Goal: Transaction & Acquisition: Book appointment/travel/reservation

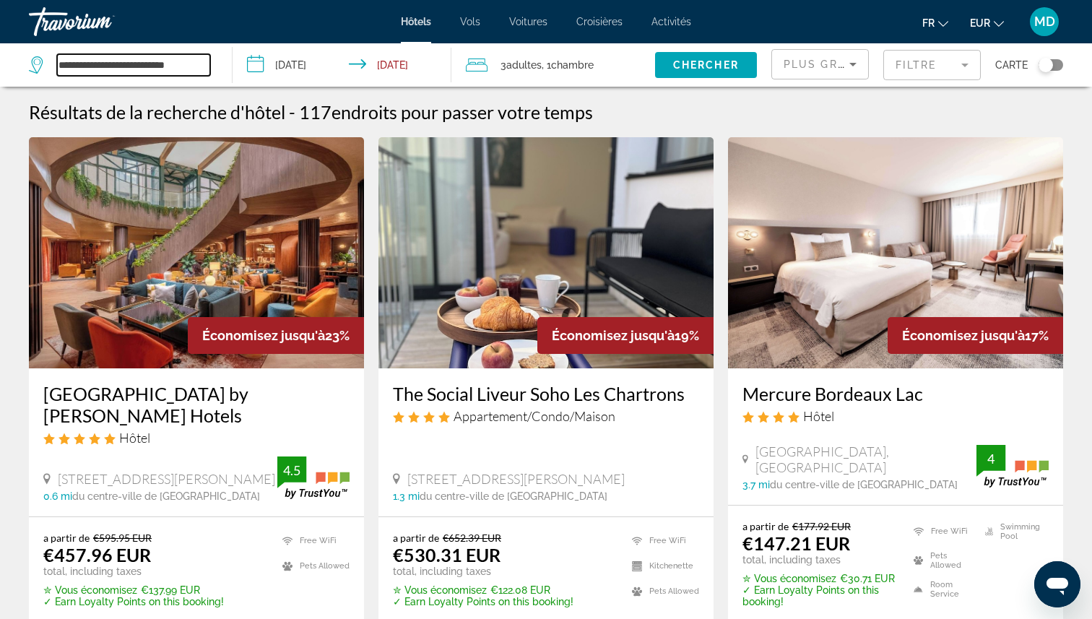
click at [172, 61] on input "**********" at bounding box center [133, 65] width 153 height 22
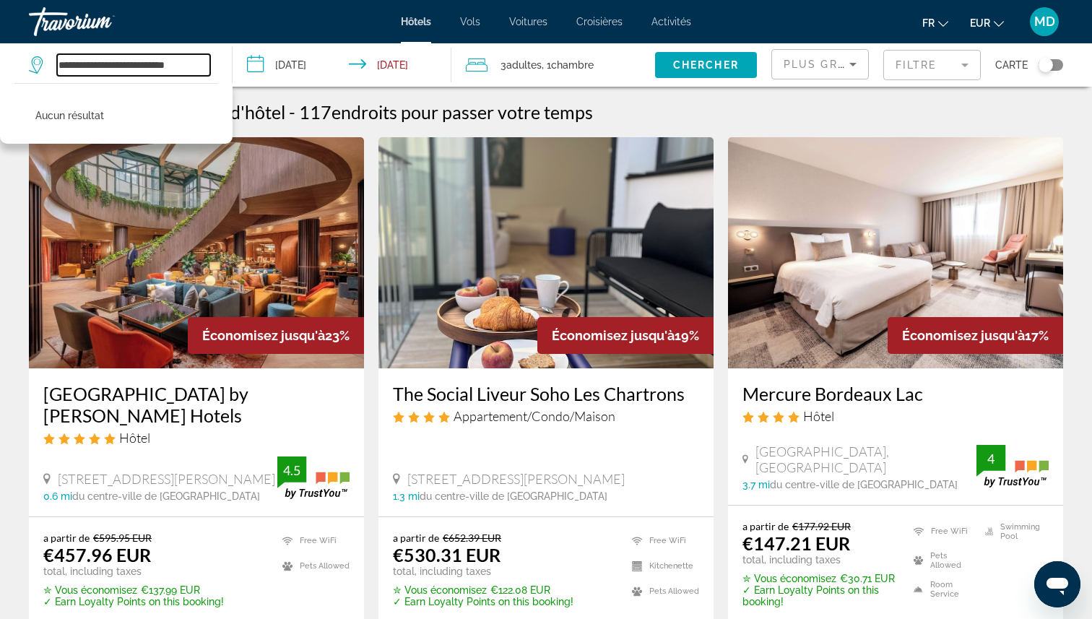
click at [172, 61] on input "**********" at bounding box center [133, 65] width 153 height 22
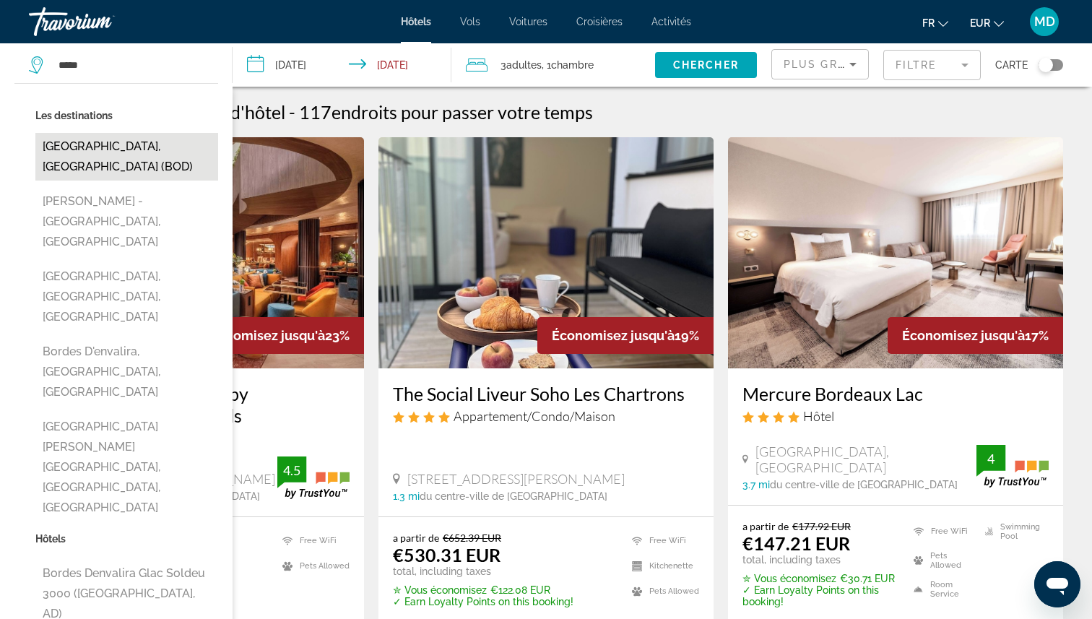
click at [98, 155] on button "[GEOGRAPHIC_DATA], [GEOGRAPHIC_DATA] (BOD)" at bounding box center [126, 157] width 183 height 48
type input "**********"
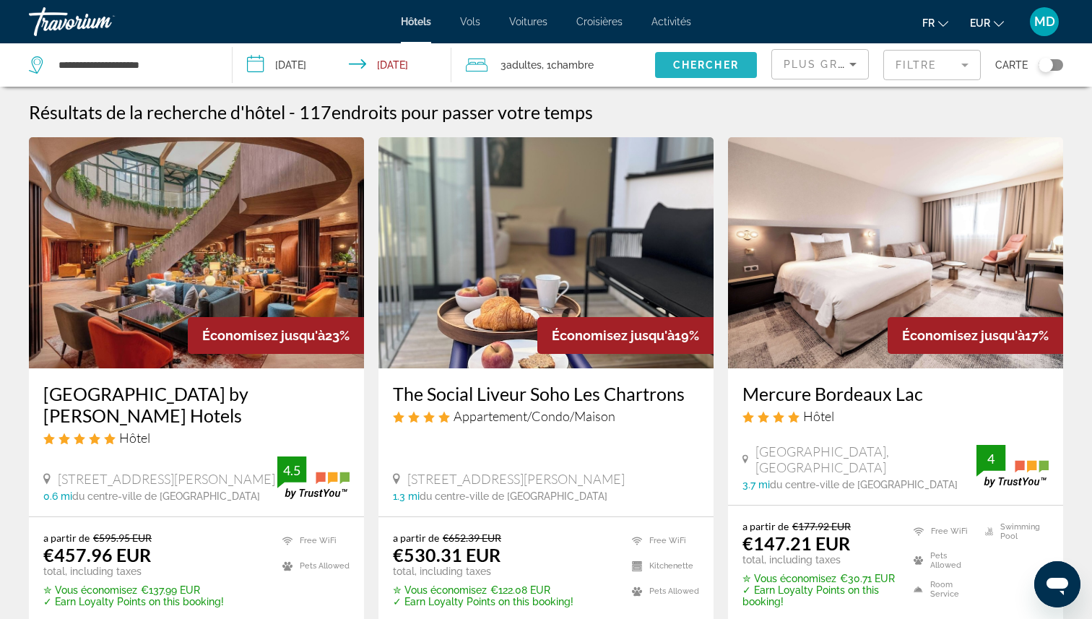
click at [680, 68] on span "Chercher" at bounding box center [706, 65] width 66 height 12
click at [821, 65] on span "Plus grandes économies" at bounding box center [870, 65] width 173 height 12
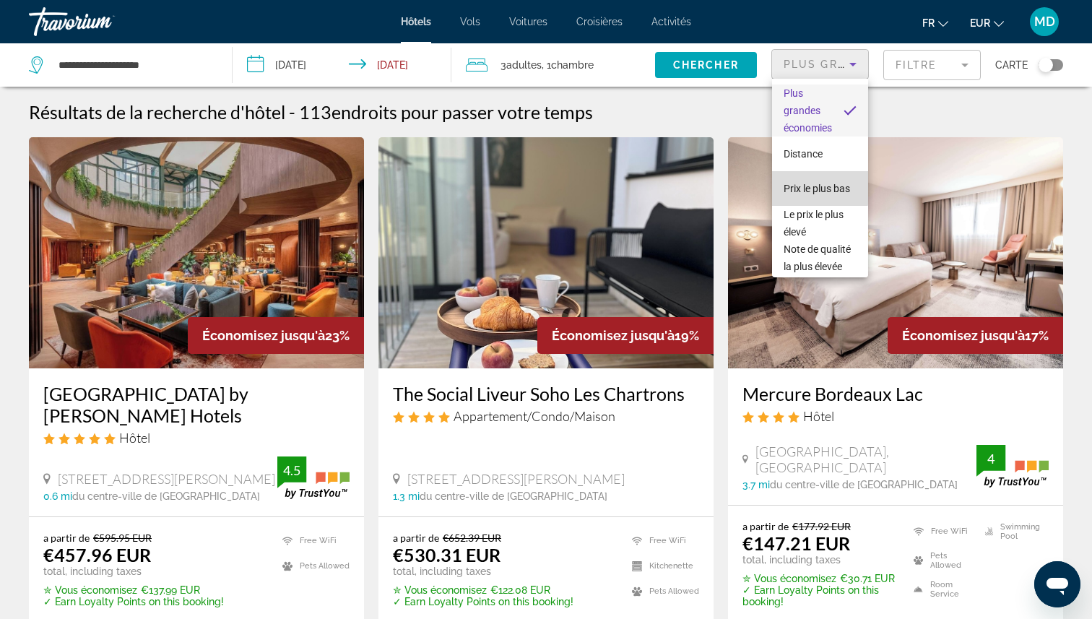
click at [814, 183] on span "Prix le plus bas" at bounding box center [817, 189] width 66 height 12
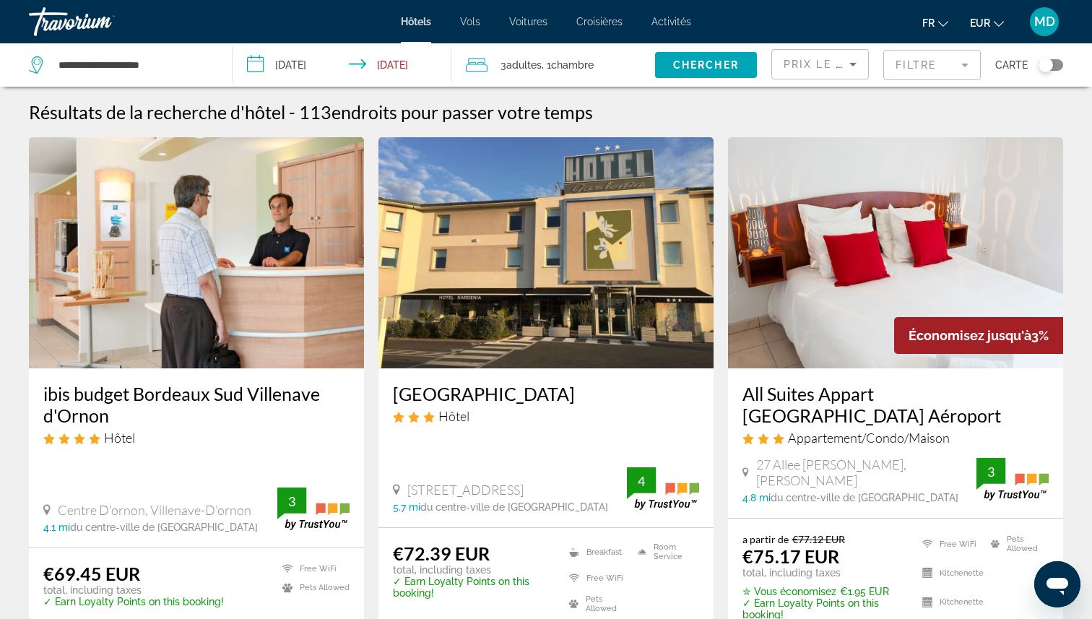
click at [938, 69] on mat-form-field "Filtre" at bounding box center [932, 65] width 98 height 30
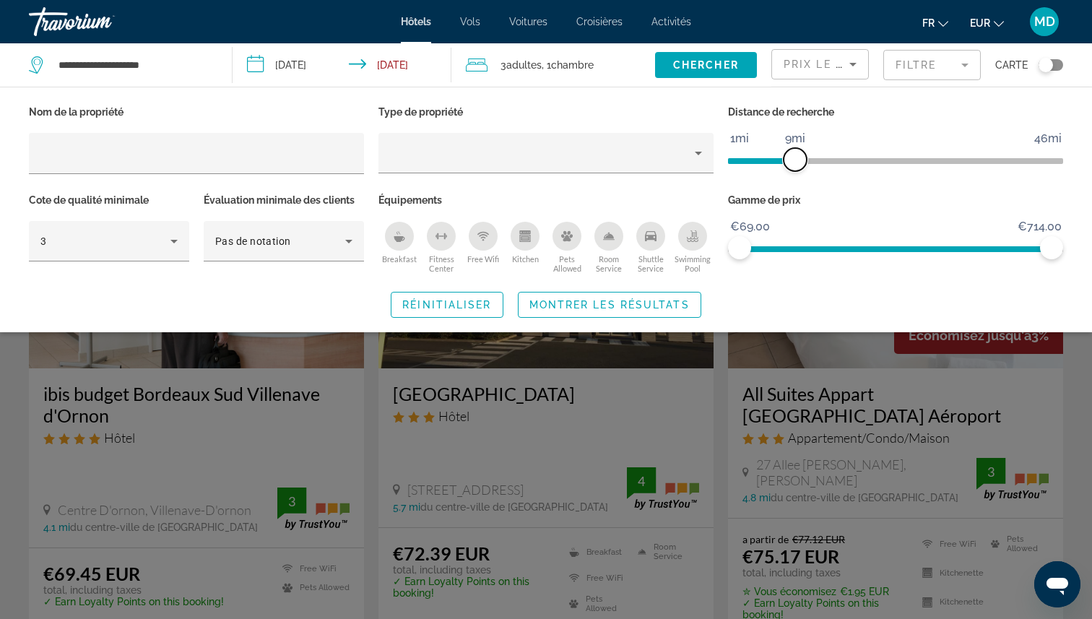
drag, startPoint x: 943, startPoint y: 162, endPoint x: 797, endPoint y: 153, distance: 146.2
click at [797, 153] on span "ngx-slider" at bounding box center [795, 159] width 23 height 23
drag, startPoint x: 797, startPoint y: 153, endPoint x: 772, endPoint y: 153, distance: 24.6
click at [772, 153] on span "ngx-slider" at bounding box center [774, 159] width 23 height 23
click at [668, 302] on span "Montrer les résultats" at bounding box center [609, 305] width 160 height 12
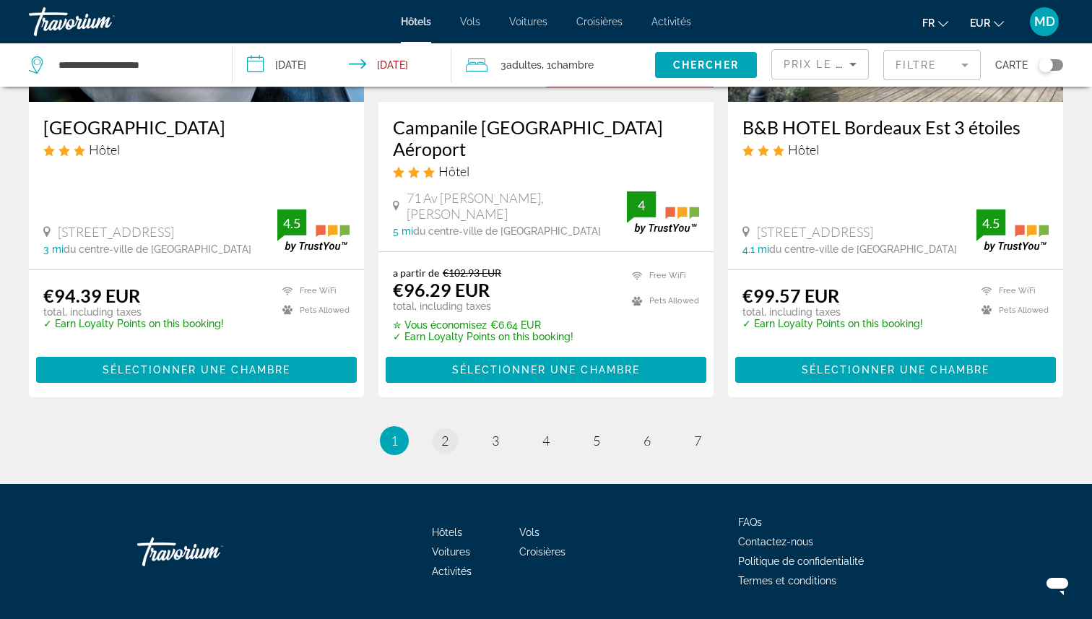
scroll to position [1938, 0]
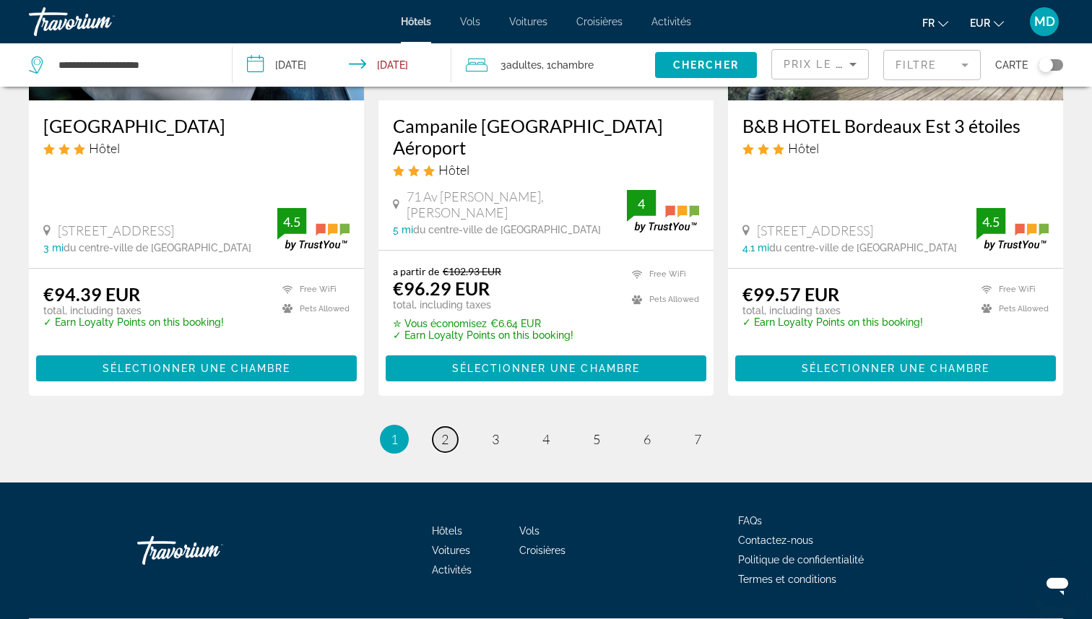
click at [446, 443] on span "2" at bounding box center [444, 439] width 7 height 16
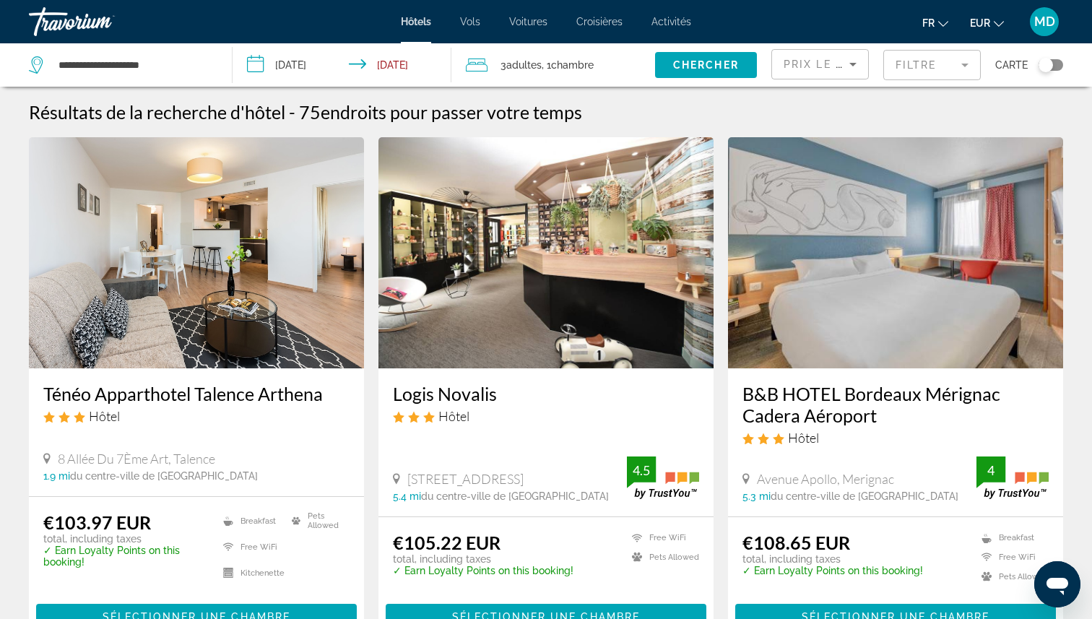
scroll to position [2, 0]
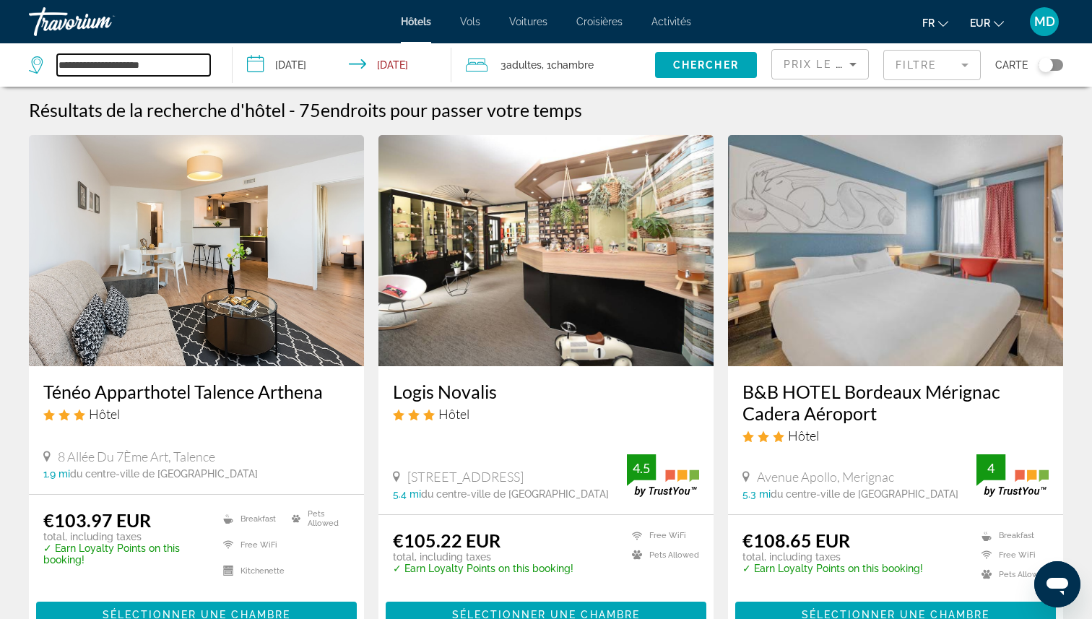
click at [202, 57] on input "**********" at bounding box center [133, 65] width 153 height 22
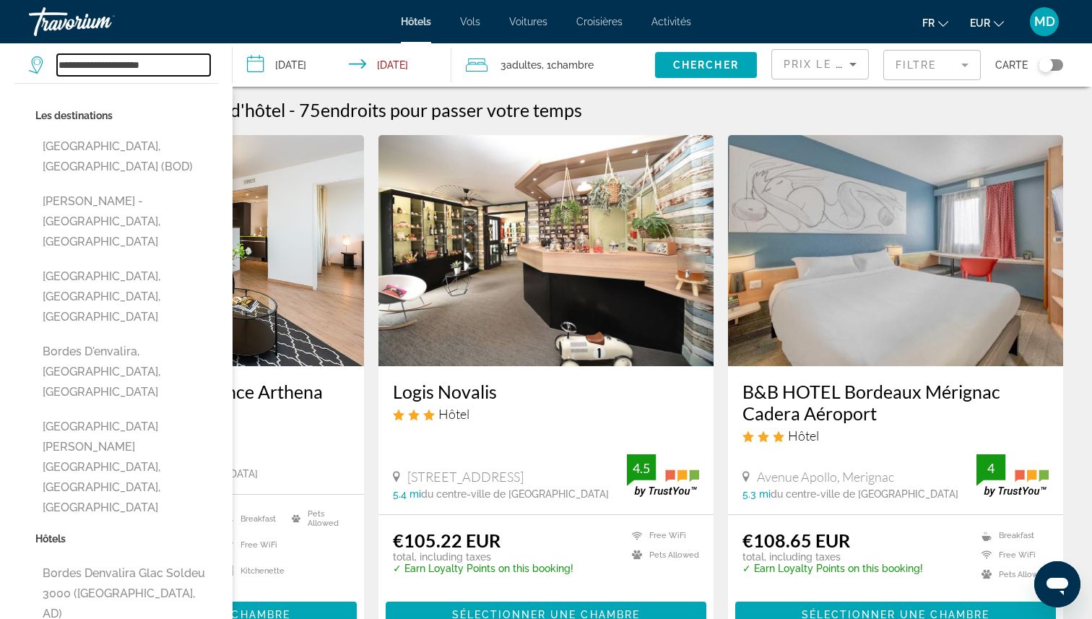
click at [202, 57] on input "**********" at bounding box center [133, 65] width 153 height 22
click at [944, 56] on mat-form-field "Filtre" at bounding box center [932, 65] width 98 height 30
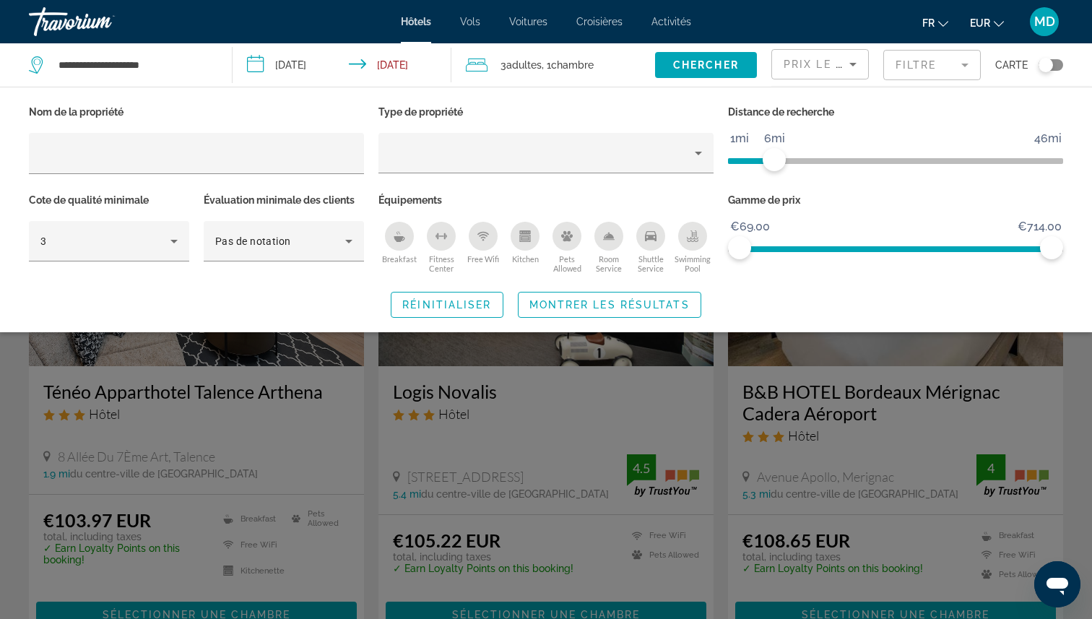
click at [698, 237] on div "Swimming Pool" at bounding box center [692, 236] width 29 height 29
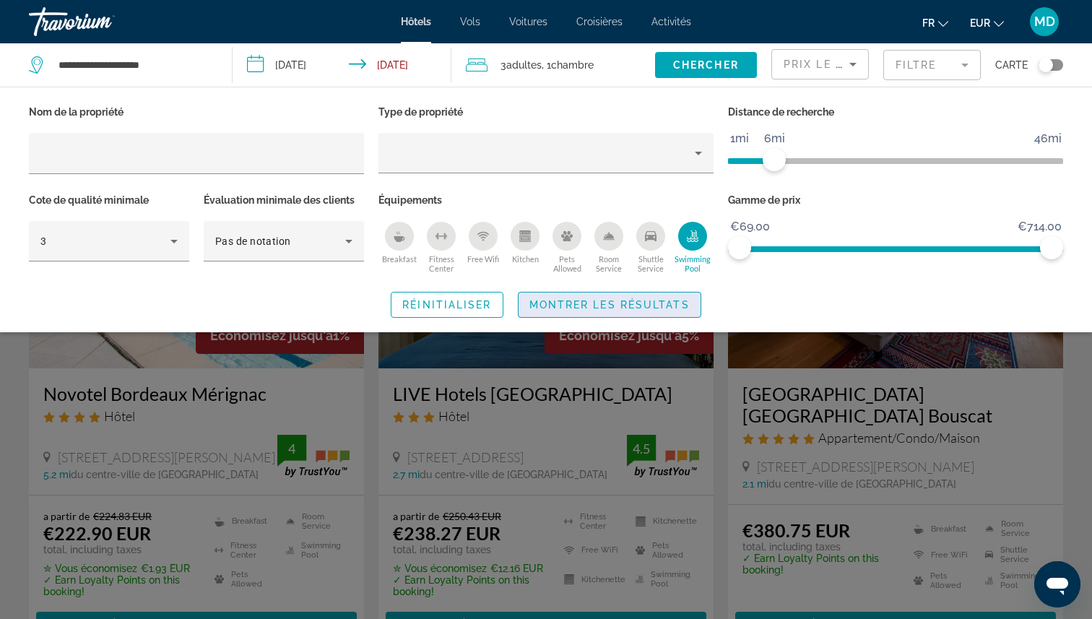
click at [657, 306] on span "Montrer les résultats" at bounding box center [609, 305] width 160 height 12
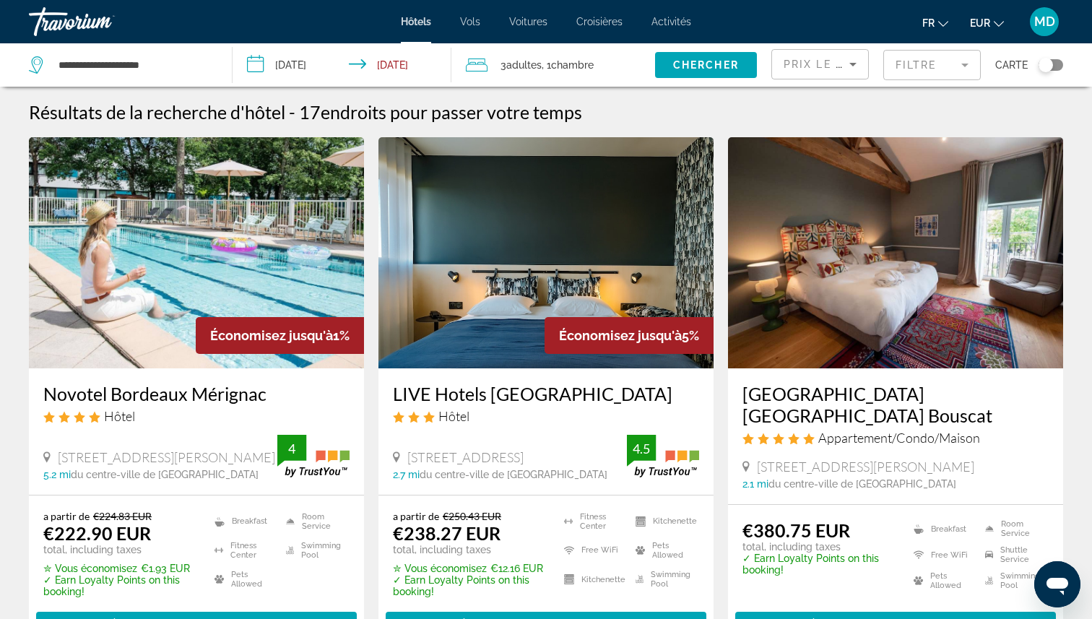
click at [553, 64] on span ", 1 Chambre pièces" at bounding box center [568, 65] width 52 height 20
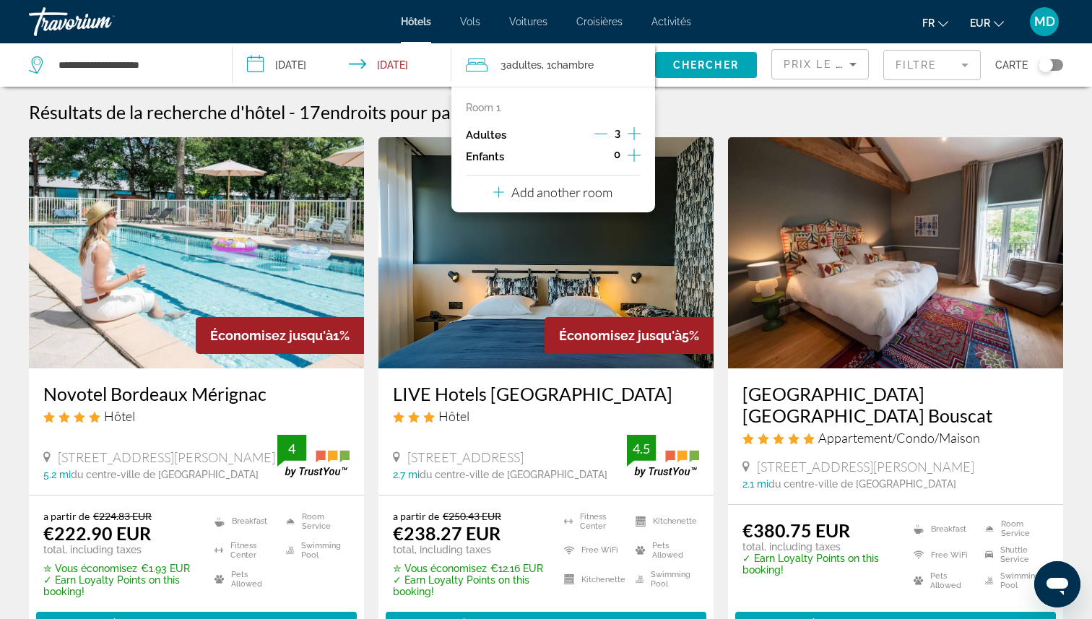
click at [601, 131] on icon "Decrement adults" at bounding box center [600, 133] width 13 height 13
click at [715, 70] on span "Chercher" at bounding box center [706, 65] width 66 height 12
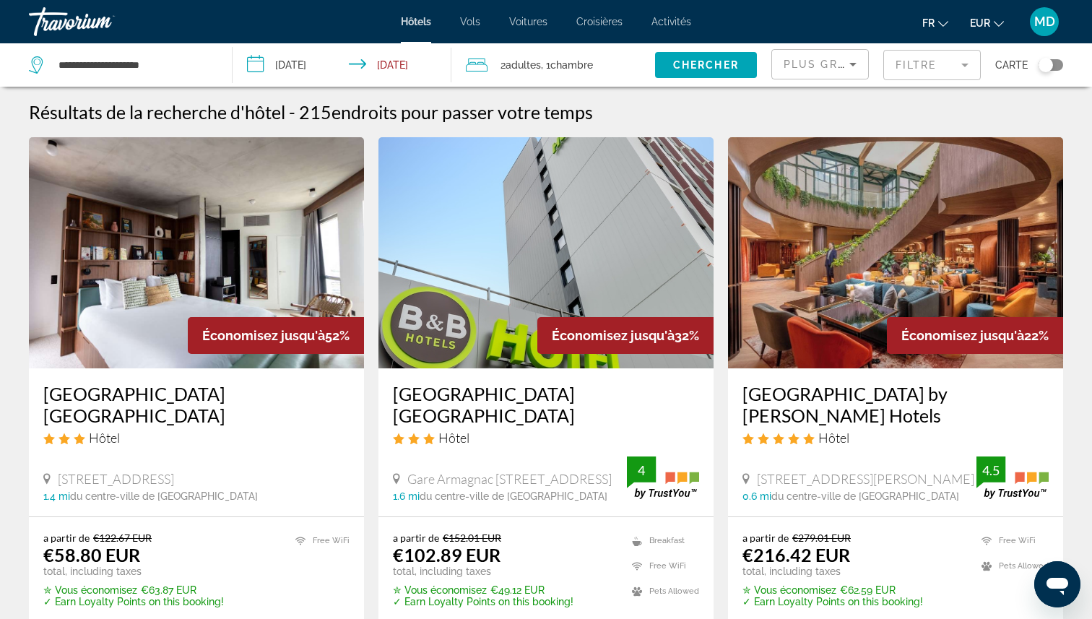
click at [571, 66] on span "Chambre" at bounding box center [571, 65] width 43 height 12
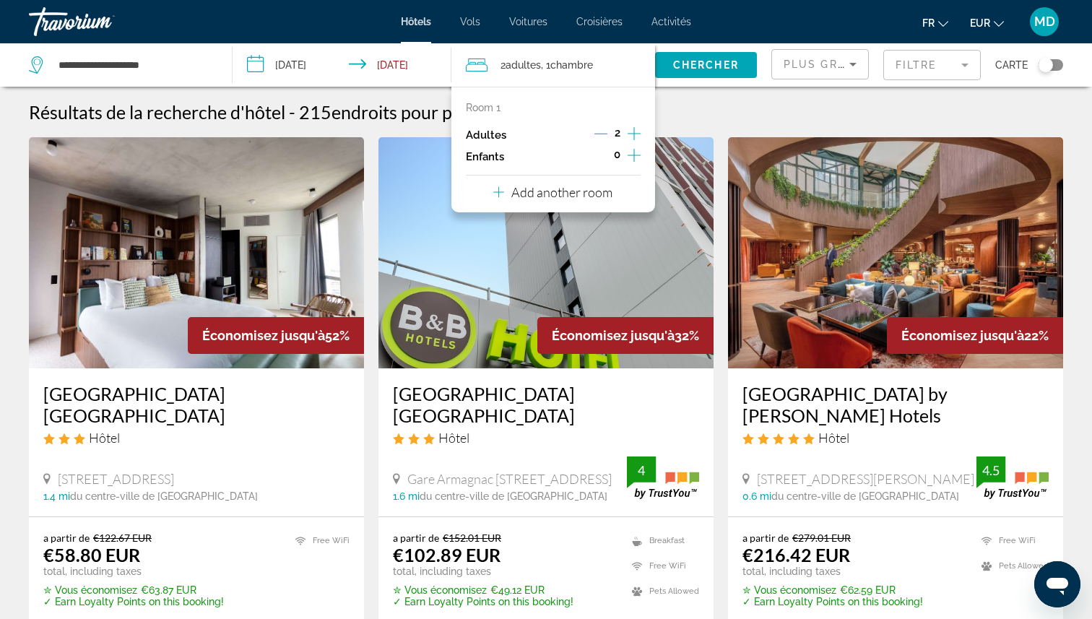
click at [600, 132] on icon "Decrement adults" at bounding box center [600, 133] width 13 height 13
click at [717, 122] on div "Résultats de la recherche d'hôtel - 215 endroits pour passer votre temps" at bounding box center [546, 112] width 1034 height 22
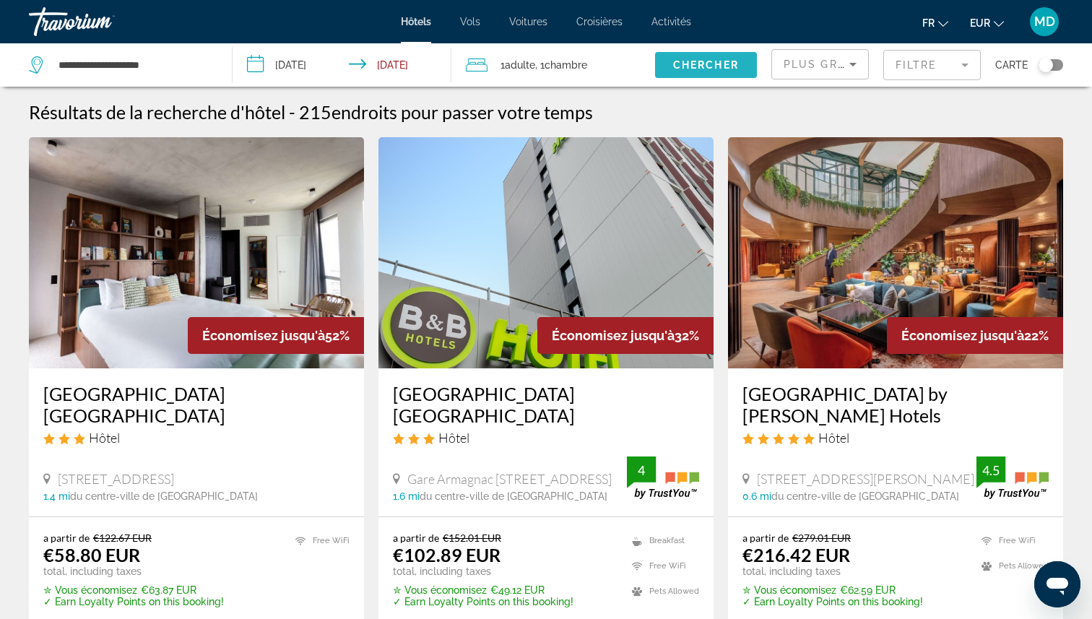
click at [710, 65] on span "Chercher" at bounding box center [706, 65] width 66 height 12
click at [299, 254] on img "Main content" at bounding box center [196, 252] width 335 height 231
click at [307, 61] on input "**********" at bounding box center [345, 67] width 224 height 48
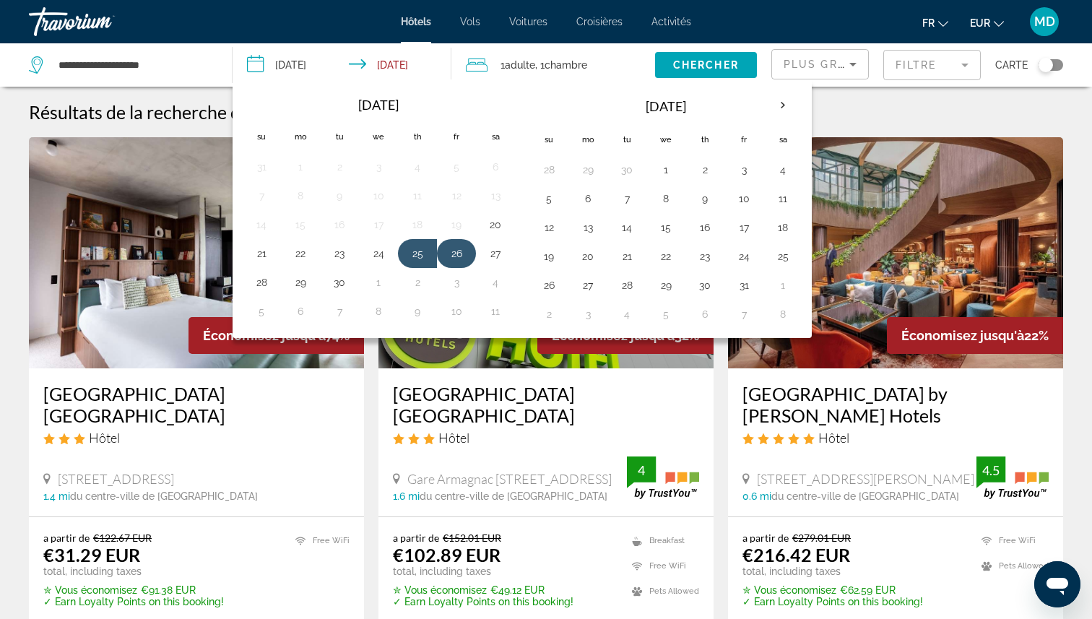
click at [454, 248] on button "26" at bounding box center [456, 253] width 23 height 20
click at [306, 284] on button "29" at bounding box center [300, 282] width 23 height 20
type input "**********"
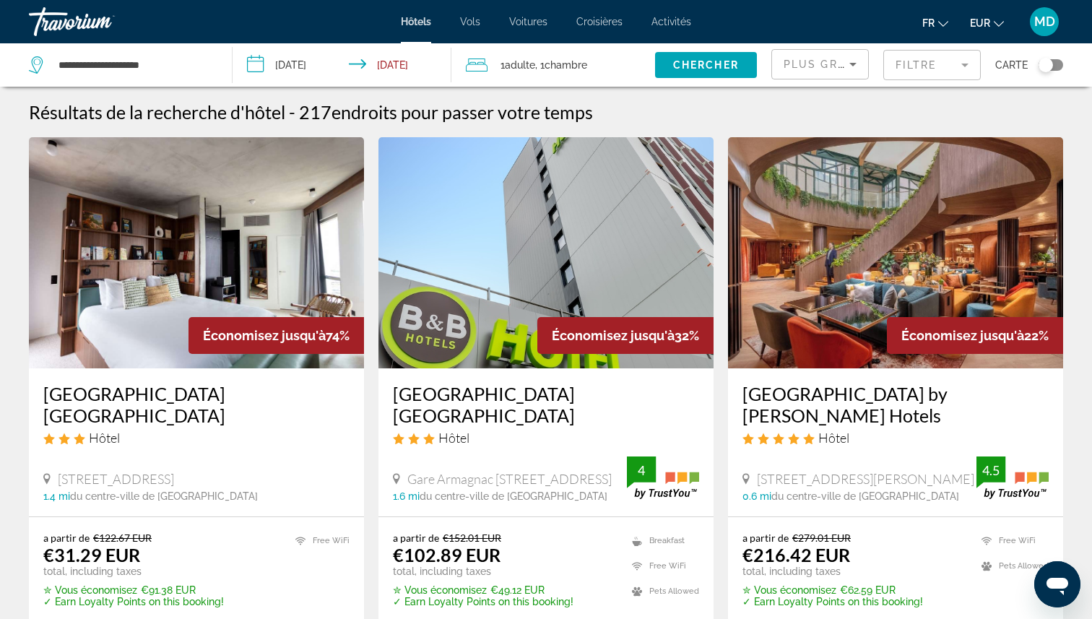
click at [522, 57] on span "1 Adulte Adultes" at bounding box center [518, 65] width 35 height 20
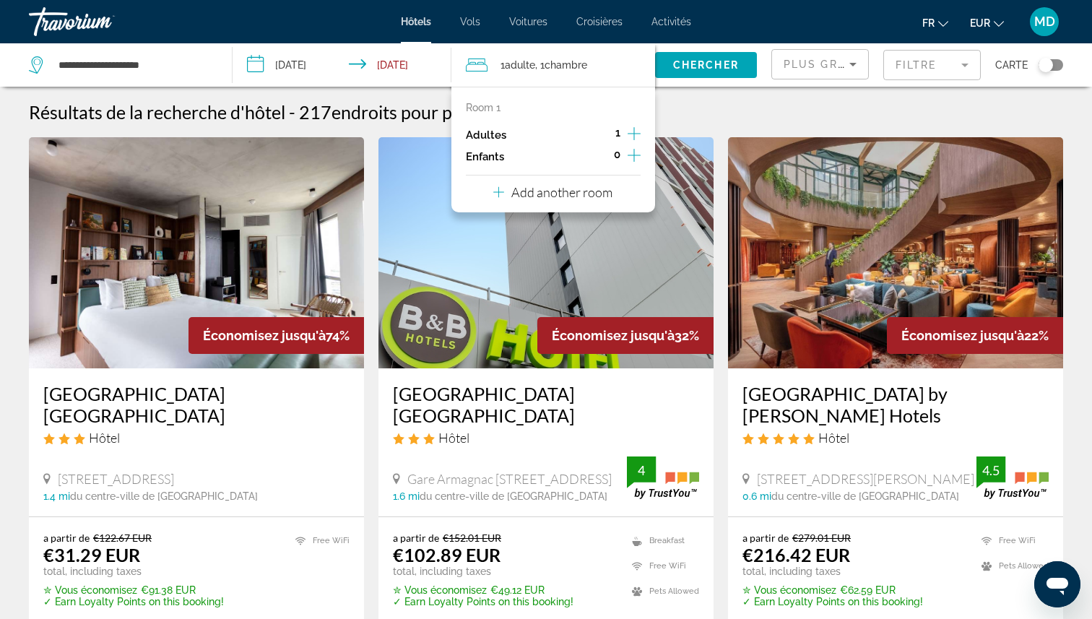
click at [636, 136] on icon "Increment adults" at bounding box center [634, 133] width 13 height 17
click at [708, 67] on span "Chercher" at bounding box center [706, 65] width 66 height 12
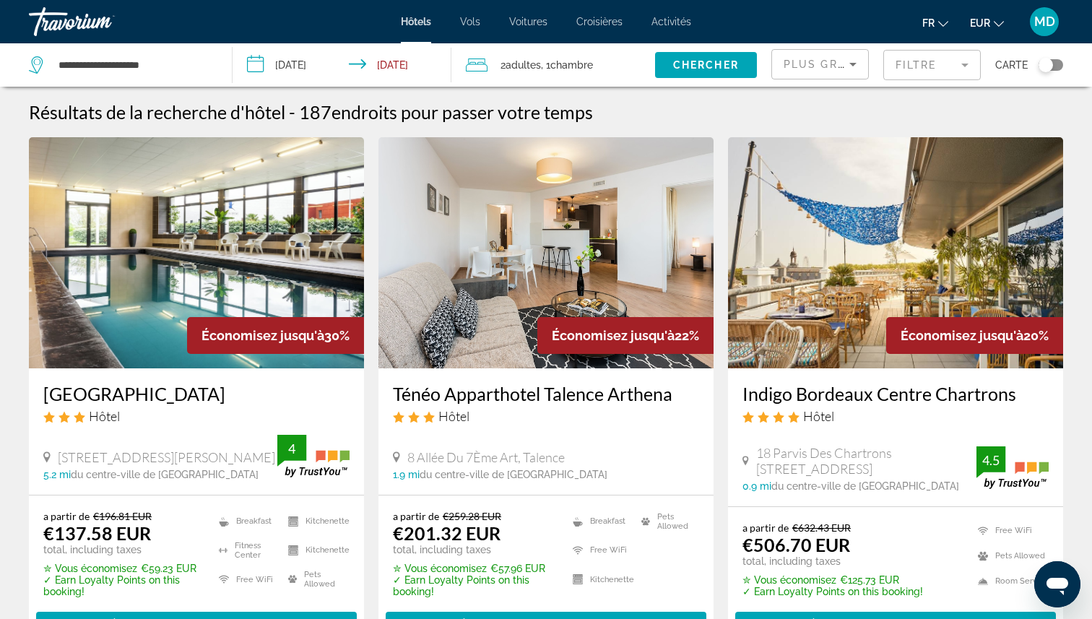
click at [923, 77] on mat-form-field "Filtre" at bounding box center [932, 65] width 98 height 30
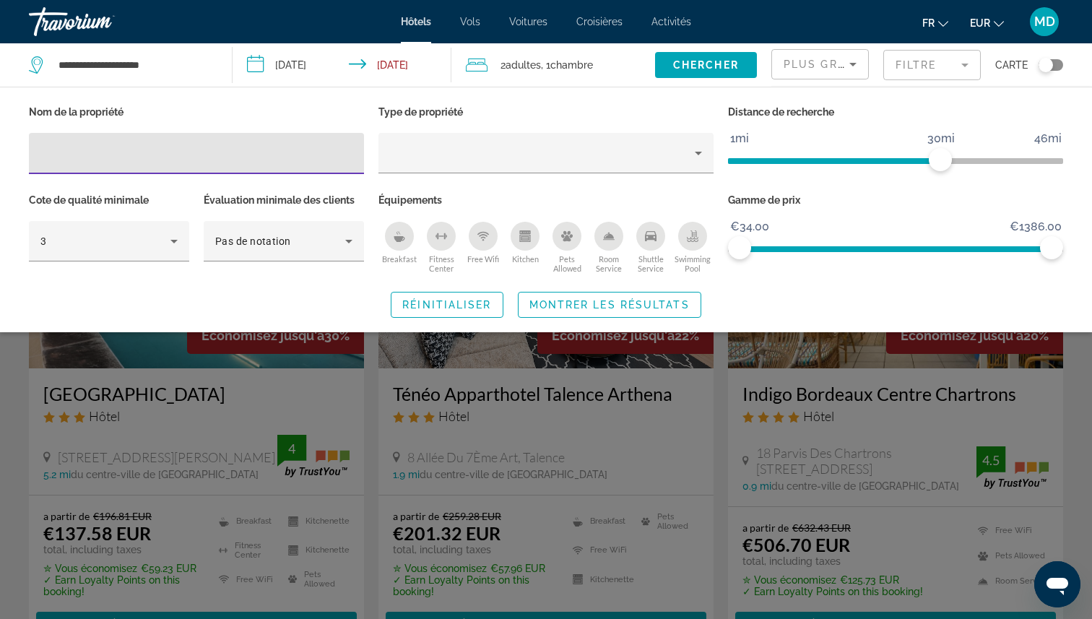
click at [688, 230] on icon "Swimming Pool" at bounding box center [693, 236] width 12 height 12
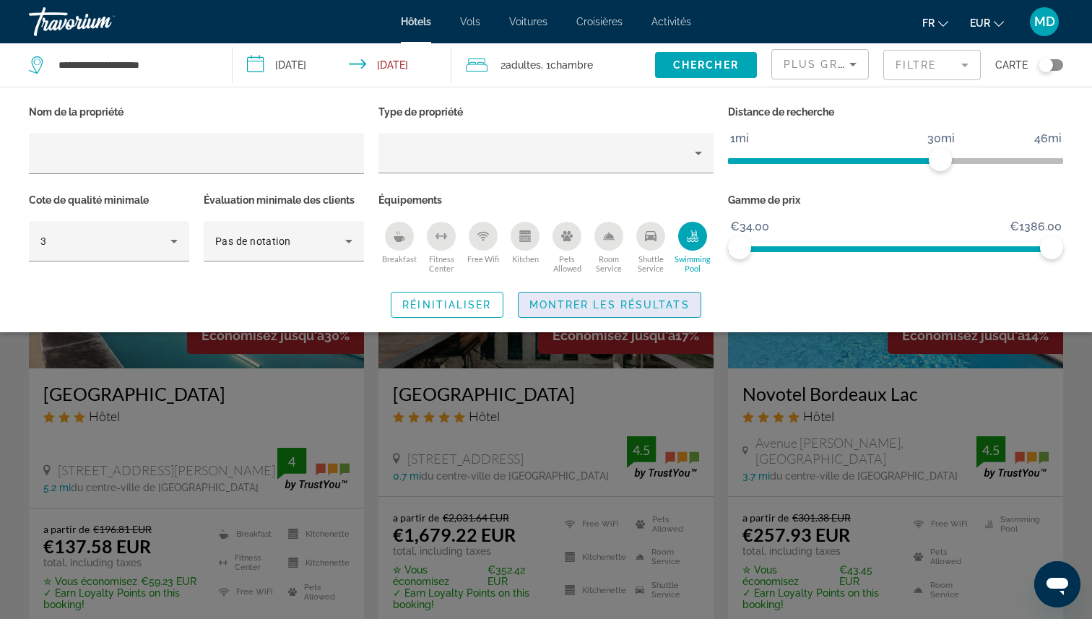
click at [660, 299] on span "Montrer les résultats" at bounding box center [609, 305] width 160 height 12
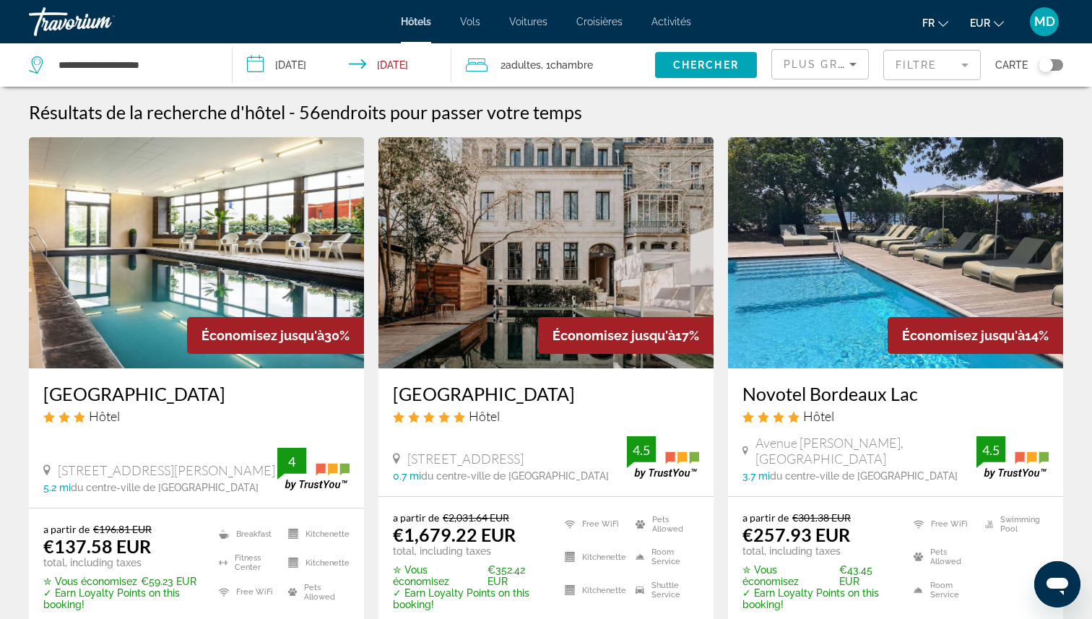
click at [1045, 59] on div "Toggle map" at bounding box center [1046, 65] width 14 height 14
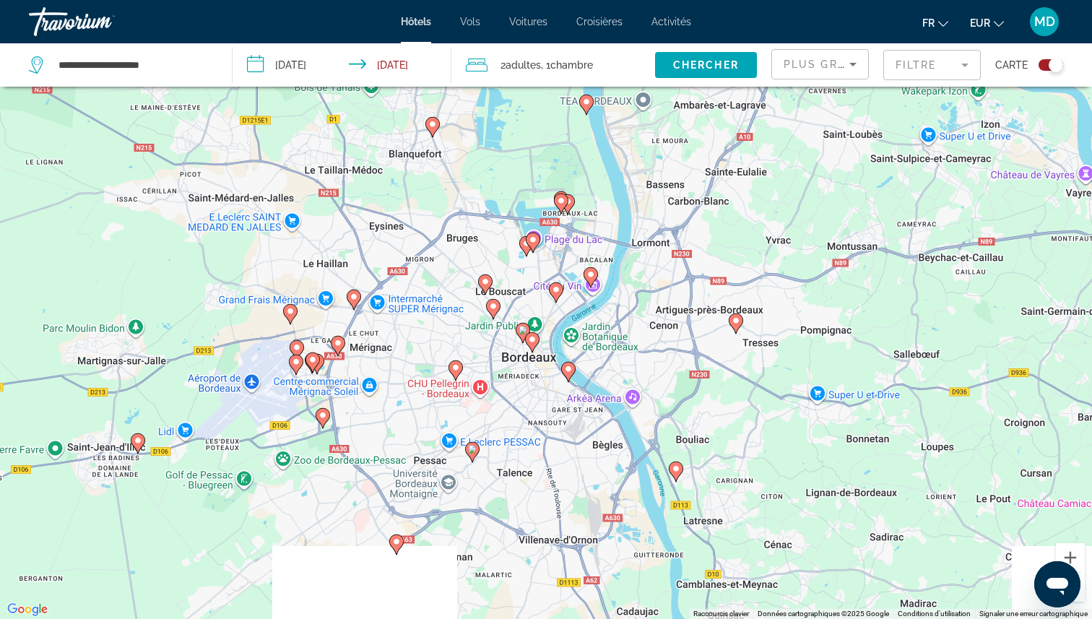
drag, startPoint x: 544, startPoint y: 400, endPoint x: 528, endPoint y: 281, distance: 120.2
click at [528, 281] on div "Pour activer le glissement avec le clavier, appuyez sur Alt+Entrée. Une fois ce…" at bounding box center [546, 309] width 1092 height 619
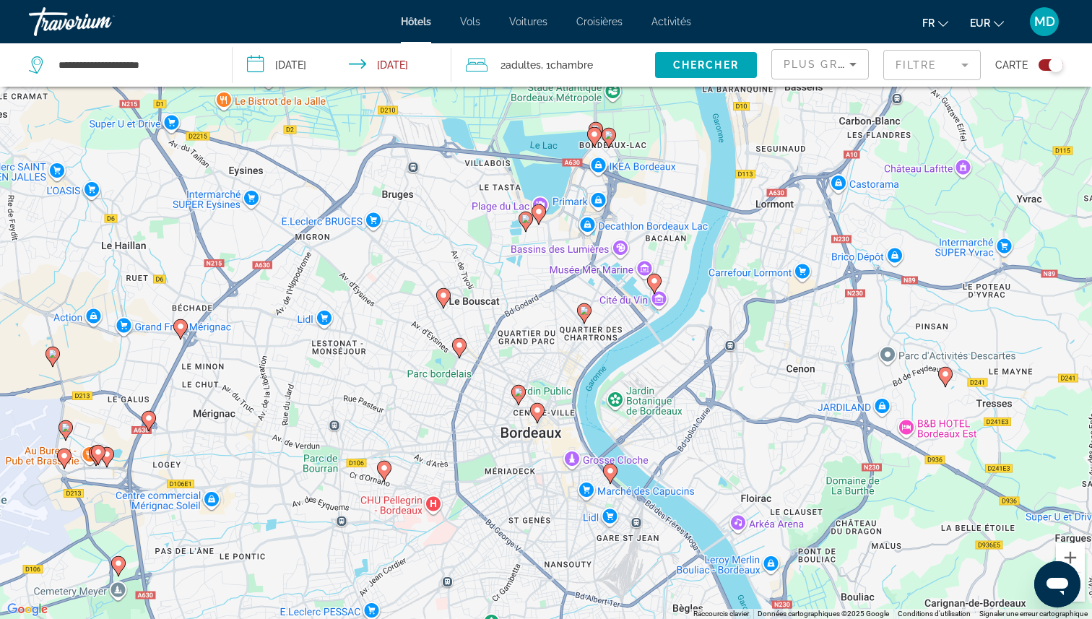
click at [542, 416] on gmp-advanced-marker "Main content" at bounding box center [537, 413] width 14 height 22
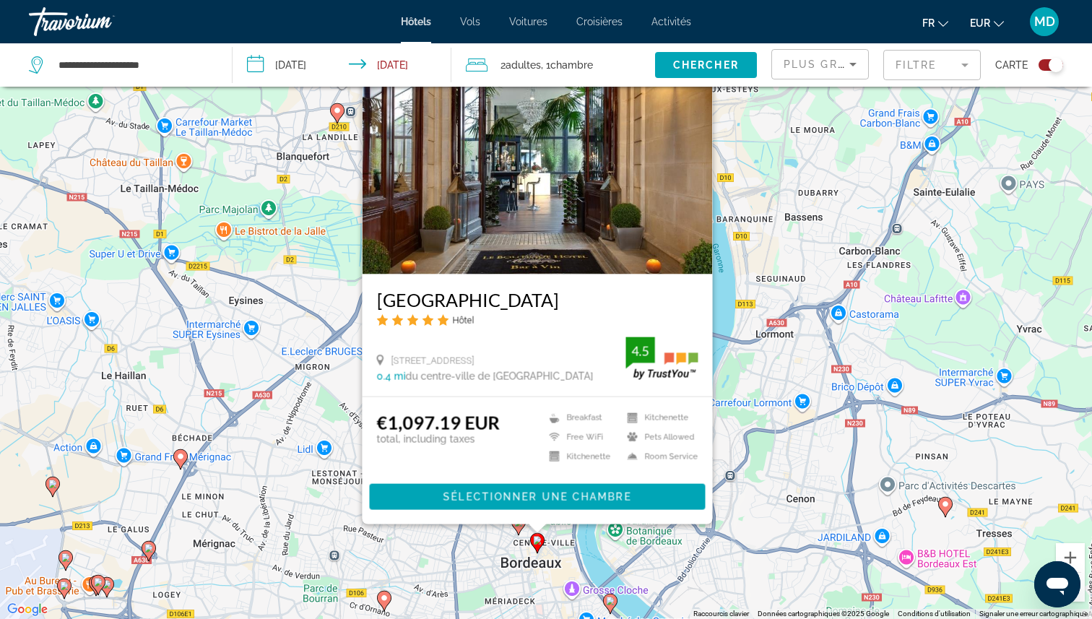
click at [473, 528] on div "Pour activer le glissement avec le clavier, appuyez sur Alt+Entrée. Une fois ce…" at bounding box center [546, 309] width 1092 height 619
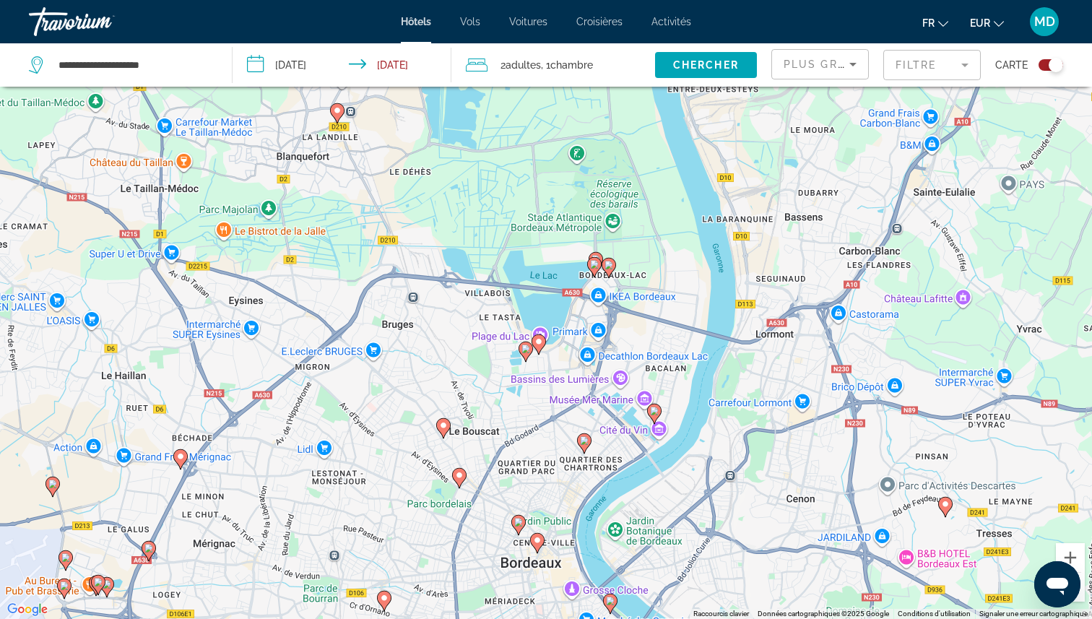
click at [516, 520] on image "Main content" at bounding box center [518, 522] width 9 height 9
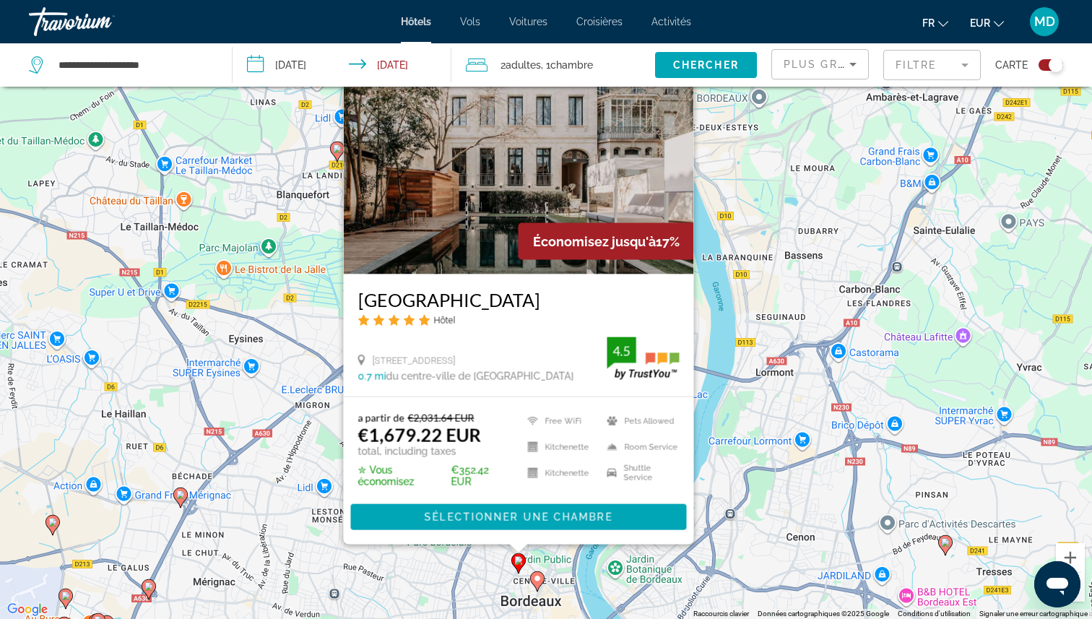
click at [633, 589] on div "Pour activer le glissement avec le clavier, appuyez sur Alt+Entrée. Une fois ce…" at bounding box center [546, 309] width 1092 height 619
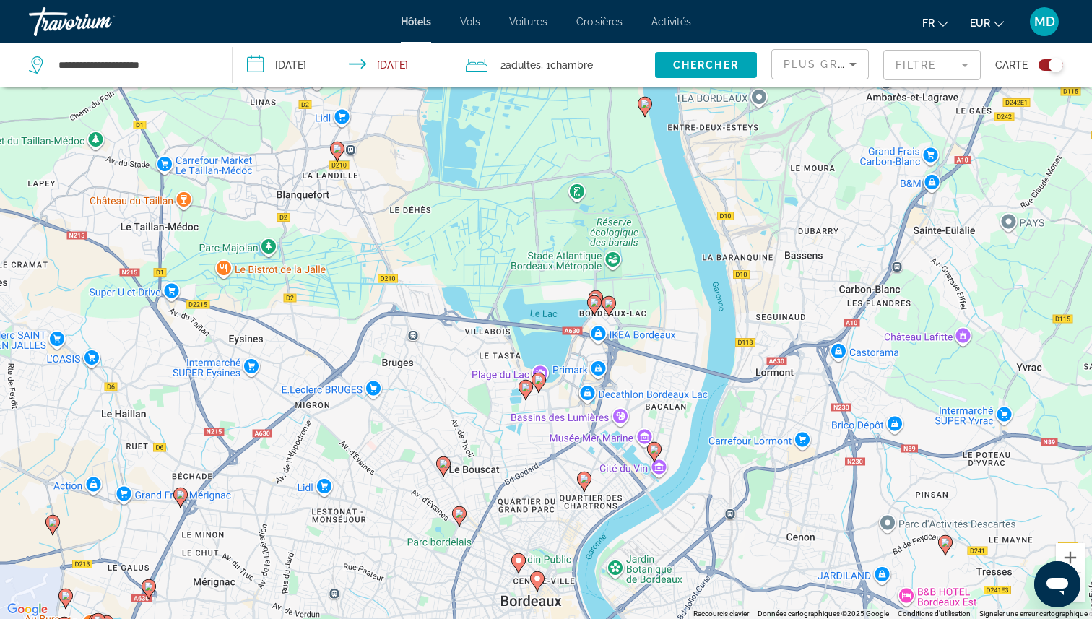
click at [926, 69] on mat-form-field "Filtre" at bounding box center [932, 65] width 98 height 30
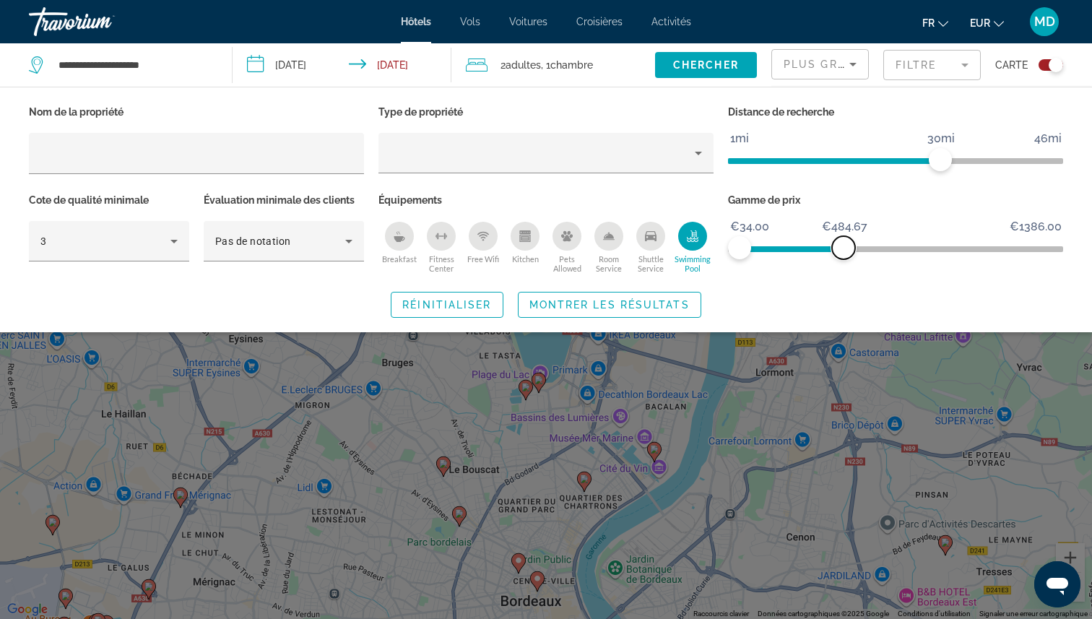
drag, startPoint x: 1051, startPoint y: 244, endPoint x: 844, endPoint y: 246, distance: 207.3
click at [844, 246] on span "ngx-slider-max" at bounding box center [843, 247] width 23 height 23
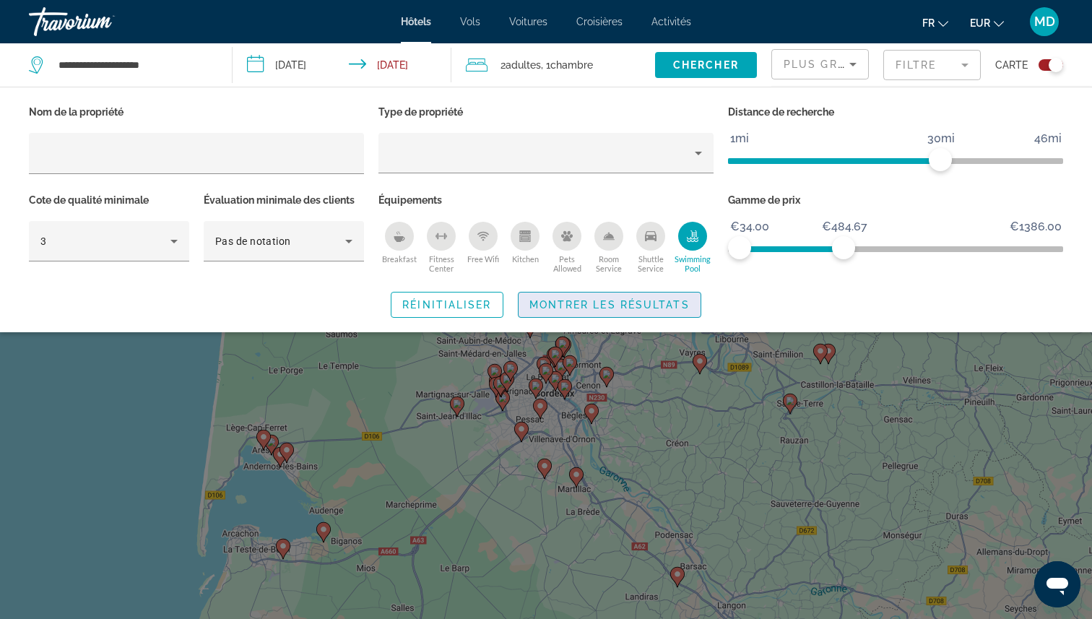
click at [651, 299] on span "Montrer les résultats" at bounding box center [609, 305] width 160 height 12
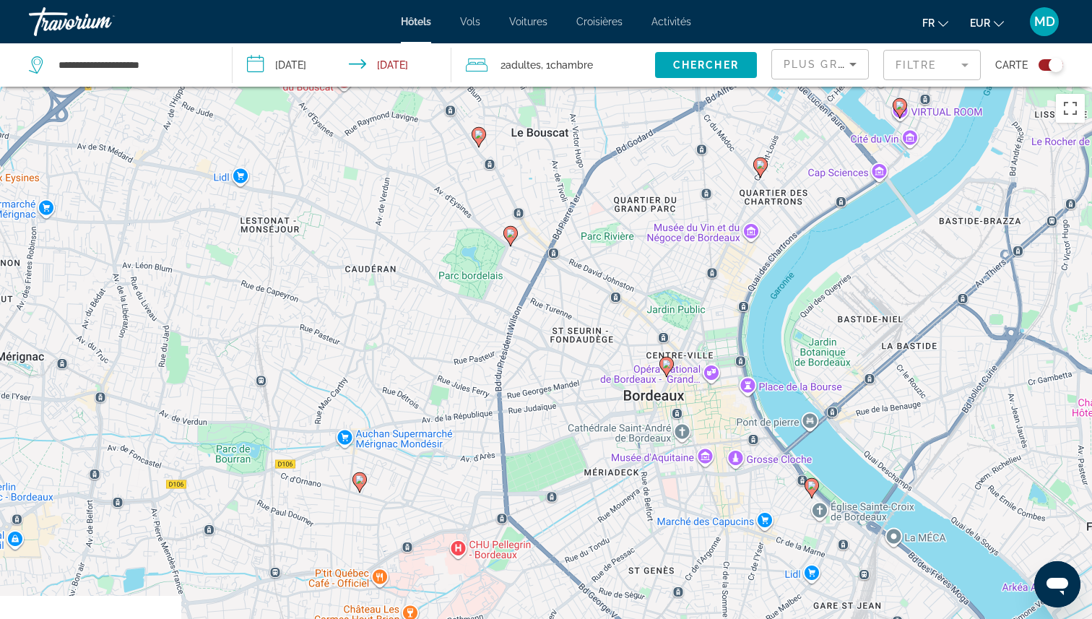
drag, startPoint x: 594, startPoint y: 457, endPoint x: 576, endPoint y: 202, distance: 254.9
click at [576, 202] on div "Pour activer le glissement avec le clavier, appuyez sur Alt+Entrée. Une fois ce…" at bounding box center [546, 396] width 1092 height 619
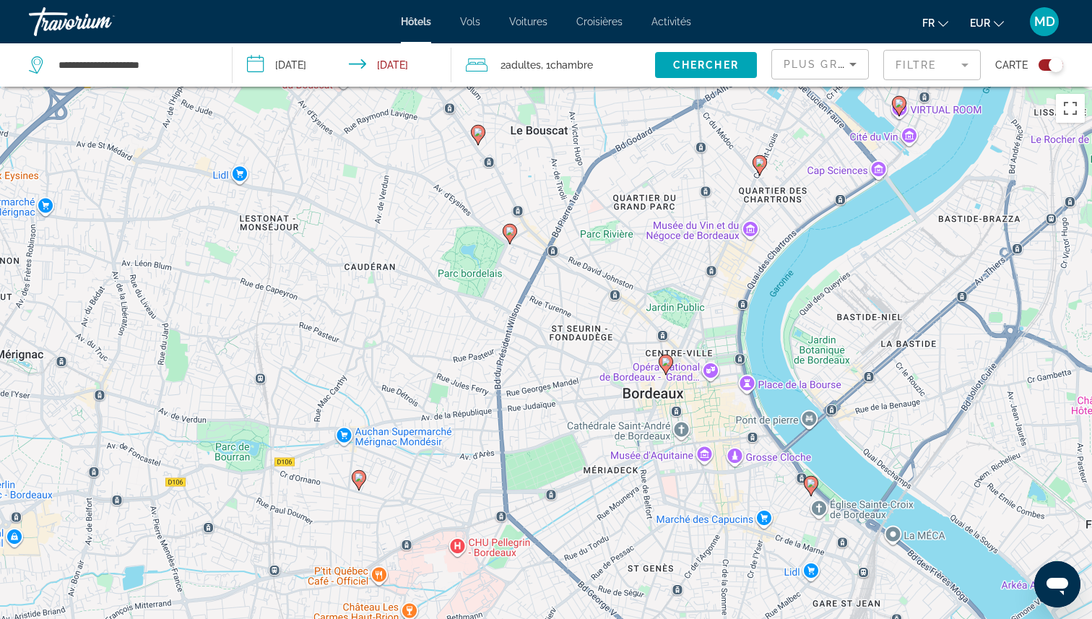
click at [668, 360] on image "Main content" at bounding box center [666, 362] width 9 height 9
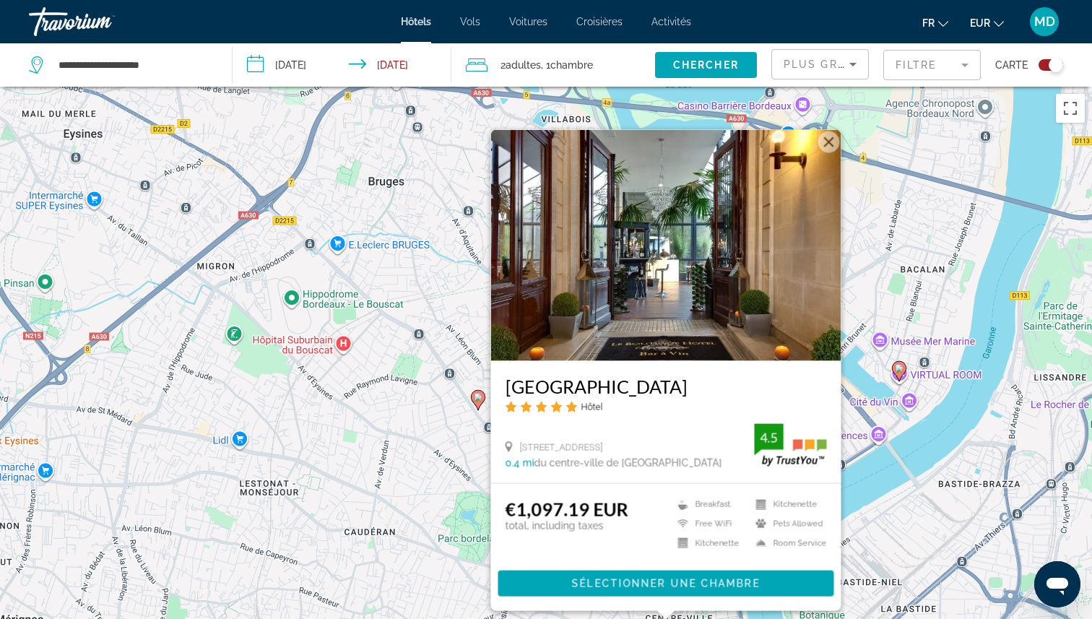
click at [881, 379] on div "Pour activer le glissement avec le clavier, appuyez sur Alt+Entrée. Une fois ce…" at bounding box center [546, 396] width 1092 height 619
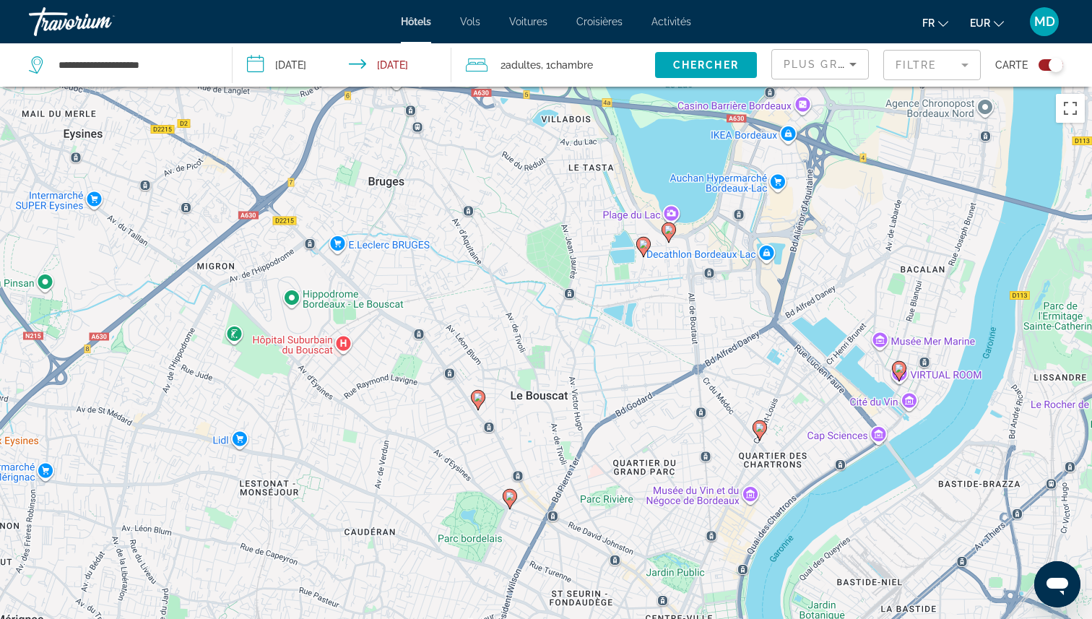
click at [950, 77] on mat-form-field "Filtre" at bounding box center [932, 65] width 98 height 30
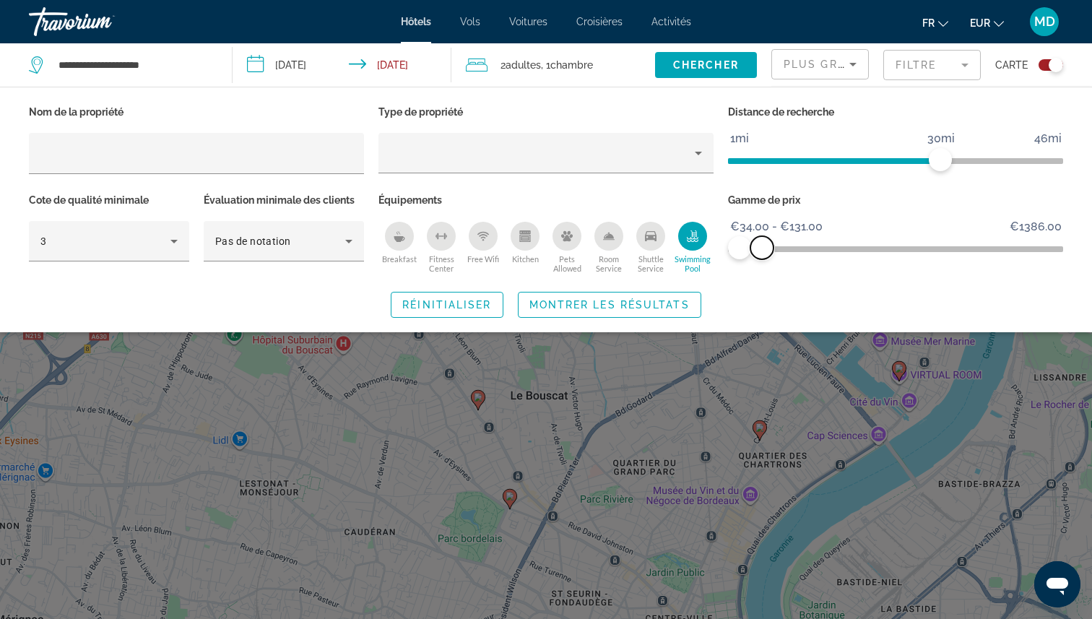
drag, startPoint x: 847, startPoint y: 251, endPoint x: 763, endPoint y: 254, distance: 83.8
click at [763, 254] on span "ngx-slider-max" at bounding box center [761, 247] width 23 height 23
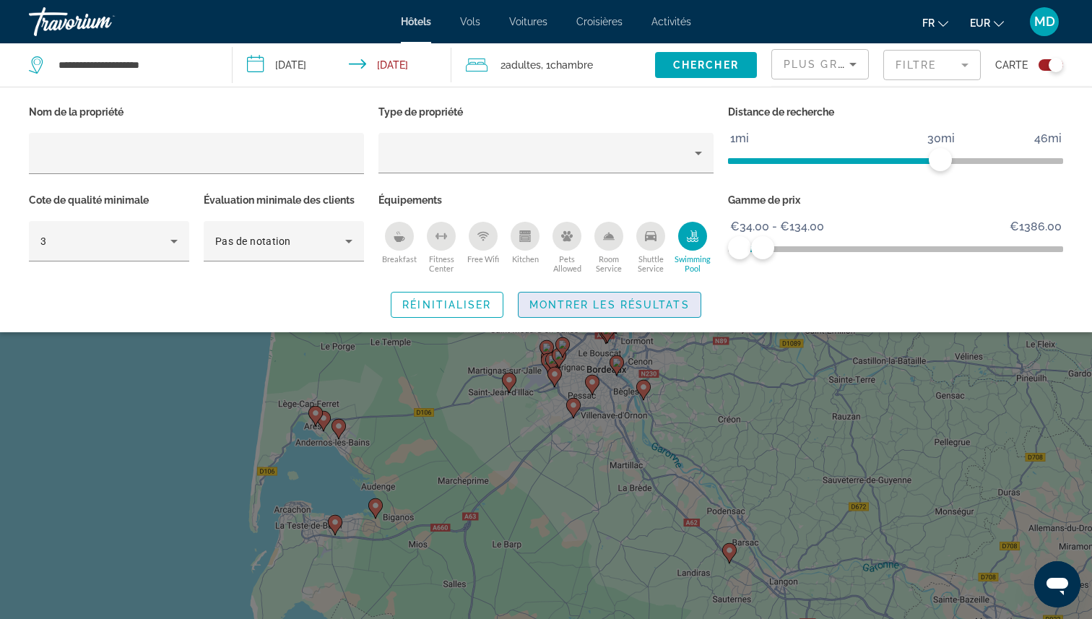
click at [688, 304] on span "Montrer les résultats" at bounding box center [609, 305] width 160 height 12
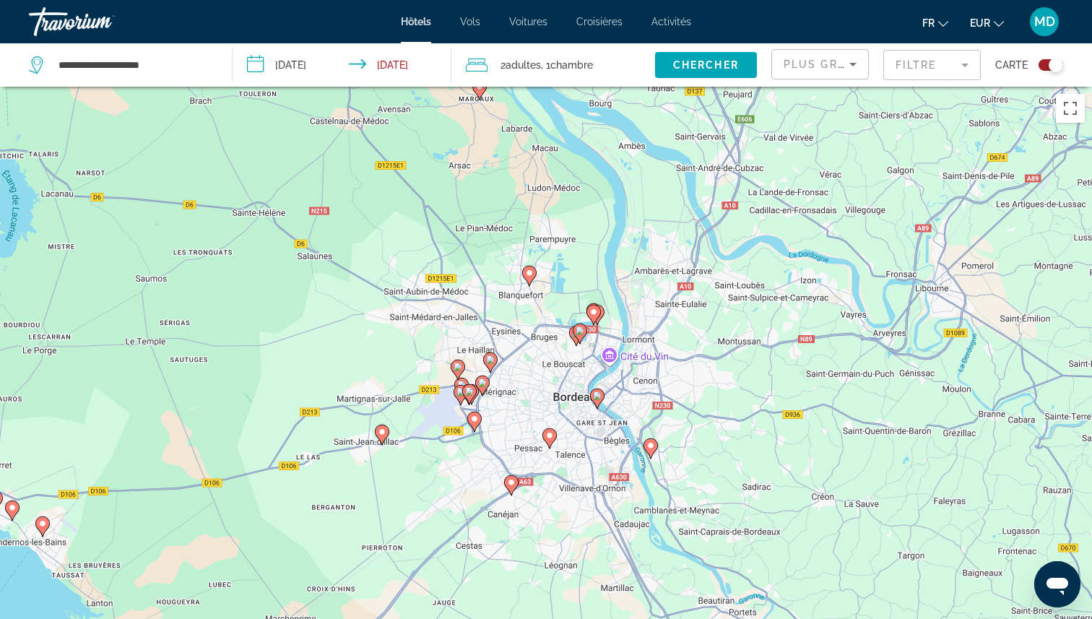
click at [602, 396] on icon "Main content" at bounding box center [597, 398] width 13 height 19
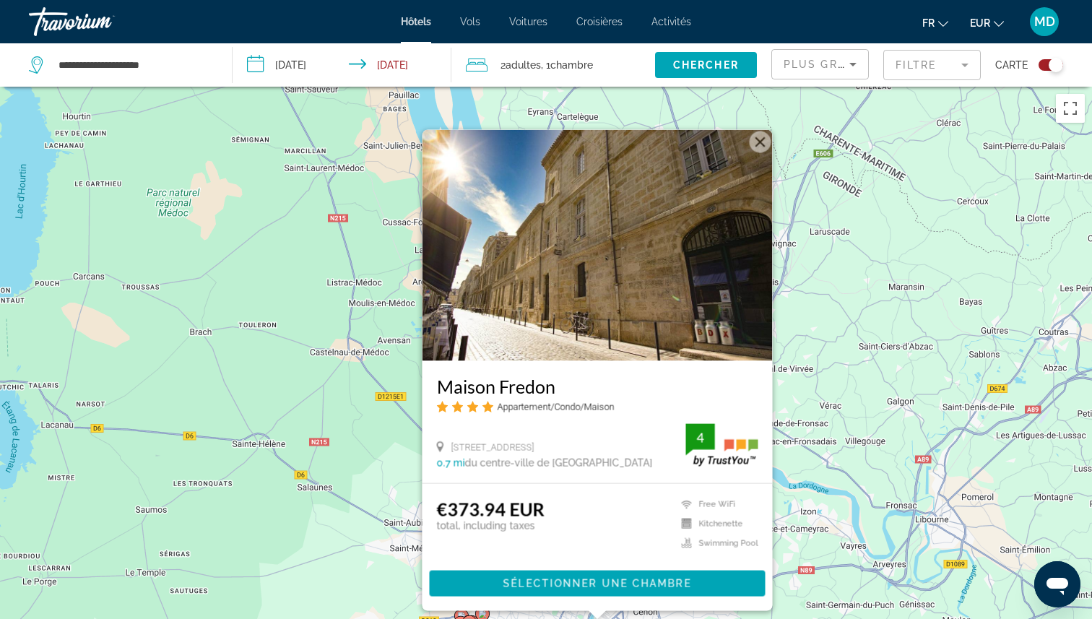
click at [845, 428] on div "Pour activer le glissement avec le clavier, appuyez sur Alt+Entrée. Une fois ce…" at bounding box center [546, 396] width 1092 height 619
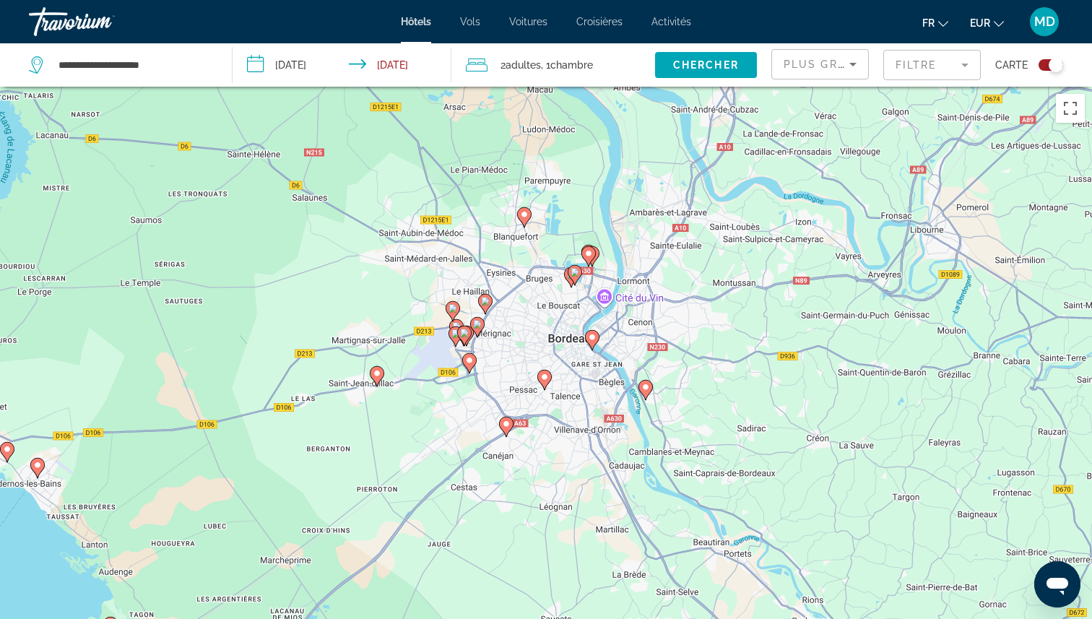
drag, startPoint x: 618, startPoint y: 443, endPoint x: 610, endPoint y: 118, distance: 325.1
click at [610, 118] on div "Pour activer le glissement avec le clavier, appuyez sur Alt+Entrée. Une fois ce…" at bounding box center [546, 396] width 1092 height 619
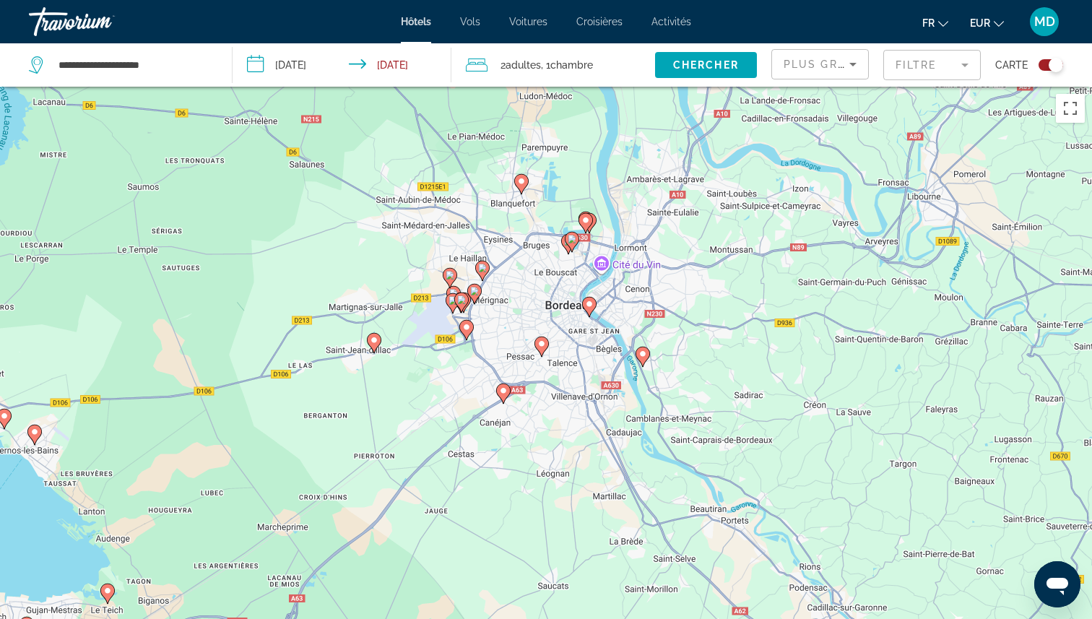
click at [588, 308] on icon "Main content" at bounding box center [589, 306] width 13 height 19
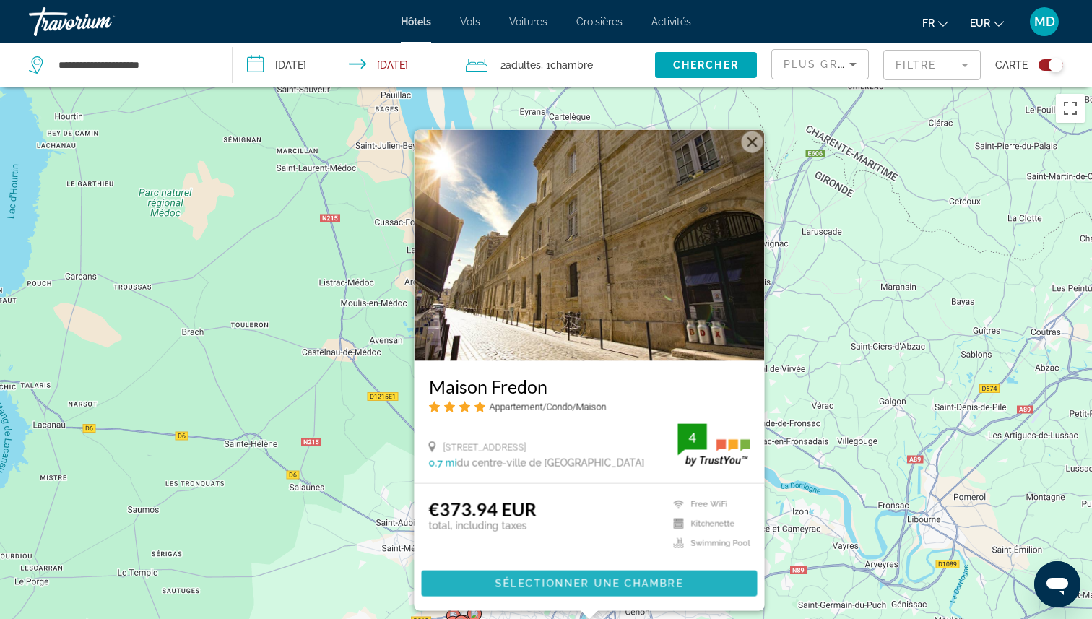
click at [586, 581] on span "Sélectionner une chambre" at bounding box center [590, 584] width 188 height 12
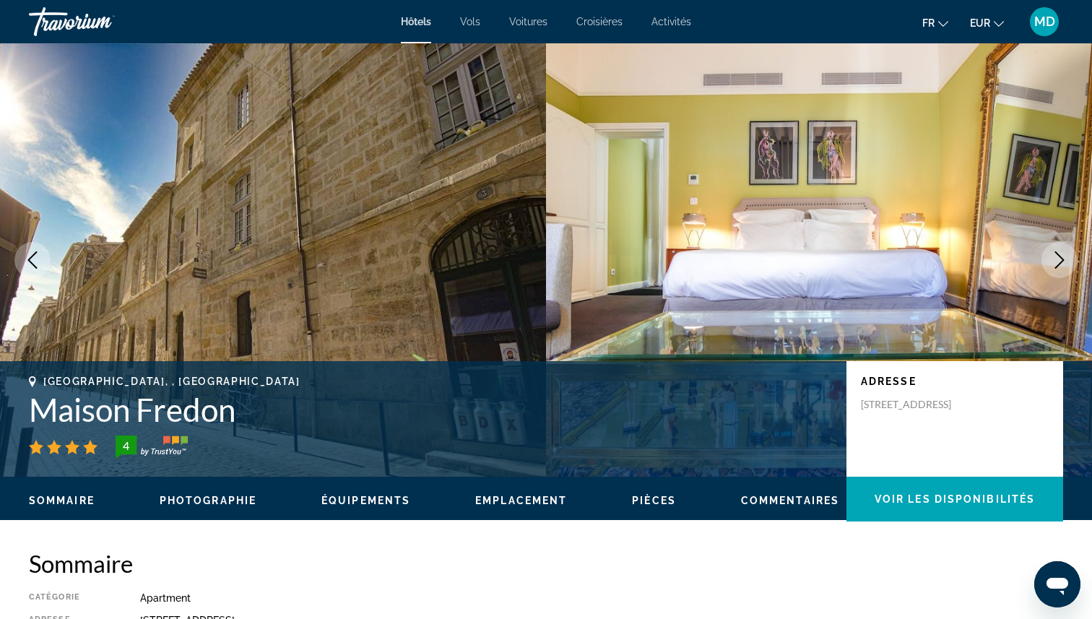
click at [222, 412] on h1 "Maison Fredon" at bounding box center [430, 410] width 803 height 38
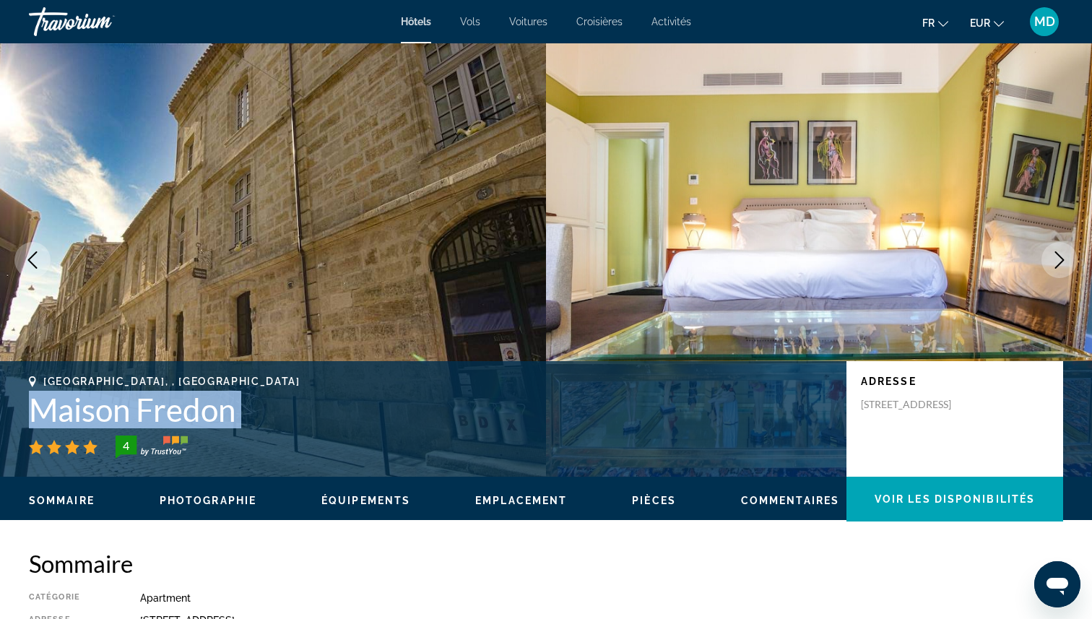
click at [222, 412] on h1 "Maison Fredon" at bounding box center [430, 410] width 803 height 38
copy div "Maison Fredon"
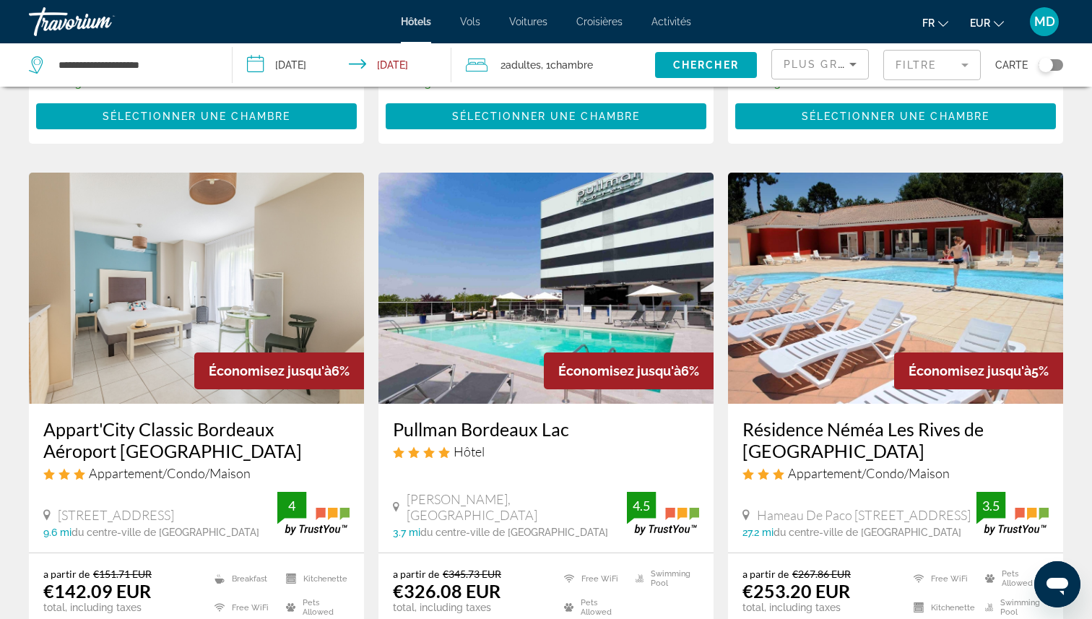
scroll to position [1658, 0]
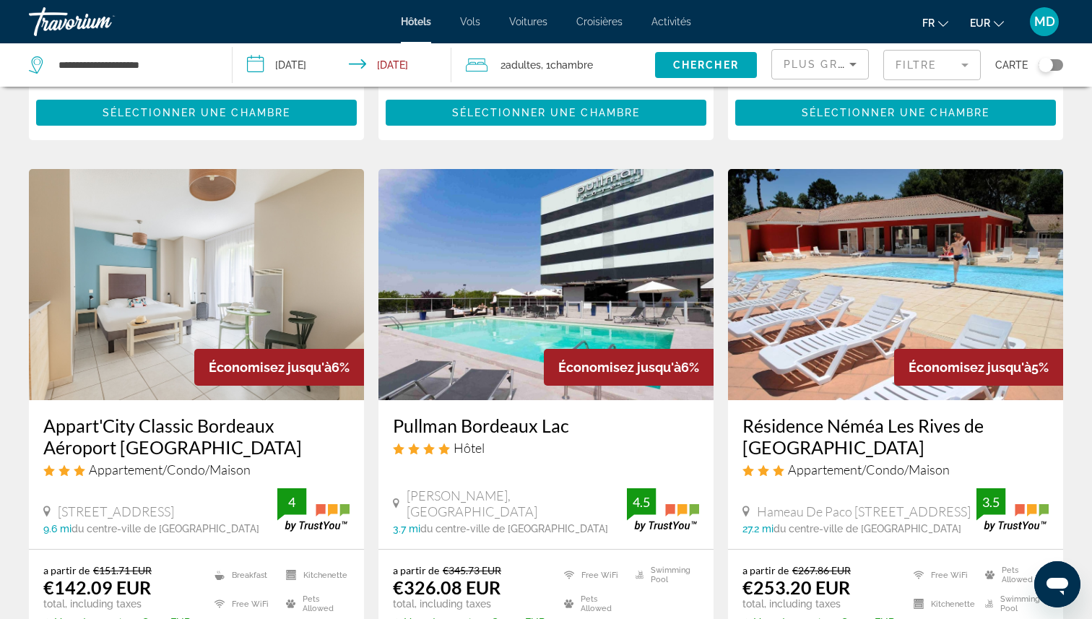
click at [1041, 69] on div "Toggle map" at bounding box center [1046, 65] width 14 height 14
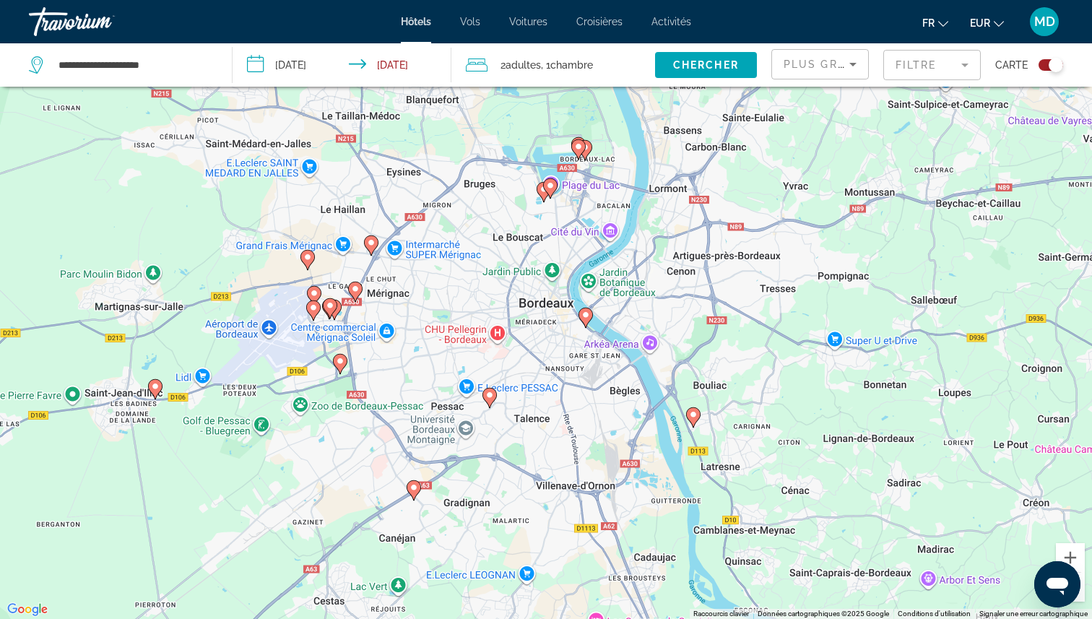
drag, startPoint x: 610, startPoint y: 271, endPoint x: 714, endPoint y: 410, distance: 172.9
click at [714, 410] on div "Pour activer le glissement avec le clavier, appuyez sur Alt+Entrée. Une fois ce…" at bounding box center [546, 309] width 1092 height 619
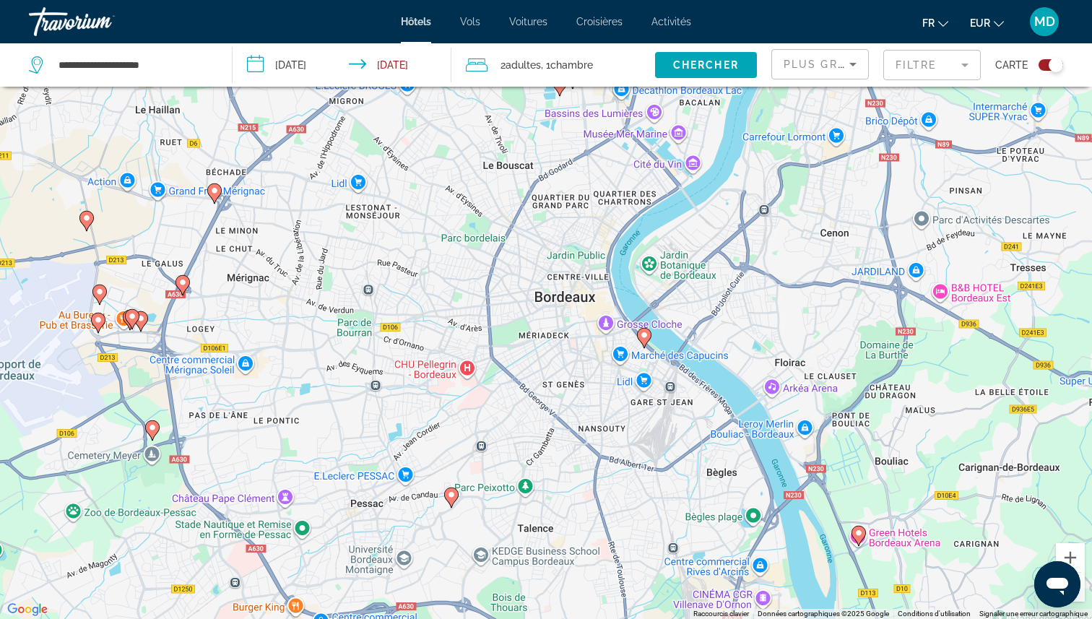
drag, startPoint x: 572, startPoint y: 282, endPoint x: 577, endPoint y: 332, distance: 50.1
click at [577, 332] on div "Pour activer le glissement avec le clavier, appuyez sur Alt+Entrée. Une fois ce…" at bounding box center [546, 309] width 1092 height 619
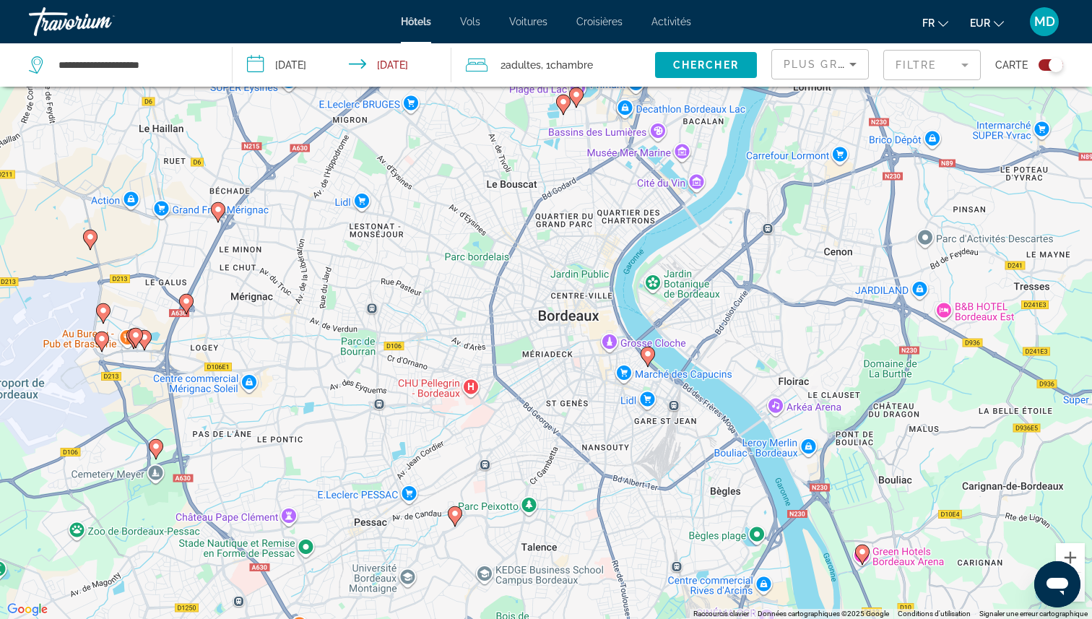
click at [457, 512] on image "Main content" at bounding box center [455, 513] width 9 height 9
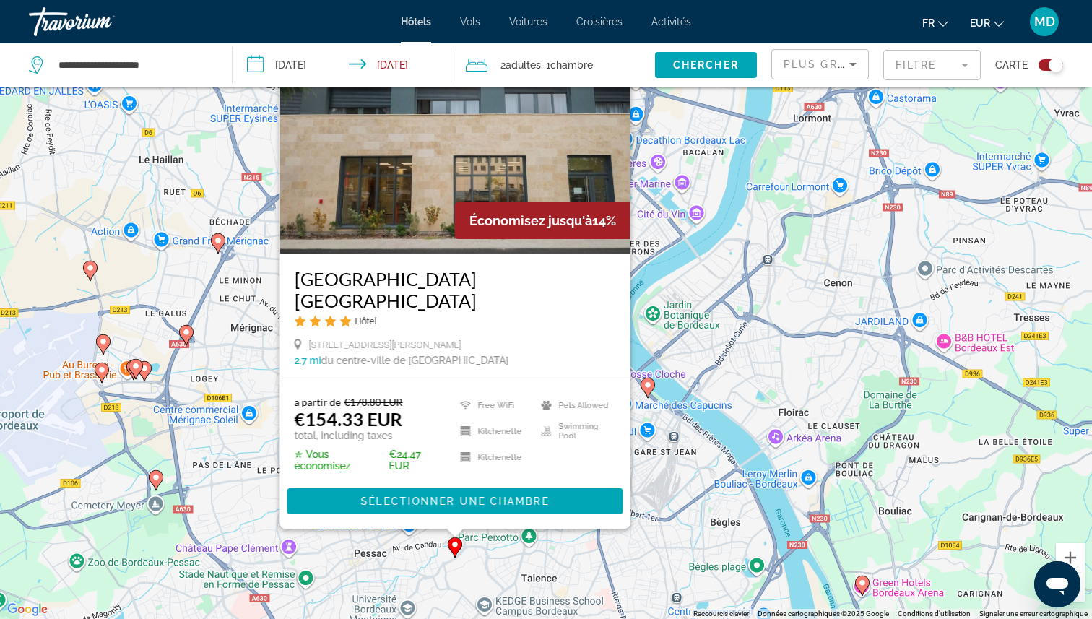
click at [693, 529] on div "Pour activer le glissement avec le clavier, appuyez sur Alt+Entrée. Une fois ce…" at bounding box center [546, 309] width 1092 height 619
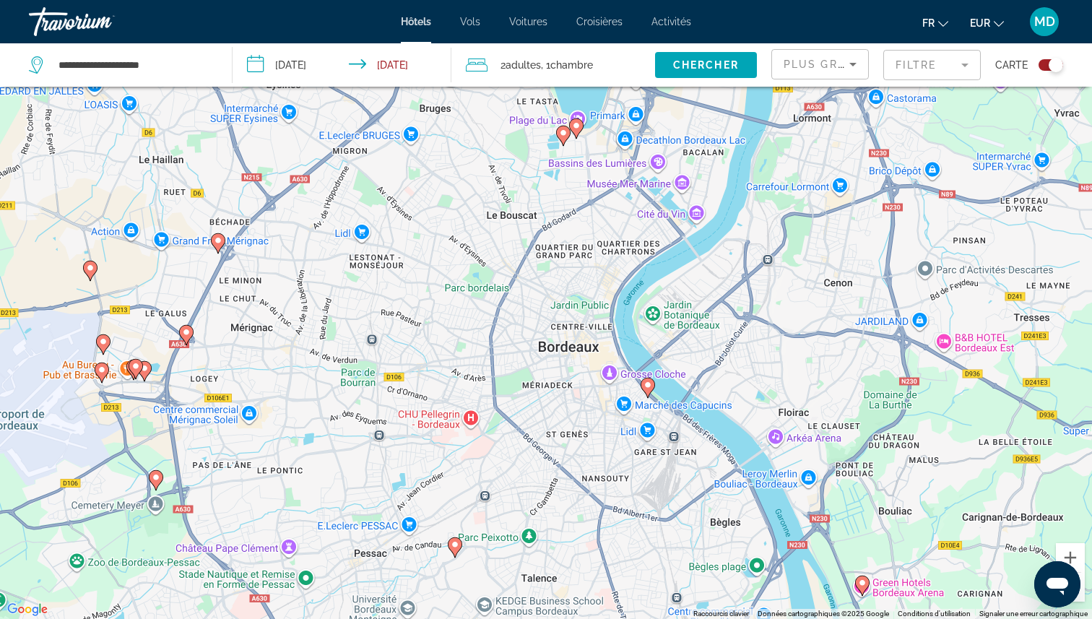
click at [86, 51] on div "**********" at bounding box center [123, 64] width 189 height 43
click at [1054, 66] on div "Toggle map" at bounding box center [1056, 65] width 14 height 14
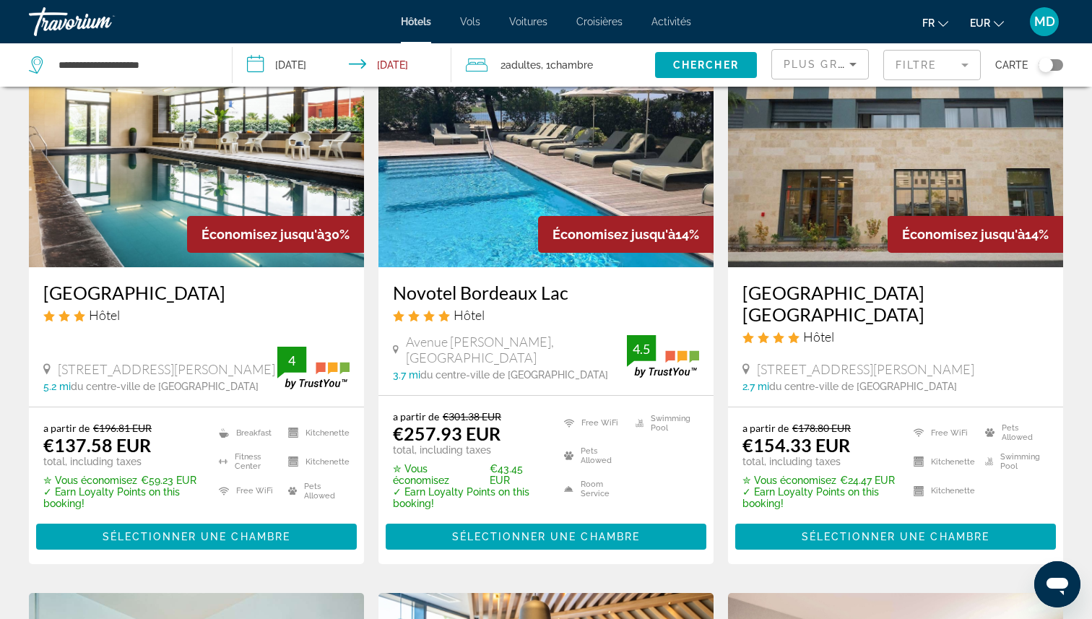
scroll to position [0, 0]
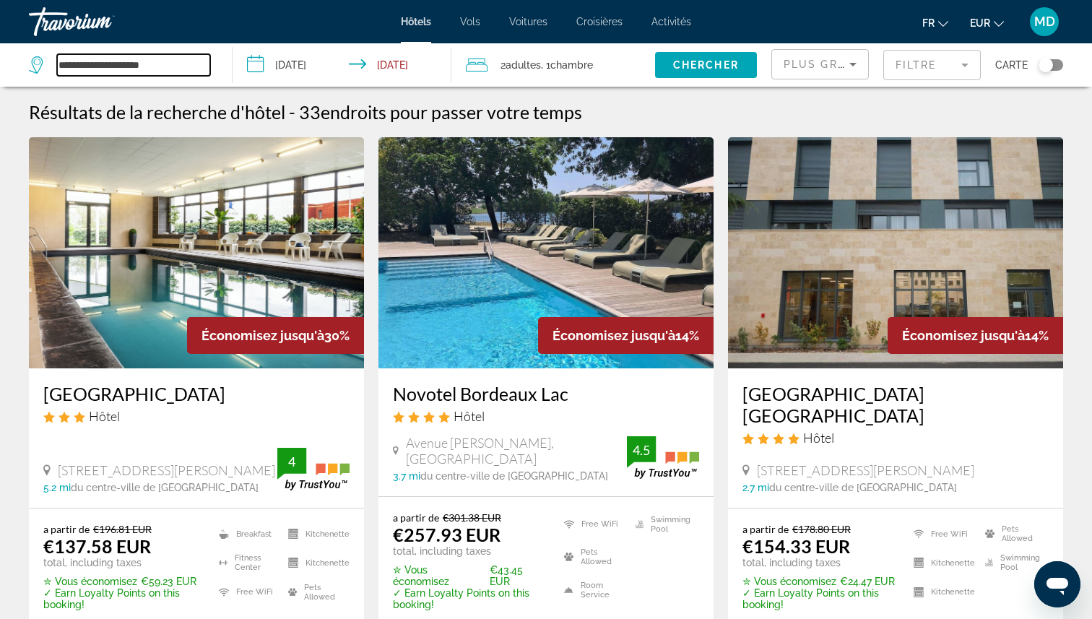
click at [82, 54] on input "**********" at bounding box center [133, 65] width 153 height 22
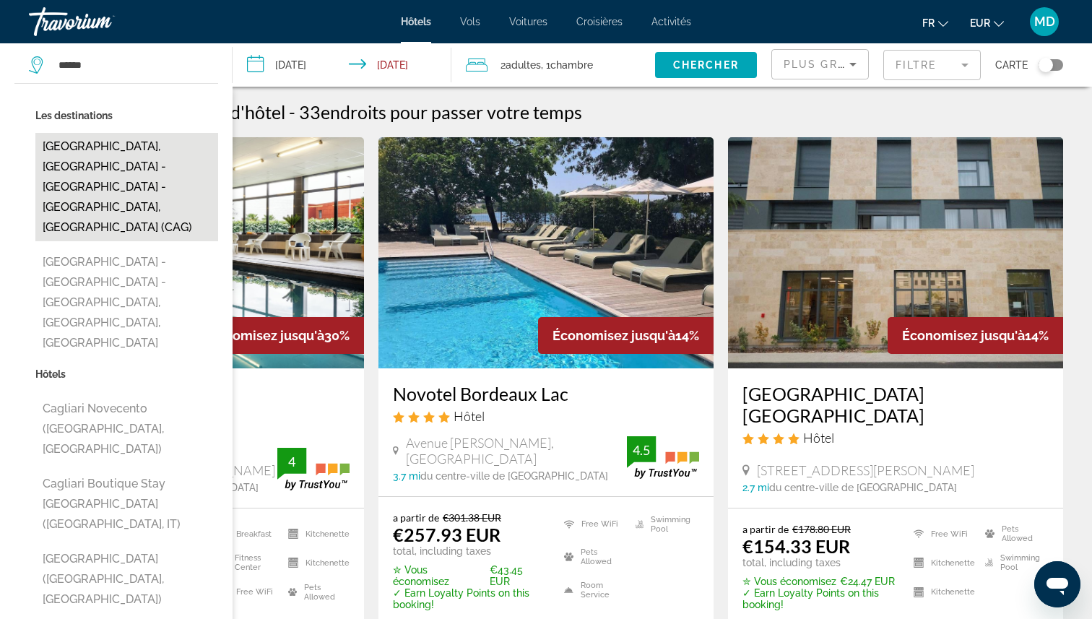
click at [85, 160] on button "[GEOGRAPHIC_DATA], [GEOGRAPHIC_DATA] - [GEOGRAPHIC_DATA] - [GEOGRAPHIC_DATA], […" at bounding box center [126, 187] width 183 height 108
type input "**********"
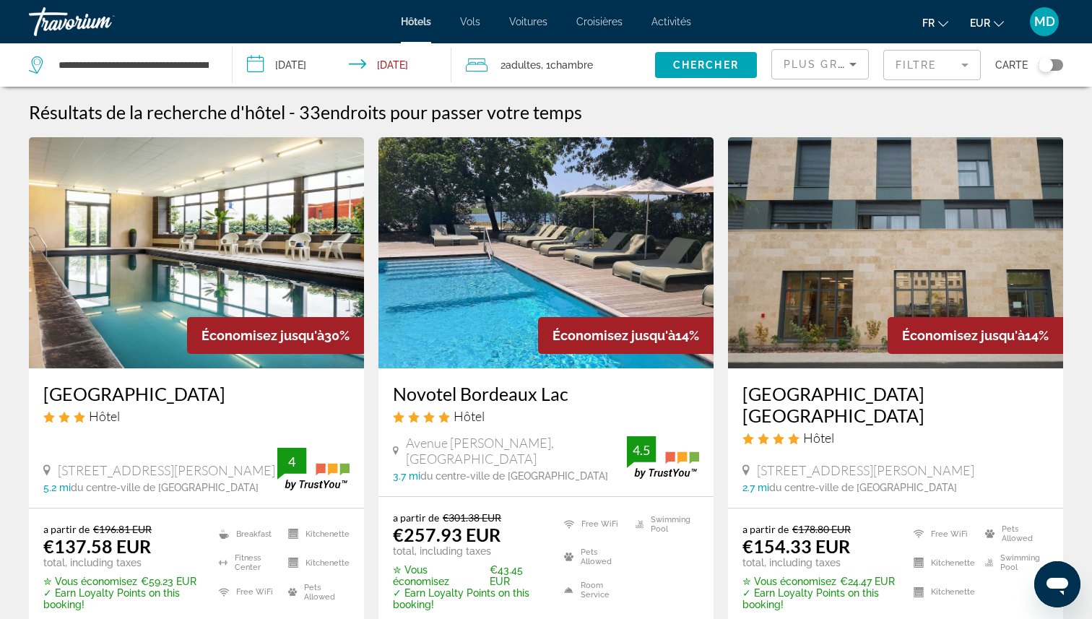
click at [290, 54] on input "**********" at bounding box center [345, 67] width 224 height 48
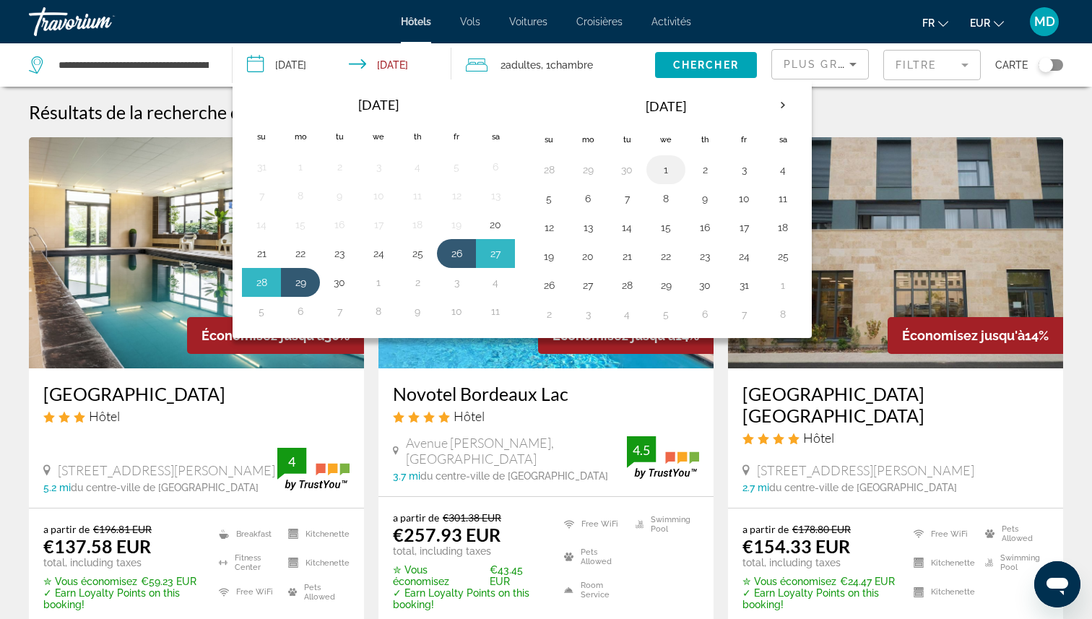
click at [662, 173] on button "1" at bounding box center [665, 170] width 23 height 20
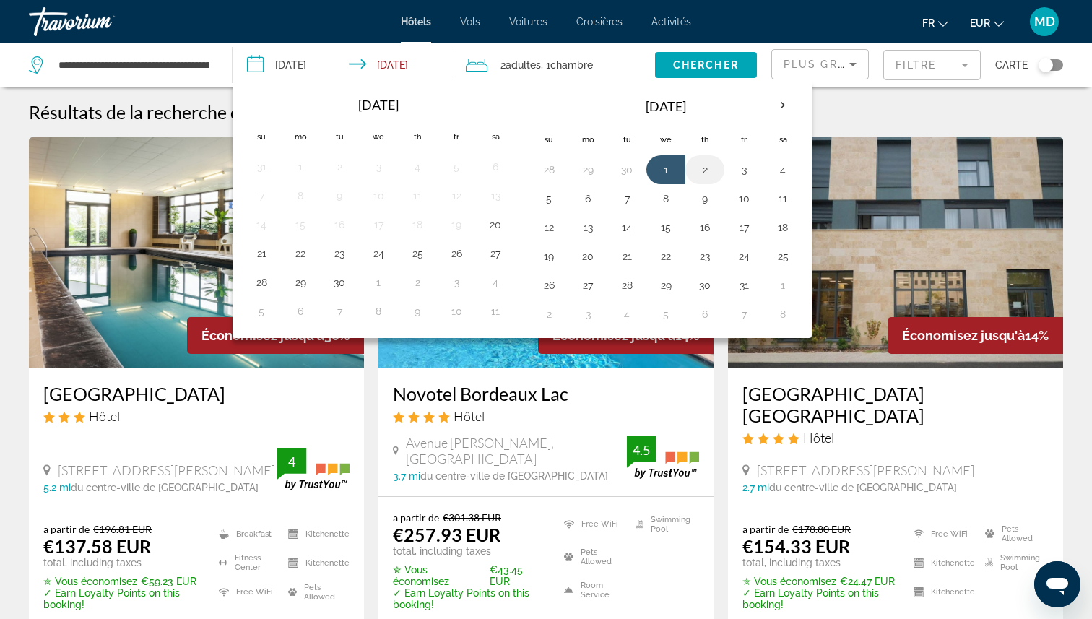
click at [705, 171] on button "2" at bounding box center [704, 170] width 23 height 20
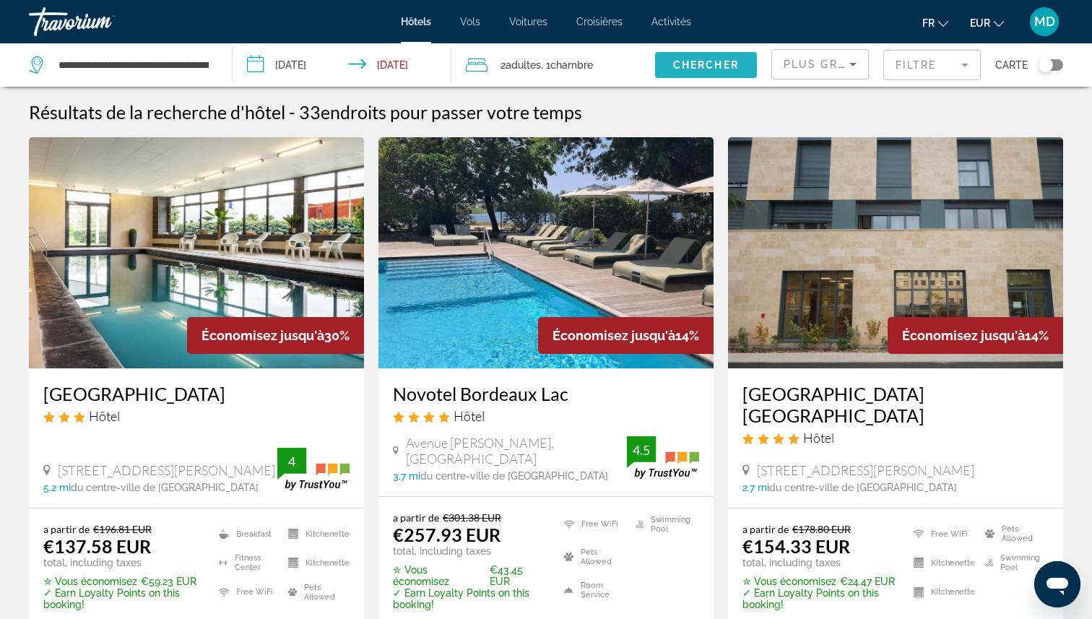
click at [711, 55] on span "Search widget" at bounding box center [706, 65] width 102 height 35
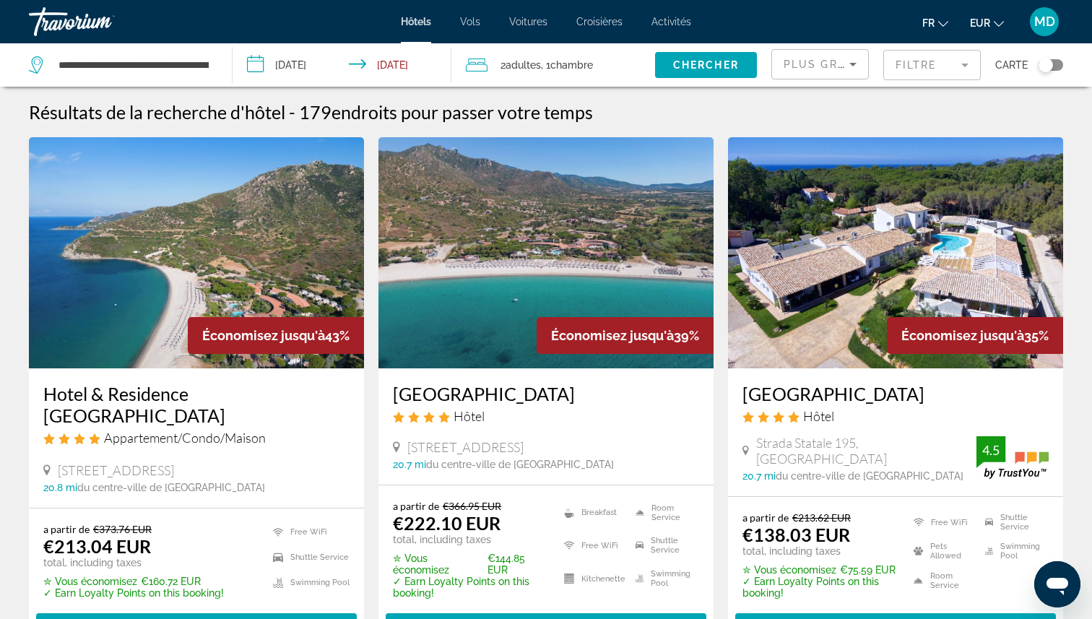
click at [964, 61] on mat-form-field "Filtre" at bounding box center [932, 65] width 98 height 30
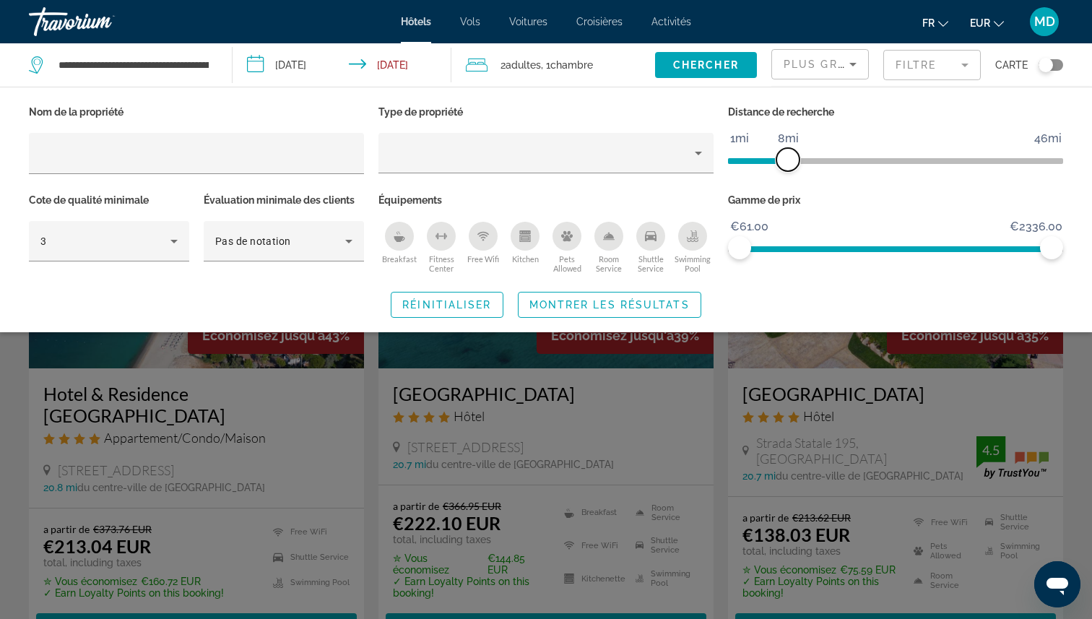
drag, startPoint x: 942, startPoint y: 151, endPoint x: 789, endPoint y: 159, distance: 153.3
click at [788, 159] on span "ngx-slider" at bounding box center [787, 159] width 23 height 23
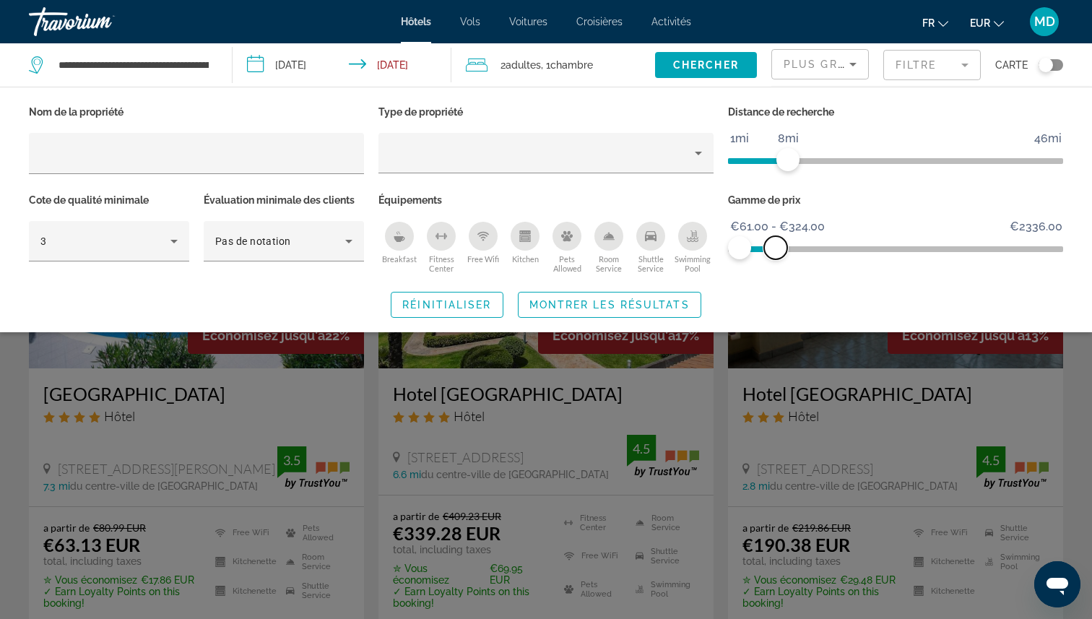
drag, startPoint x: 1051, startPoint y: 248, endPoint x: 776, endPoint y: 256, distance: 275.3
click at [776, 256] on span "ngx-slider-max" at bounding box center [775, 247] width 23 height 23
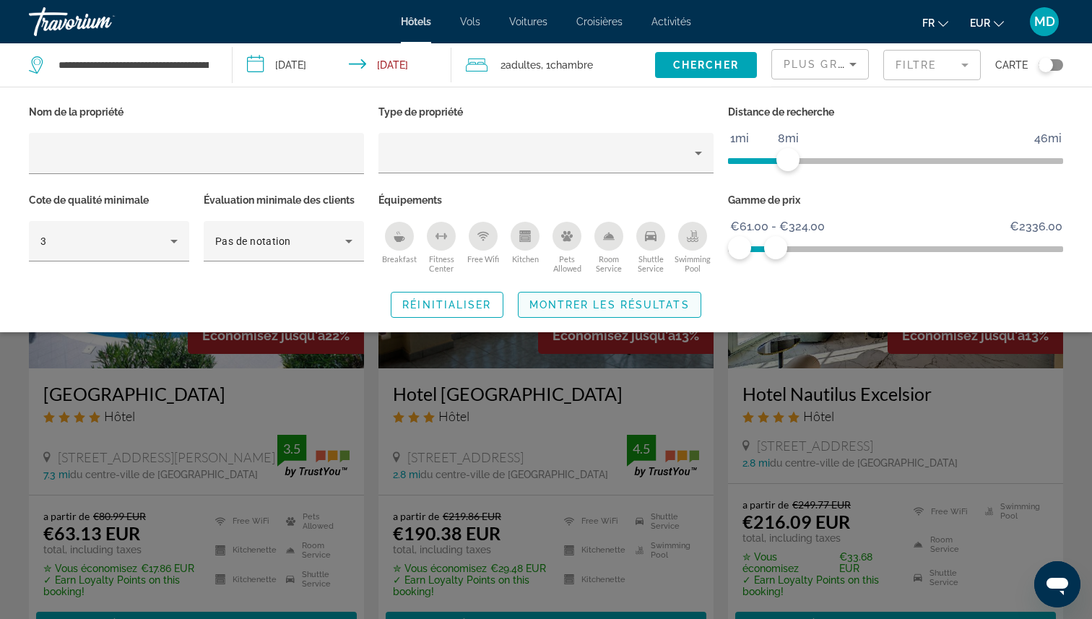
click at [691, 299] on span "Search widget" at bounding box center [610, 304] width 182 height 35
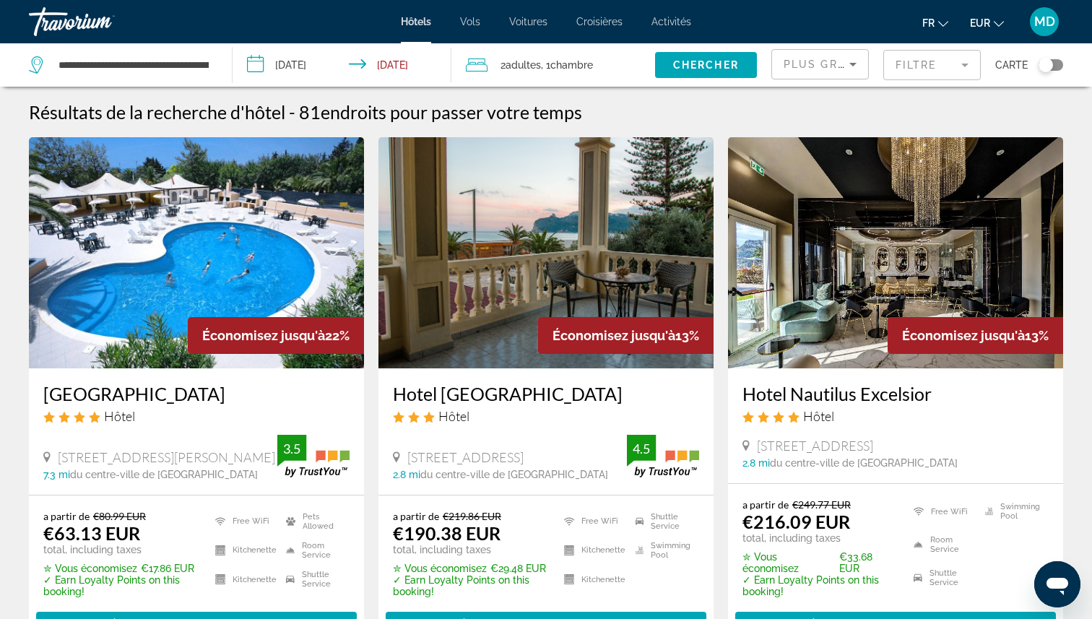
click at [918, 81] on div "Filtre" at bounding box center [932, 64] width 98 height 43
click at [919, 60] on mat-form-field "Filtre" at bounding box center [932, 65] width 98 height 30
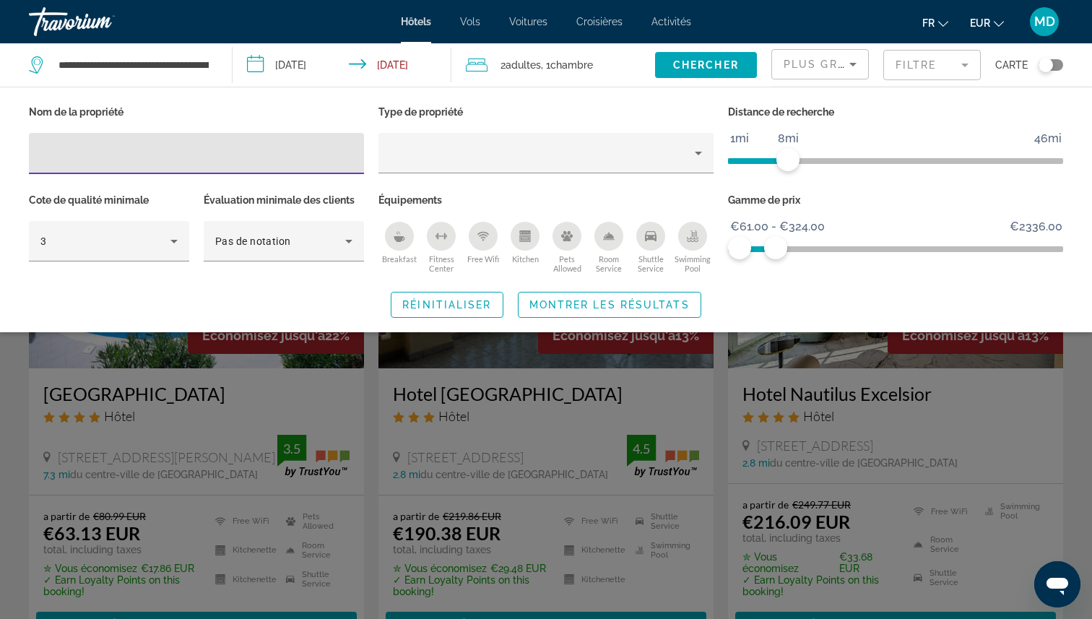
click at [691, 240] on icon "Swimming Pool" at bounding box center [693, 240] width 12 height 3
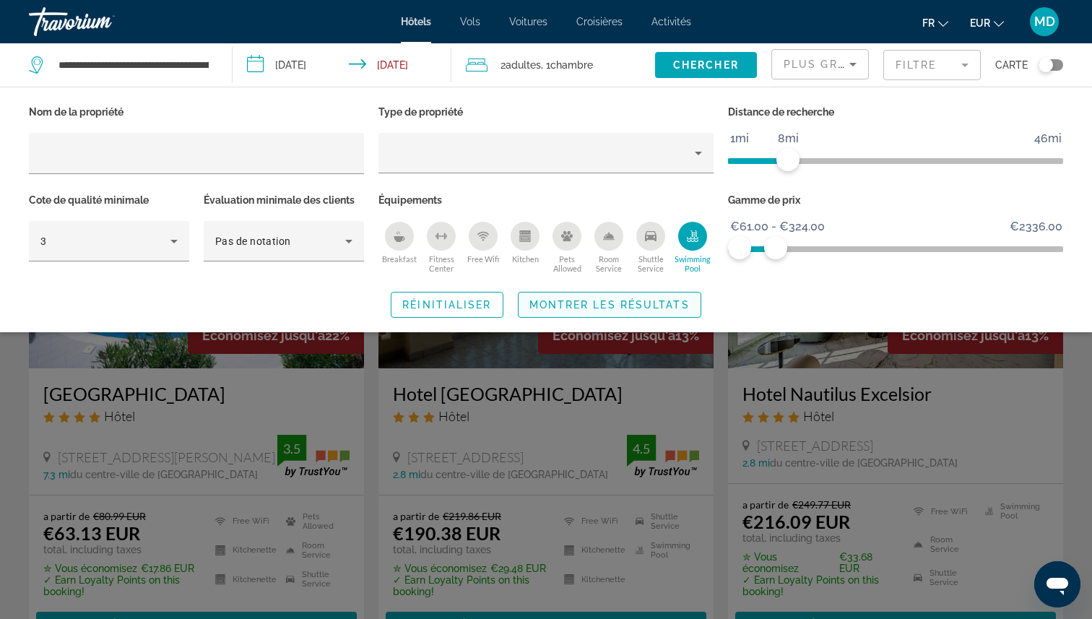
click at [675, 296] on span "Search widget" at bounding box center [610, 304] width 182 height 35
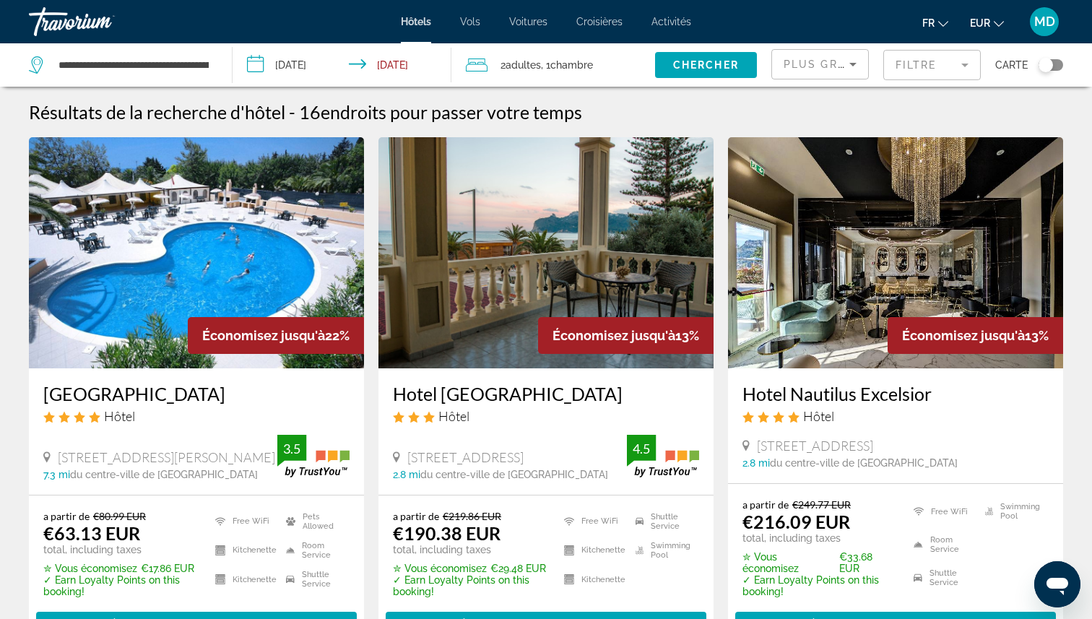
click at [1050, 59] on div "Toggle map" at bounding box center [1046, 65] width 14 height 14
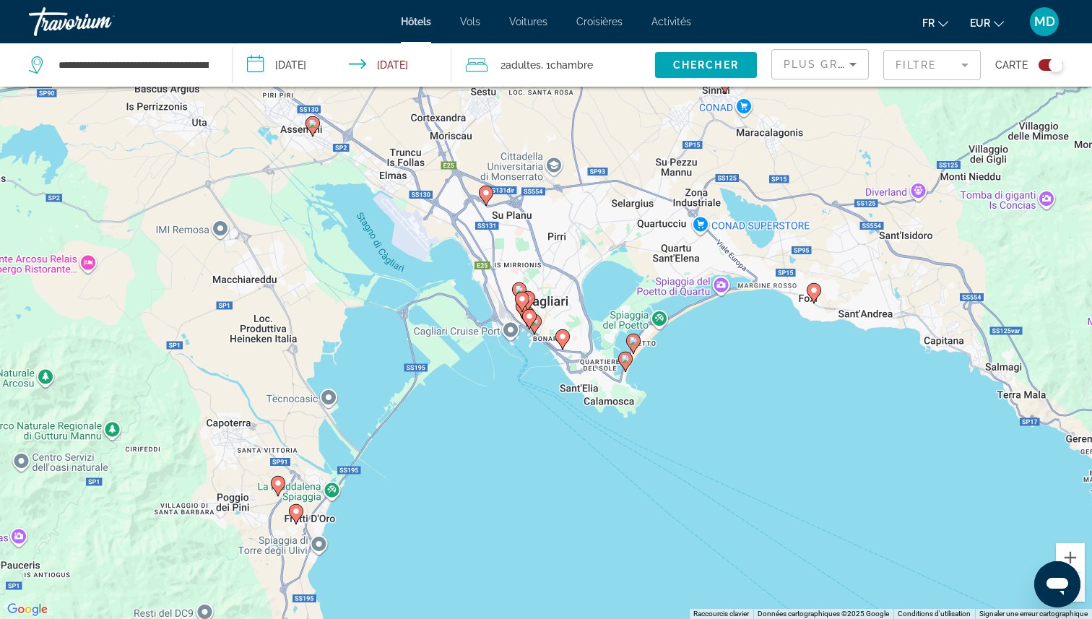
click at [485, 191] on image "Main content" at bounding box center [486, 193] width 9 height 9
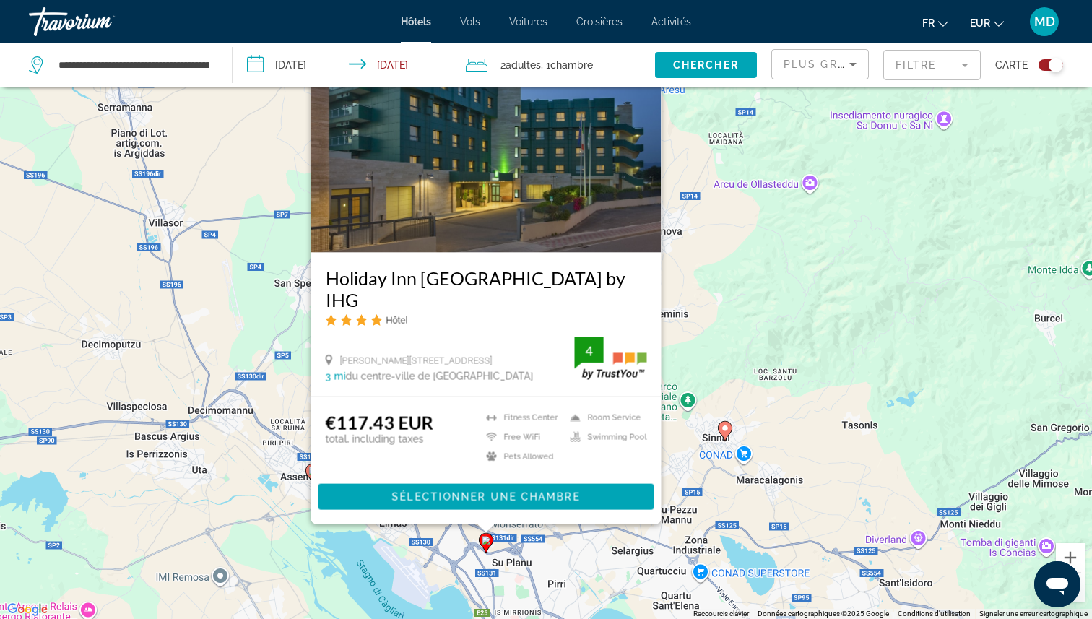
click at [287, 352] on div "Pour activer le glissement avec le clavier, appuyez sur Alt+Entrée. Une fois ce…" at bounding box center [546, 309] width 1092 height 619
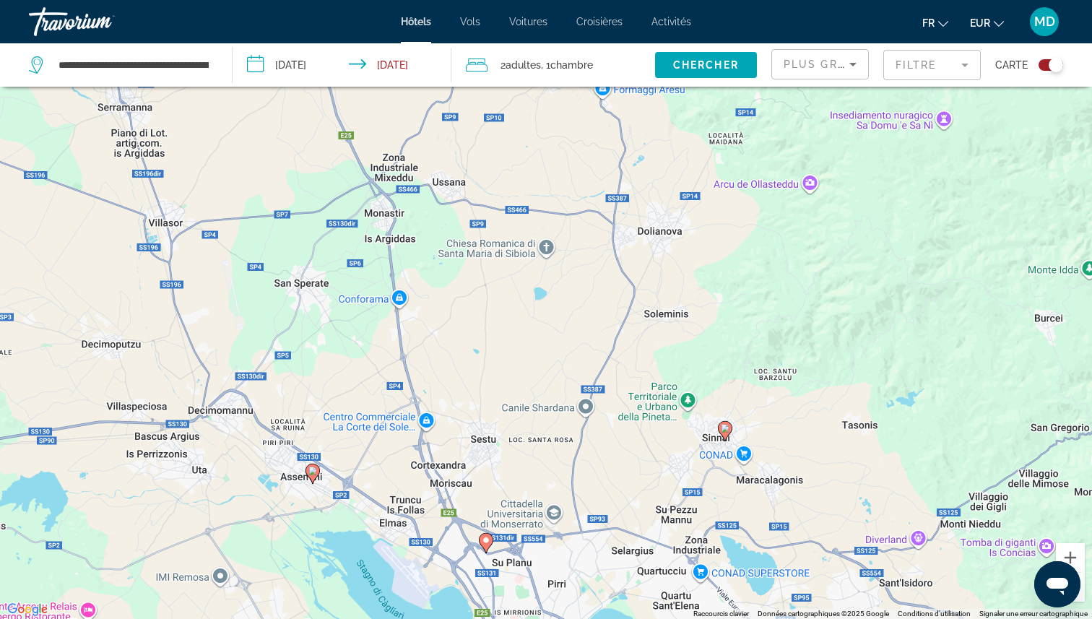
click at [310, 472] on image "Main content" at bounding box center [312, 471] width 9 height 9
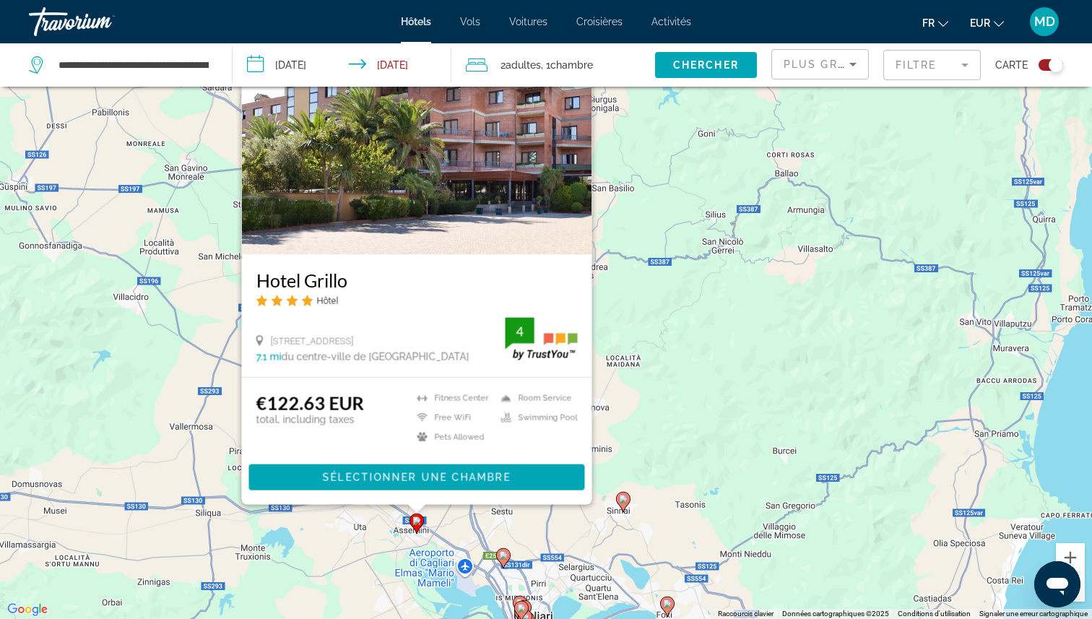
click at [618, 501] on icon "Main content" at bounding box center [623, 501] width 13 height 19
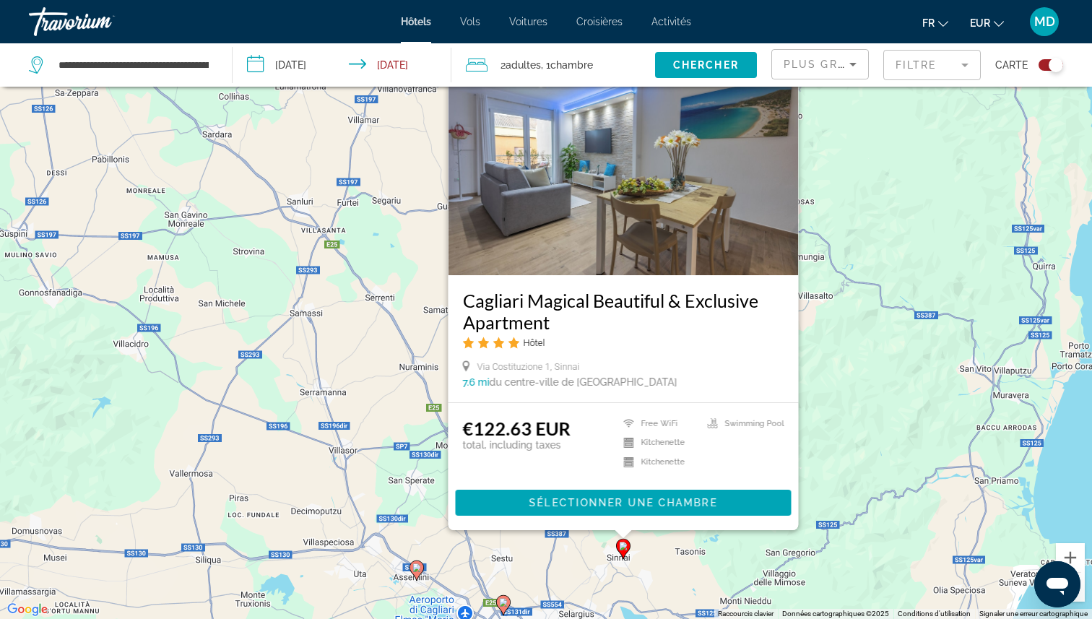
click at [698, 531] on div "Pour activer le glissement avec le clavier, appuyez sur Alt+Entrée. Une fois ce…" at bounding box center [546, 309] width 1092 height 619
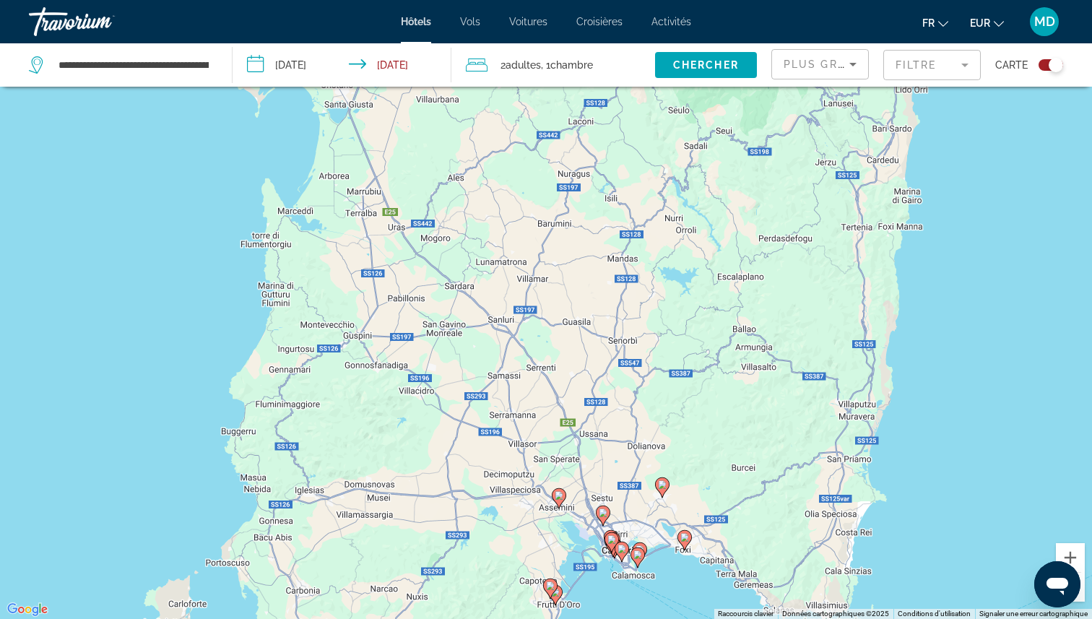
drag, startPoint x: 665, startPoint y: 549, endPoint x: 673, endPoint y: 233, distance: 316.5
click at [670, 477] on gmp-advanced-marker "Main content" at bounding box center [662, 488] width 14 height 22
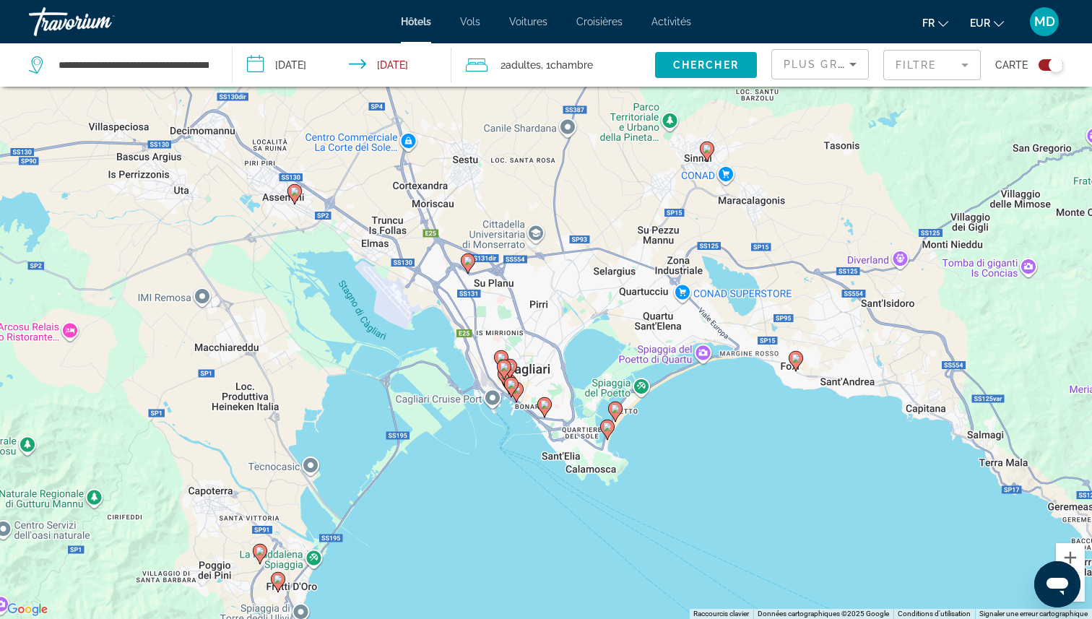
drag, startPoint x: 542, startPoint y: 433, endPoint x: 598, endPoint y: 388, distance: 72.0
click at [598, 388] on div "Pour activer le glissement avec le clavier, appuyez sur Alt+Entrée. Une fois ce…" at bounding box center [546, 309] width 1092 height 619
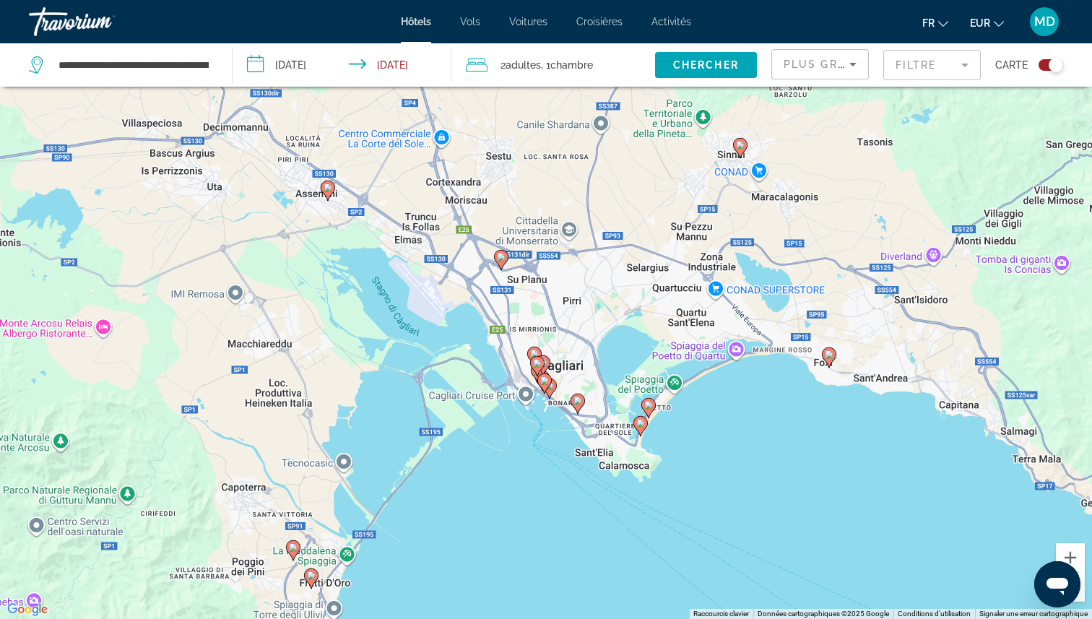
drag, startPoint x: 511, startPoint y: 348, endPoint x: 601, endPoint y: 319, distance: 94.8
click at [601, 320] on div "Pour activer le glissement avec le clavier, appuyez sur Alt+Entrée. Une fois ce…" at bounding box center [546, 309] width 1092 height 619
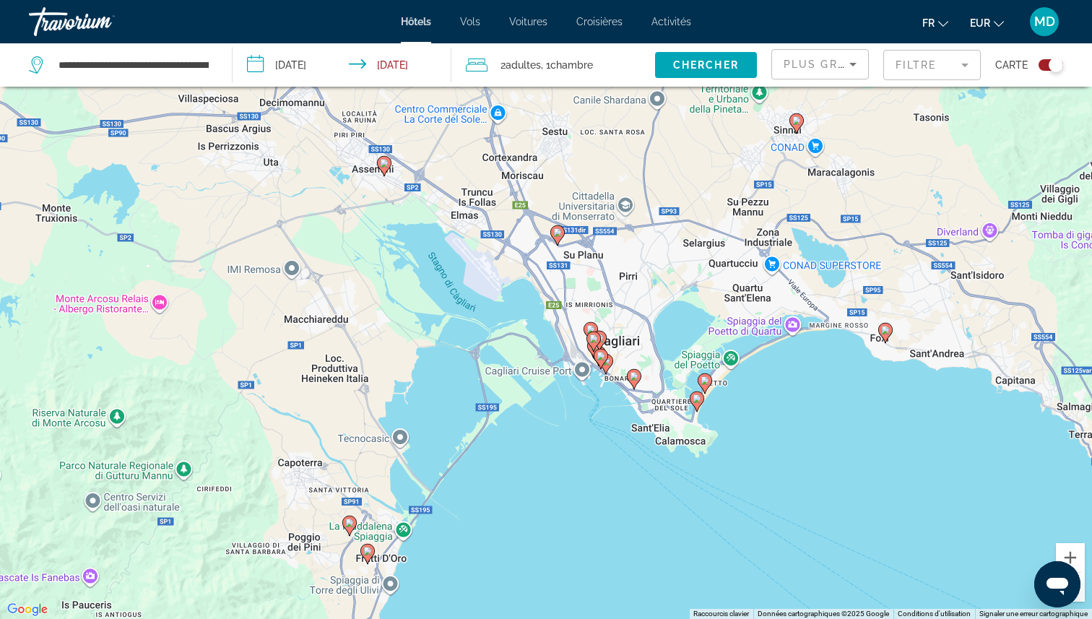
click at [378, 165] on icon "Main content" at bounding box center [384, 165] width 13 height 19
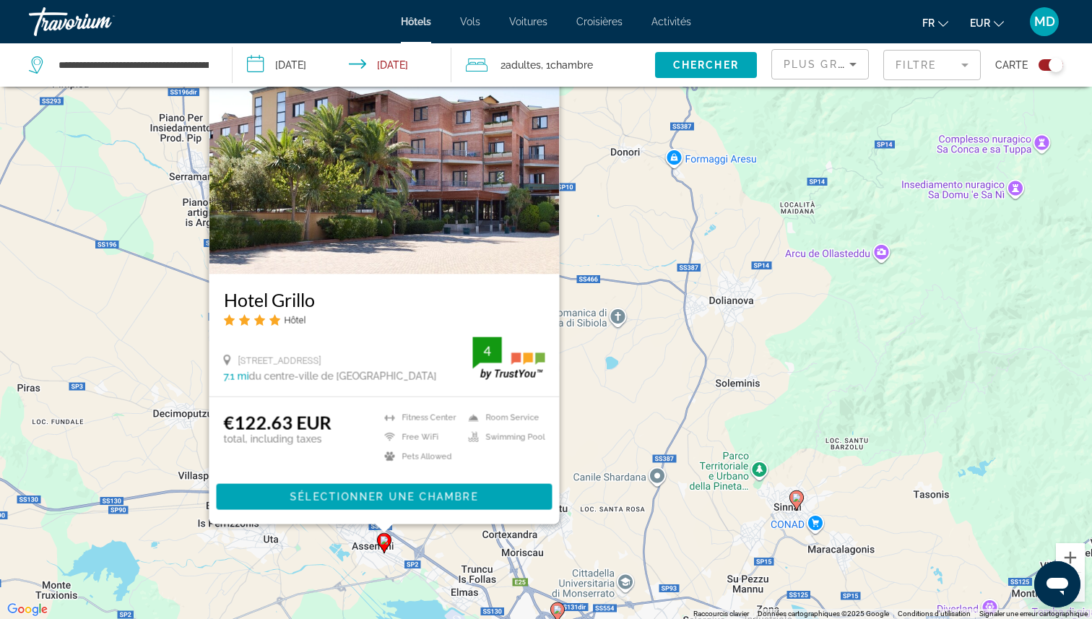
click at [589, 432] on div "Pour activer le glissement avec le clavier, appuyez sur Alt+Entrée. Une fois ce…" at bounding box center [546, 309] width 1092 height 619
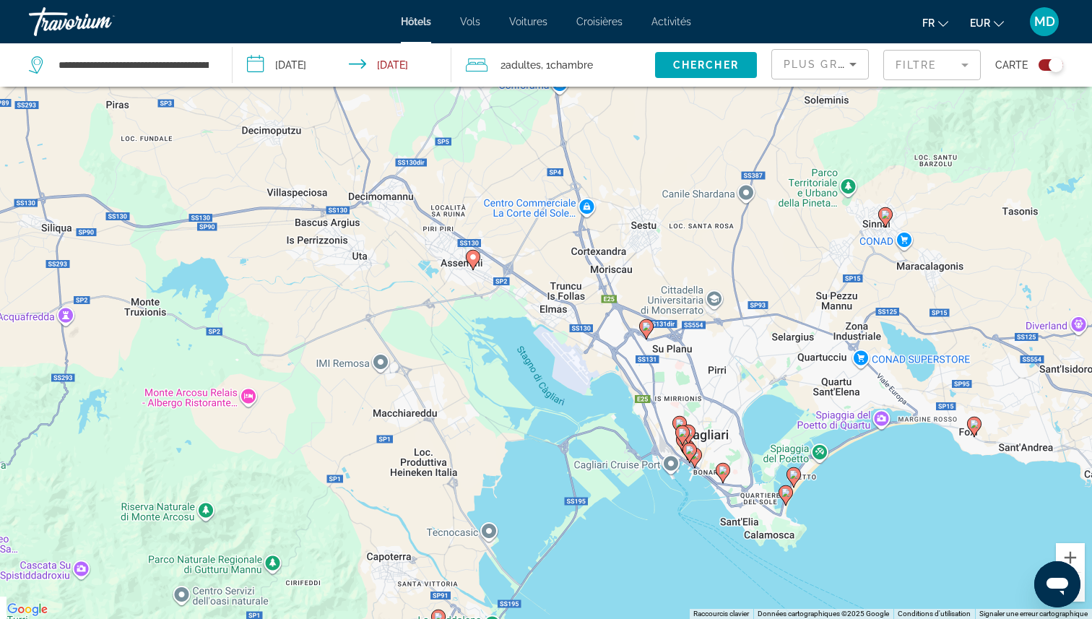
drag, startPoint x: 613, startPoint y: 407, endPoint x: 675, endPoint y: 154, distance: 261.0
click at [676, 154] on div "Pour activer le glissement avec le clavier, appuyez sur Alt+Entrée. Une fois ce…" at bounding box center [546, 309] width 1092 height 619
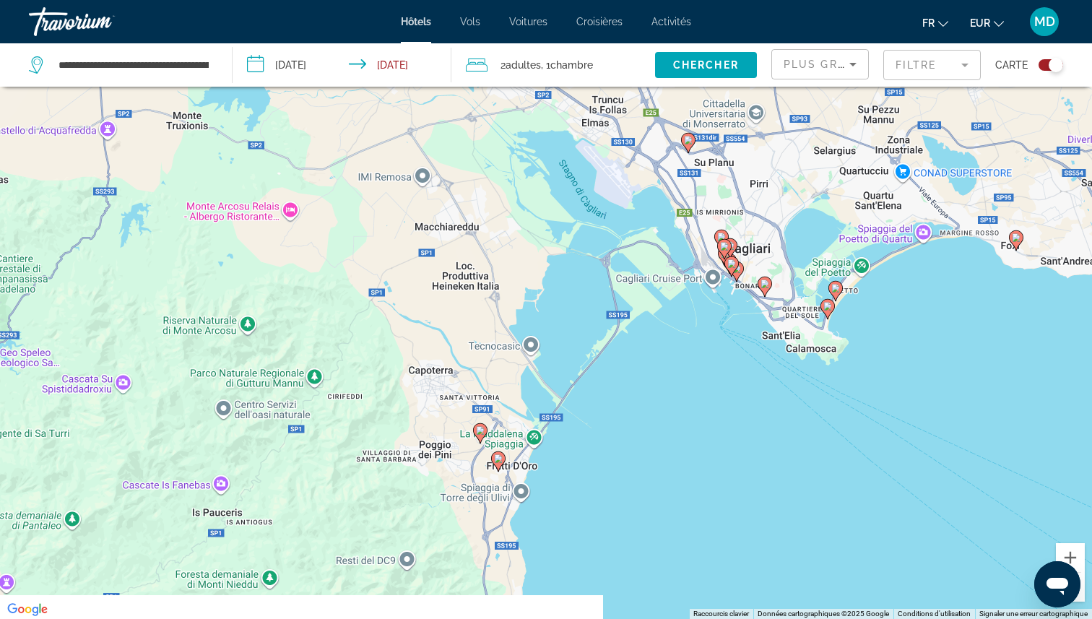
drag, startPoint x: 509, startPoint y: 363, endPoint x: 551, endPoint y: 191, distance: 176.4
click at [551, 191] on div "Pour activer le glissement avec le clavier, appuyez sur Alt+Entrée. Une fois ce…" at bounding box center [546, 309] width 1092 height 619
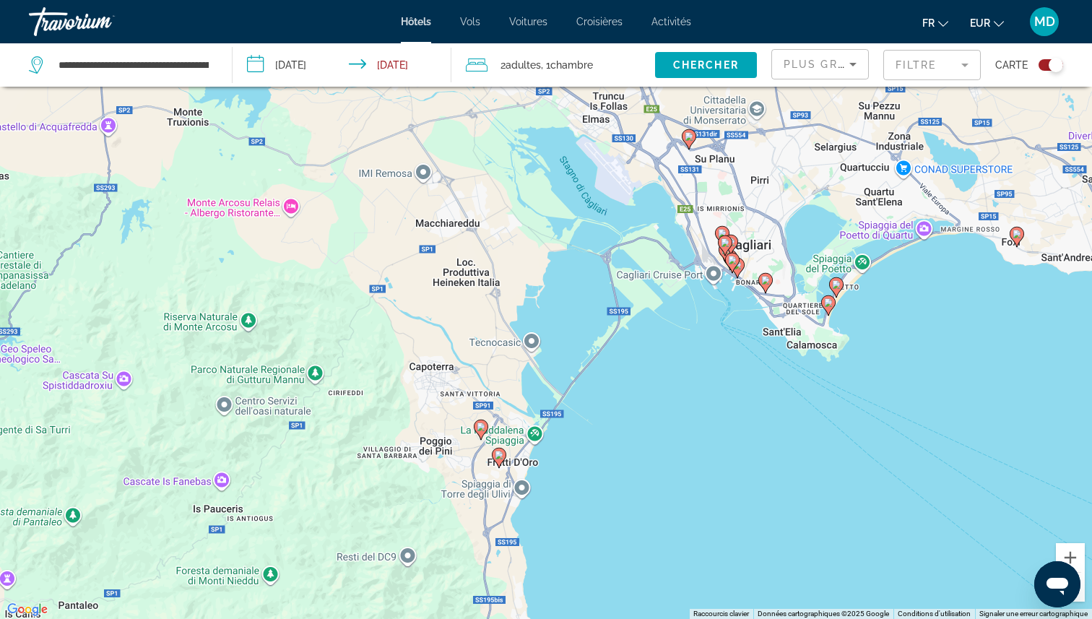
click at [480, 425] on image "Main content" at bounding box center [481, 427] width 9 height 9
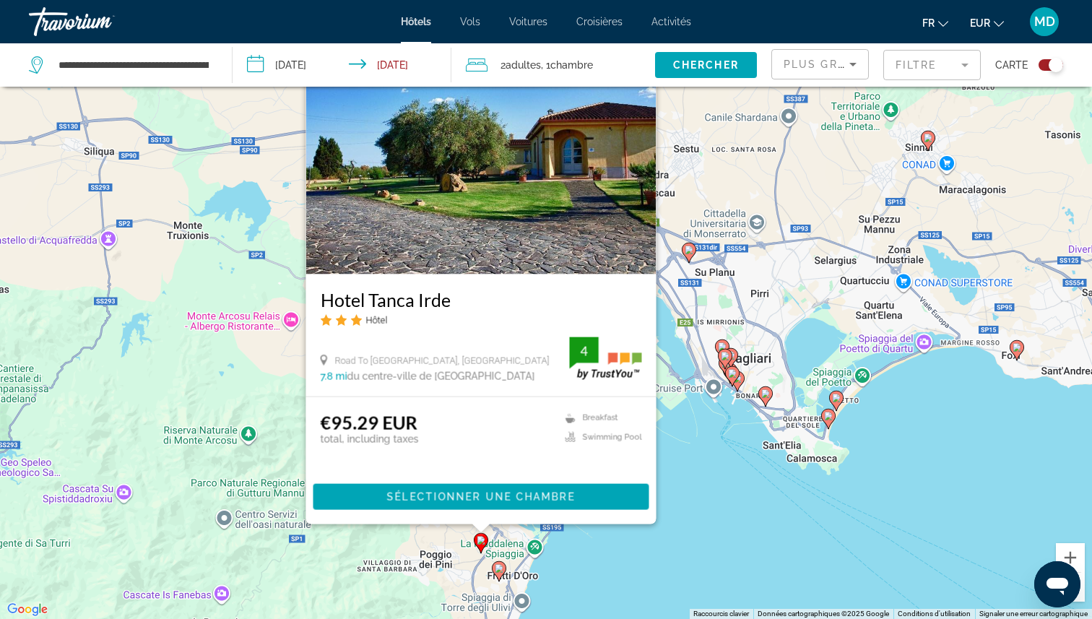
click at [689, 449] on div "Pour activer le glissement avec le clavier, appuyez sur Alt+Entrée. Une fois ce…" at bounding box center [546, 309] width 1092 height 619
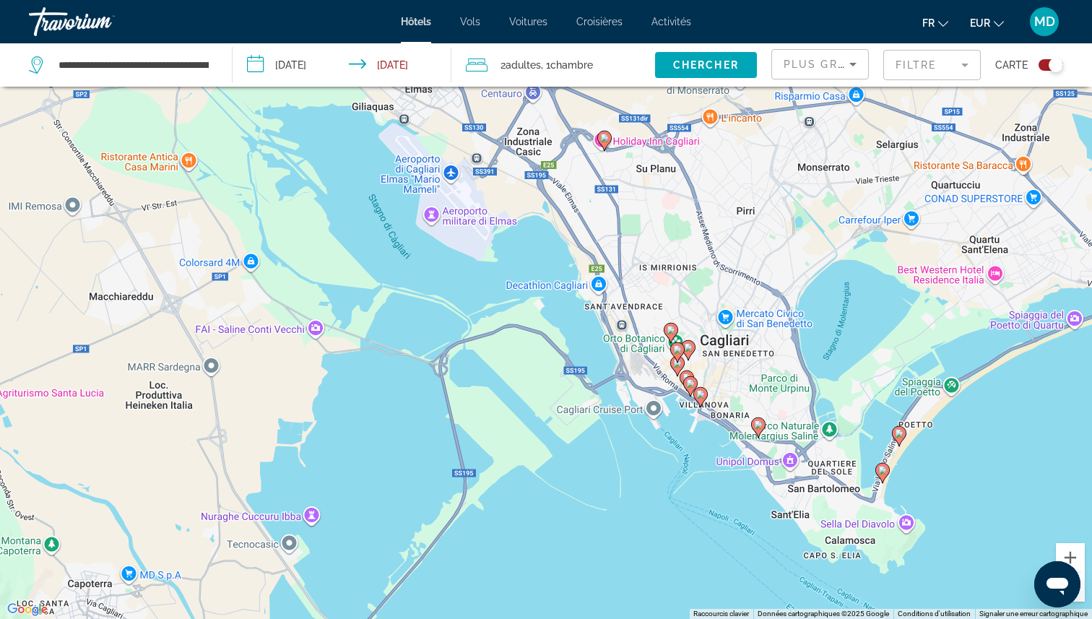
drag, startPoint x: 849, startPoint y: 434, endPoint x: 683, endPoint y: 394, distance: 171.5
click at [683, 394] on div "Pour activer le glissement avec le clavier, appuyez sur Alt+Entrée. Une fois ce…" at bounding box center [546, 309] width 1092 height 619
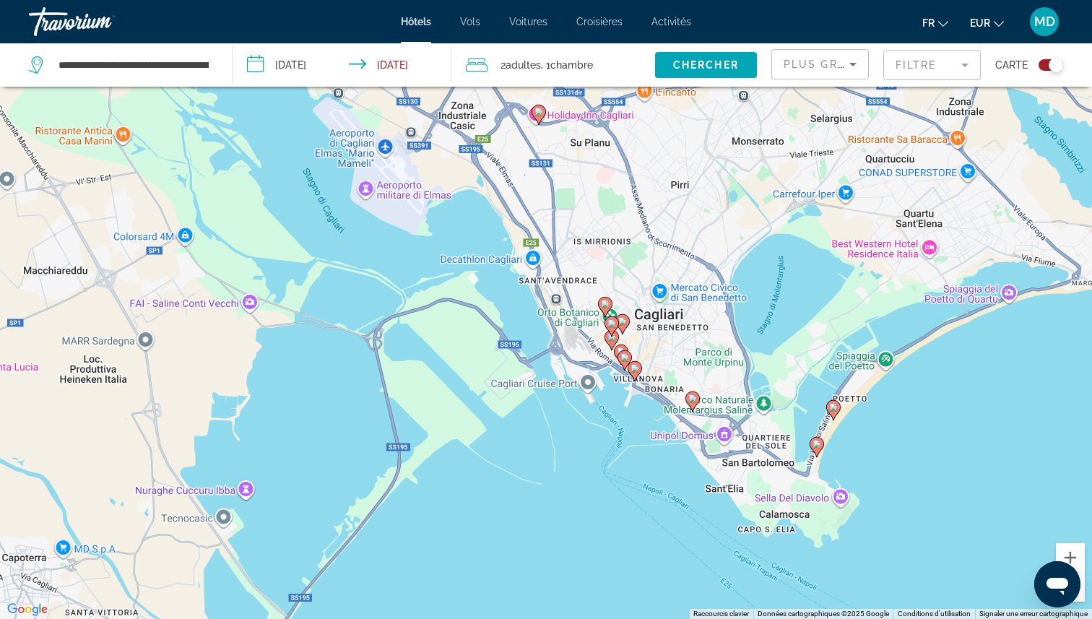
click at [818, 450] on icon "Main content" at bounding box center [816, 446] width 13 height 19
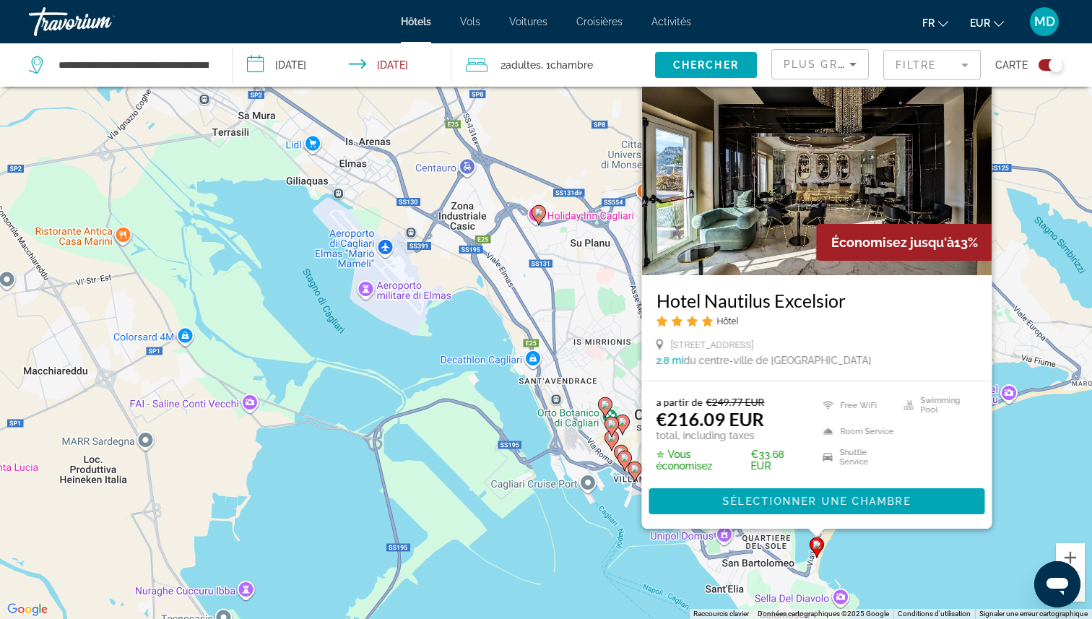
click at [925, 535] on div "Pour activer le glissement avec le clavier, appuyez sur Alt+Entrée. Une fois ce…" at bounding box center [546, 309] width 1092 height 619
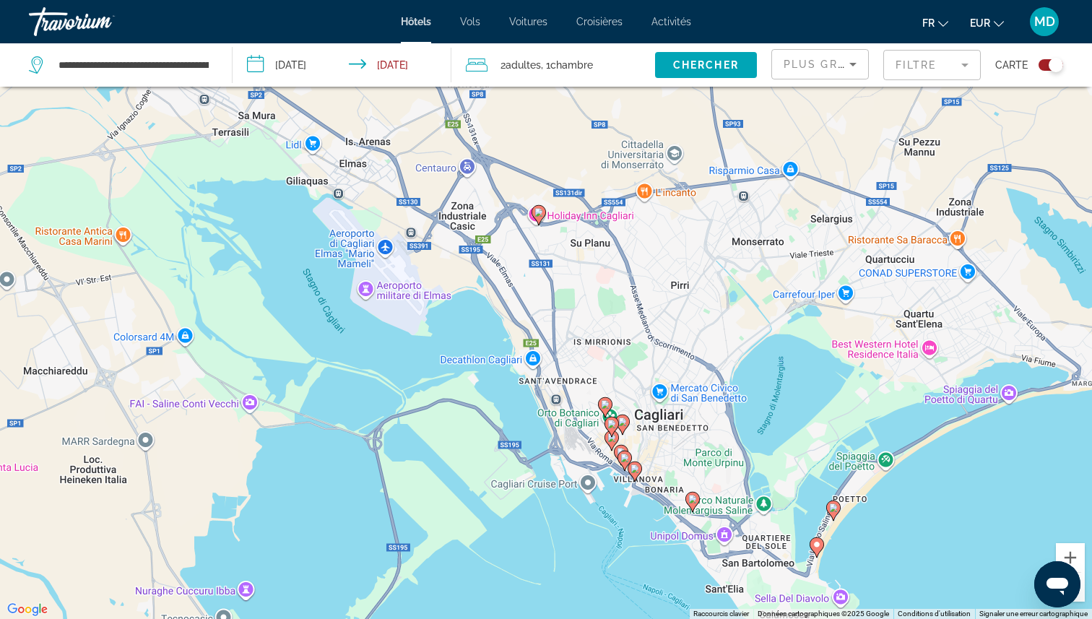
click at [835, 504] on image "Main content" at bounding box center [833, 507] width 9 height 9
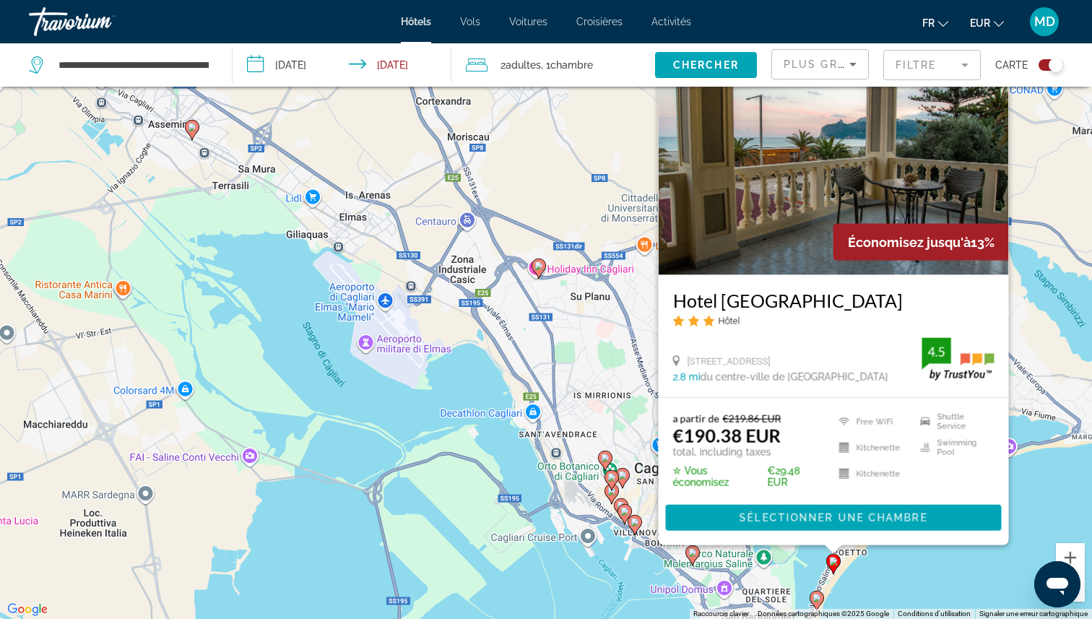
click at [900, 571] on div "Pour activer le glissement avec le clavier, appuyez sur Alt+Entrée. Une fois ce…" at bounding box center [546, 309] width 1092 height 619
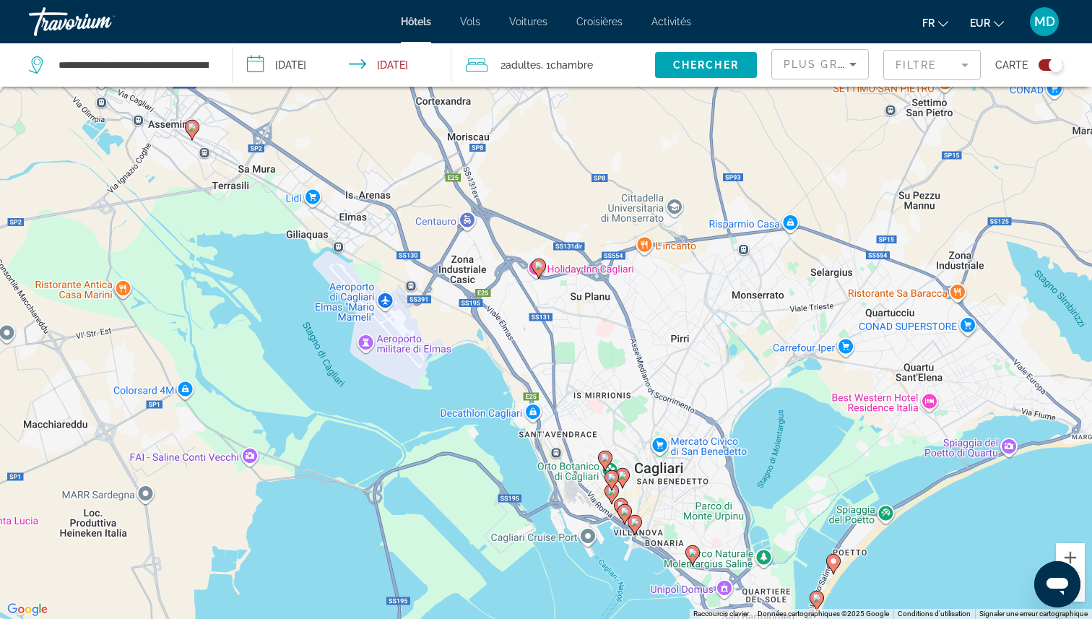
click at [691, 550] on image "Main content" at bounding box center [692, 552] width 9 height 9
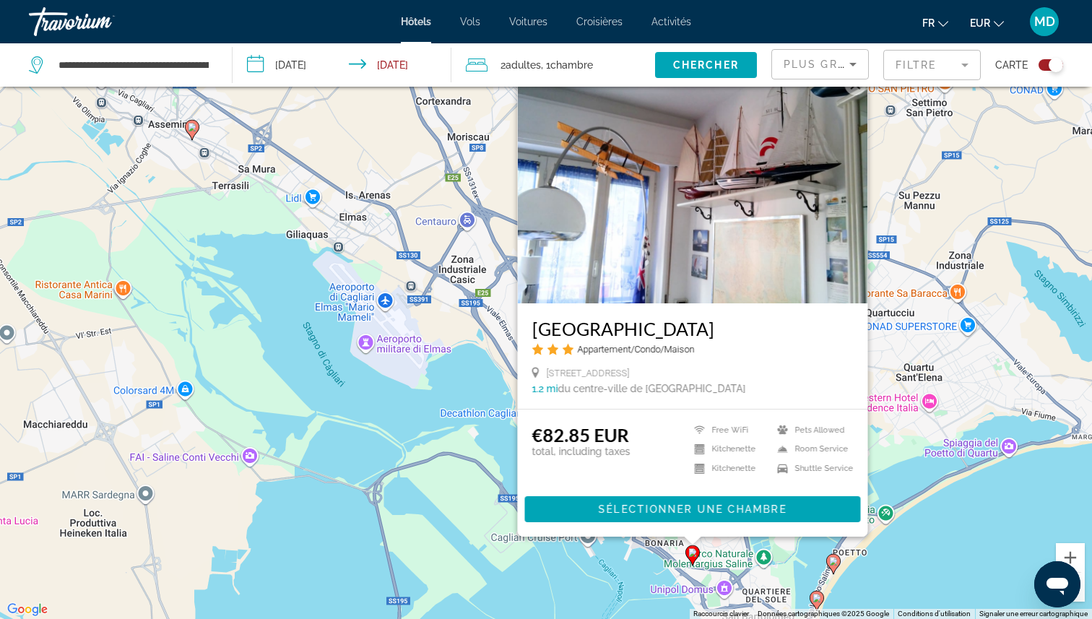
click at [933, 326] on div "Pour activer le glissement avec le clavier, appuyez sur Alt+Entrée. Une fois ce…" at bounding box center [546, 309] width 1092 height 619
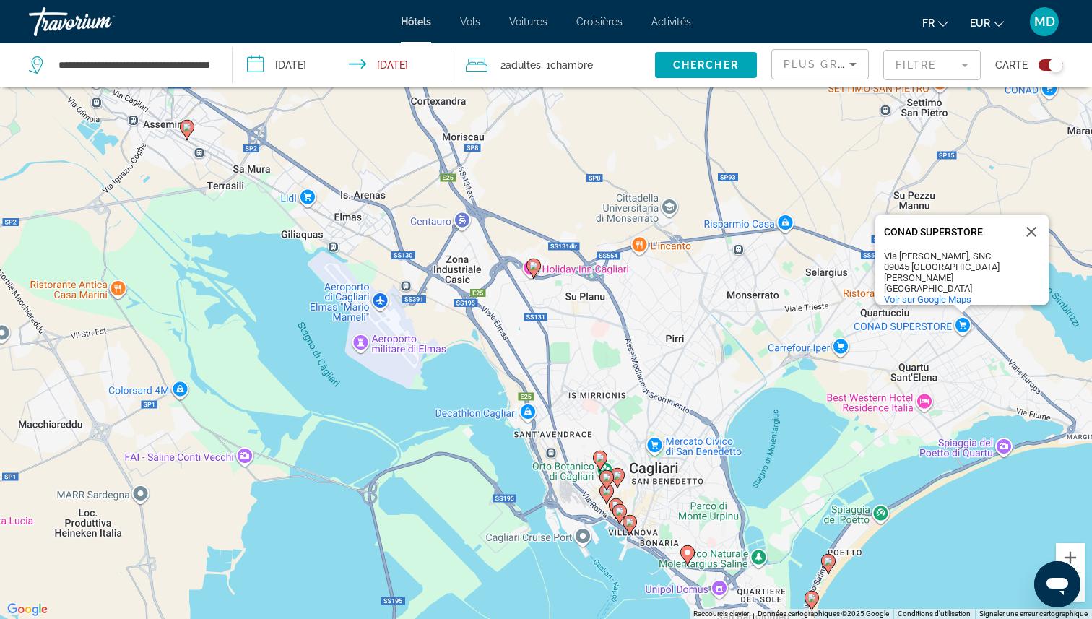
click at [321, 60] on input "**********" at bounding box center [345, 67] width 224 height 48
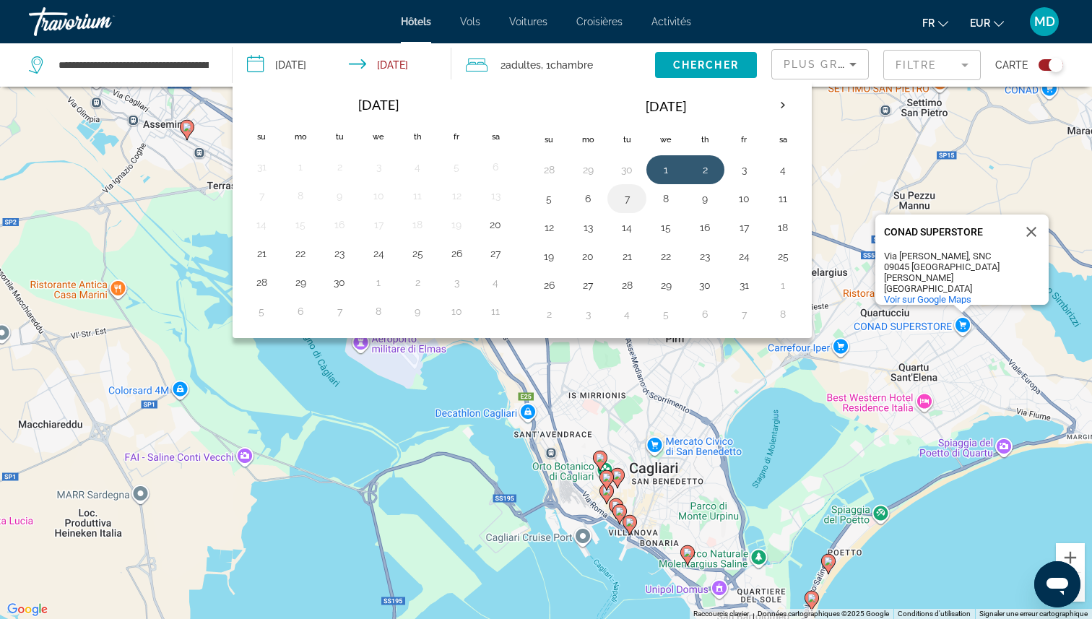
click at [632, 194] on button "7" at bounding box center [626, 199] width 23 height 20
click at [662, 196] on button "8" at bounding box center [665, 199] width 23 height 20
type input "**********"
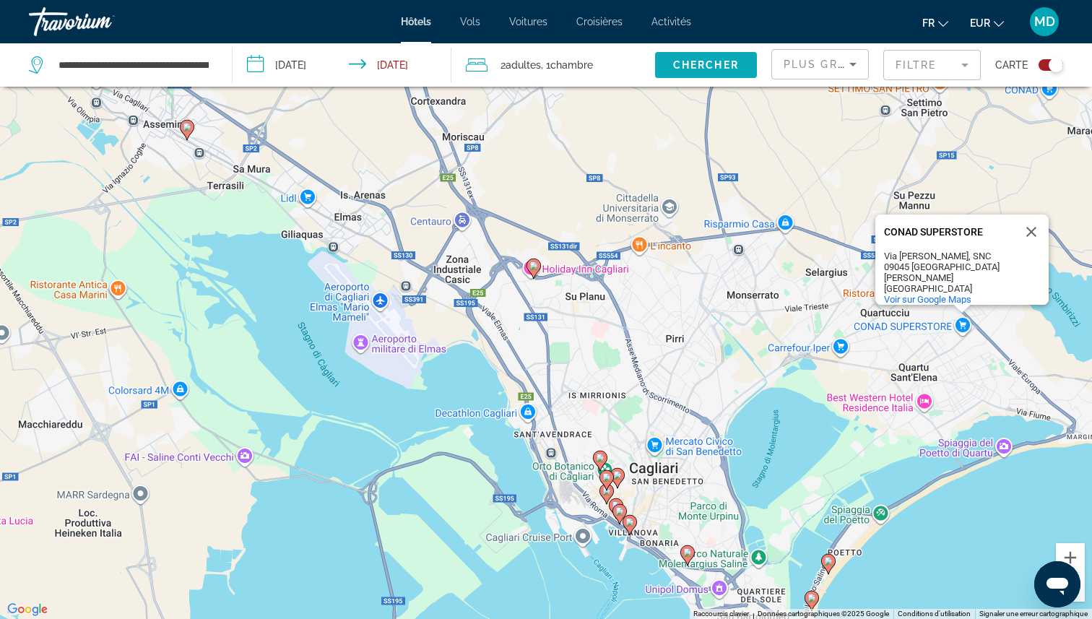
click at [714, 77] on span "Search widget" at bounding box center [706, 65] width 102 height 35
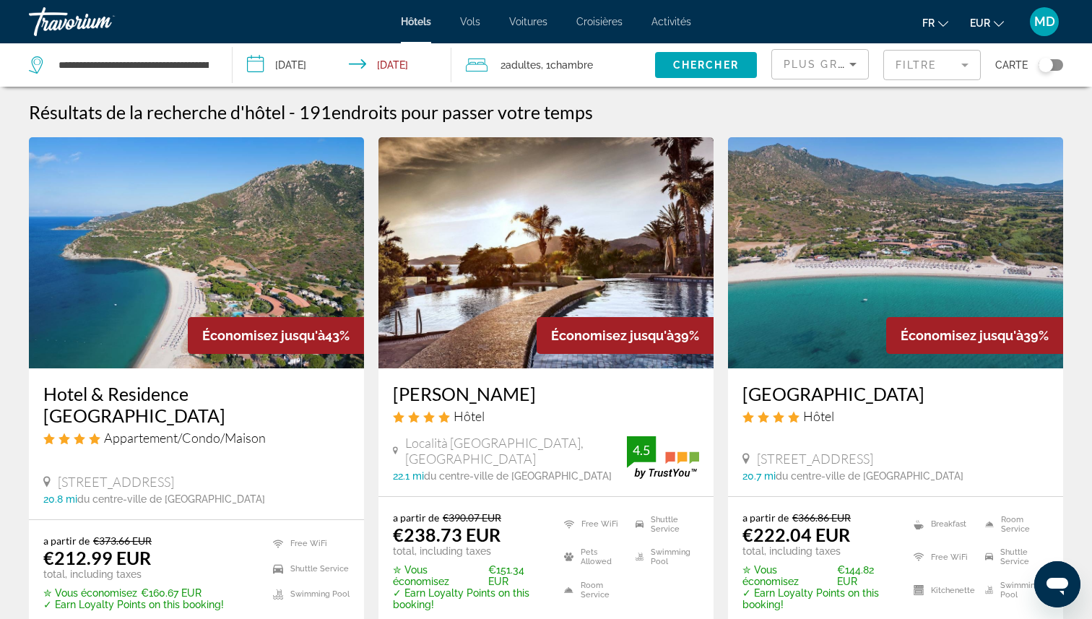
click at [955, 66] on mat-form-field "Filtre" at bounding box center [932, 65] width 98 height 30
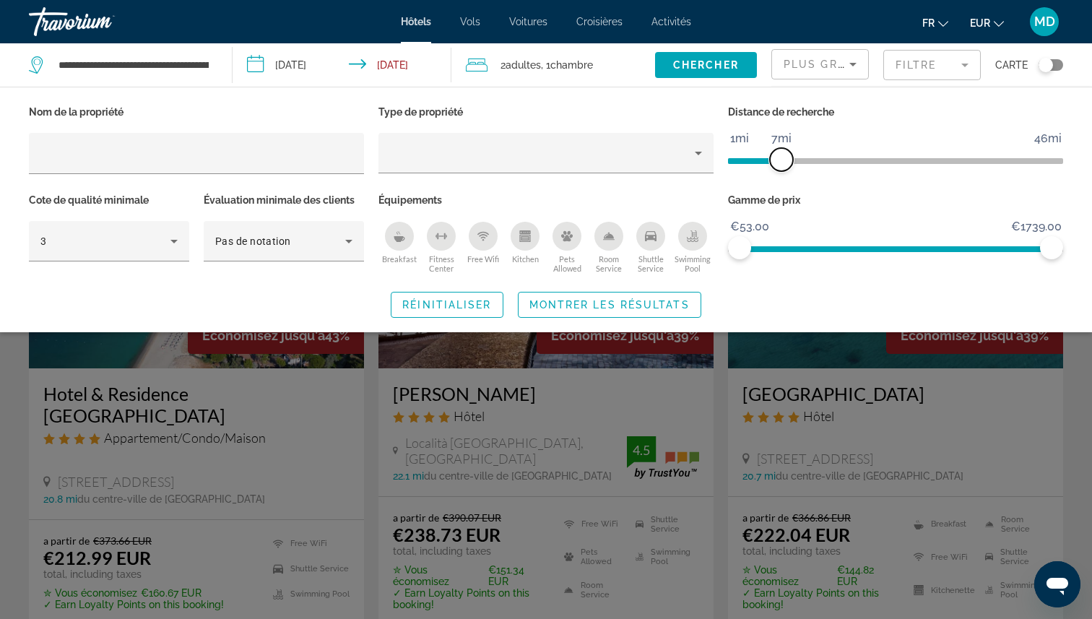
drag, startPoint x: 934, startPoint y: 163, endPoint x: 784, endPoint y: 172, distance: 150.5
click at [783, 172] on div "Distance de recherche 1mi 46mi 7mi" at bounding box center [896, 146] width 350 height 88
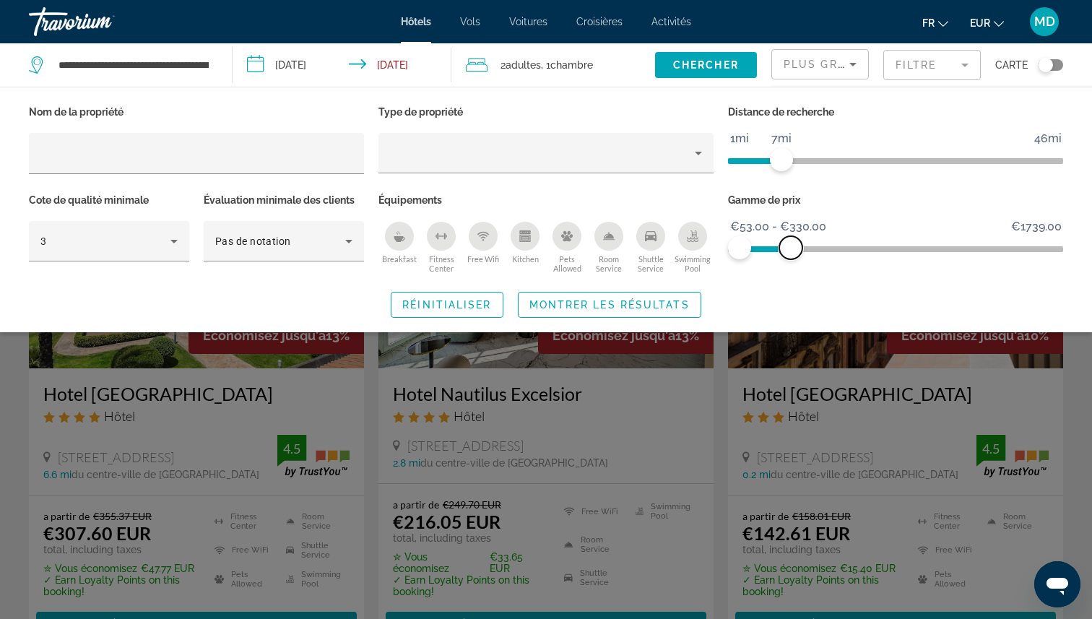
drag, startPoint x: 1050, startPoint y: 248, endPoint x: 792, endPoint y: 248, distance: 257.9
click at [792, 248] on span "ngx-slider-max" at bounding box center [790, 247] width 23 height 23
click at [696, 236] on icon "Swimming Pool" at bounding box center [693, 236] width 12 height 12
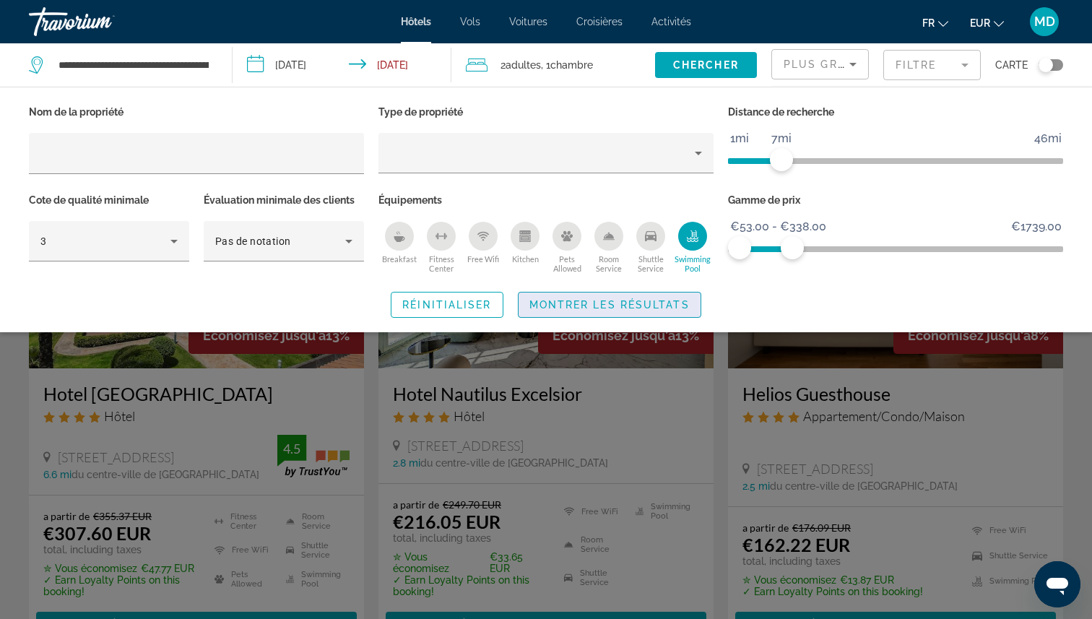
click at [673, 306] on span "Montrer les résultats" at bounding box center [609, 305] width 160 height 12
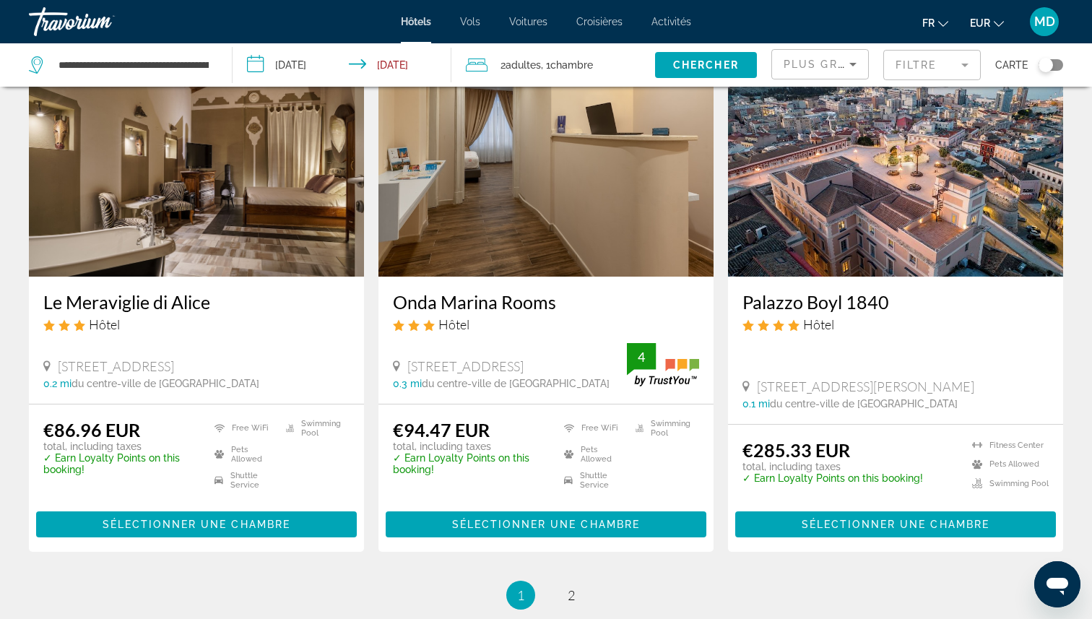
scroll to position [1911, 0]
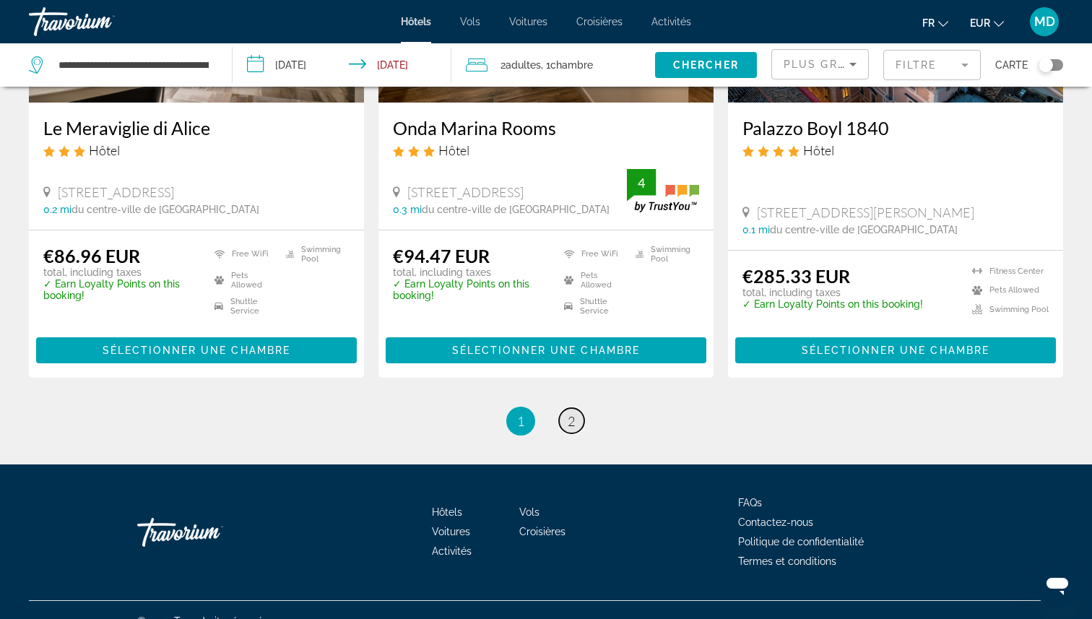
click at [576, 408] on link "page 2" at bounding box center [571, 420] width 25 height 25
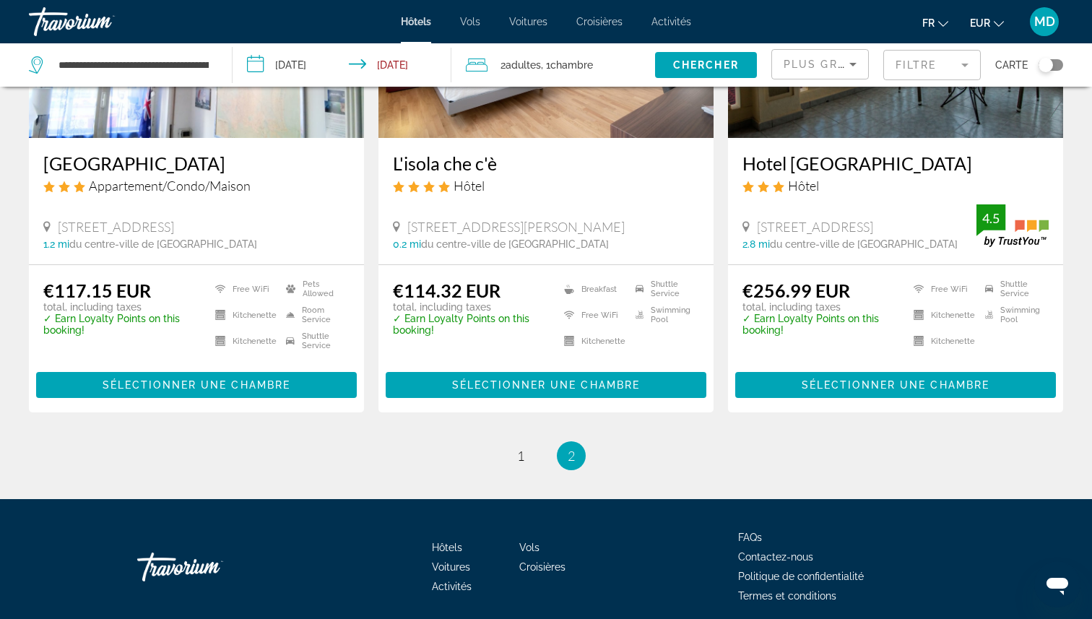
scroll to position [287, 0]
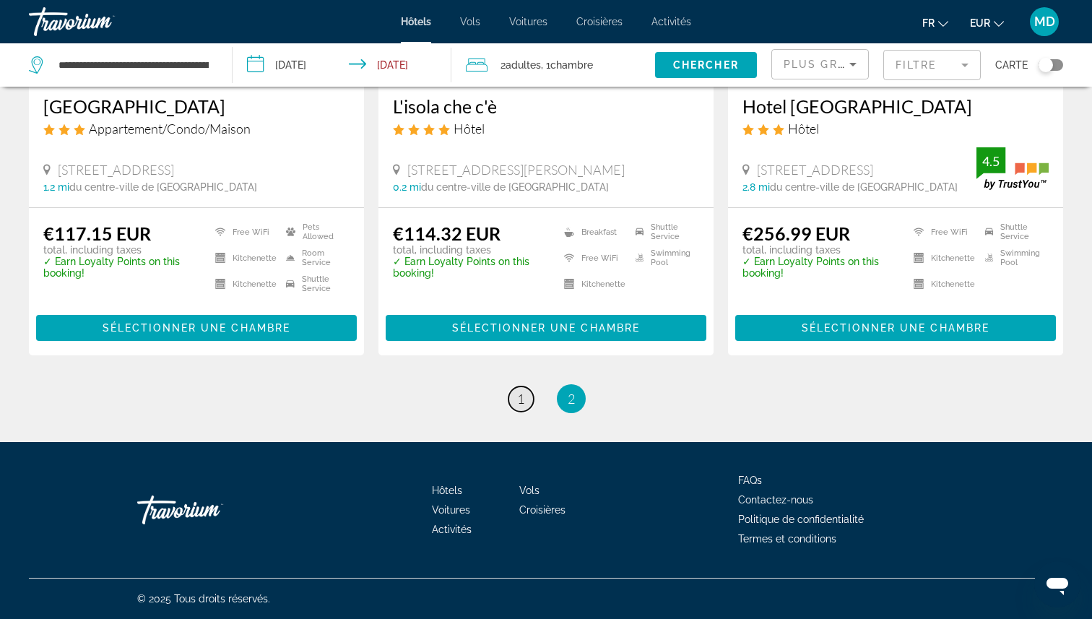
click at [518, 397] on span "1" at bounding box center [520, 399] width 7 height 16
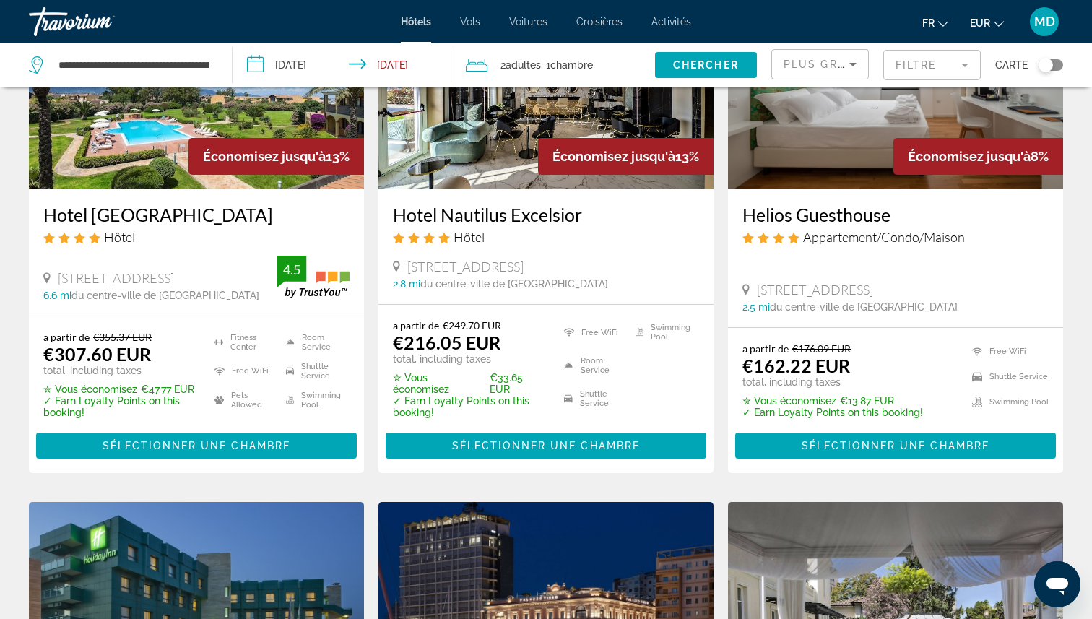
scroll to position [191, 0]
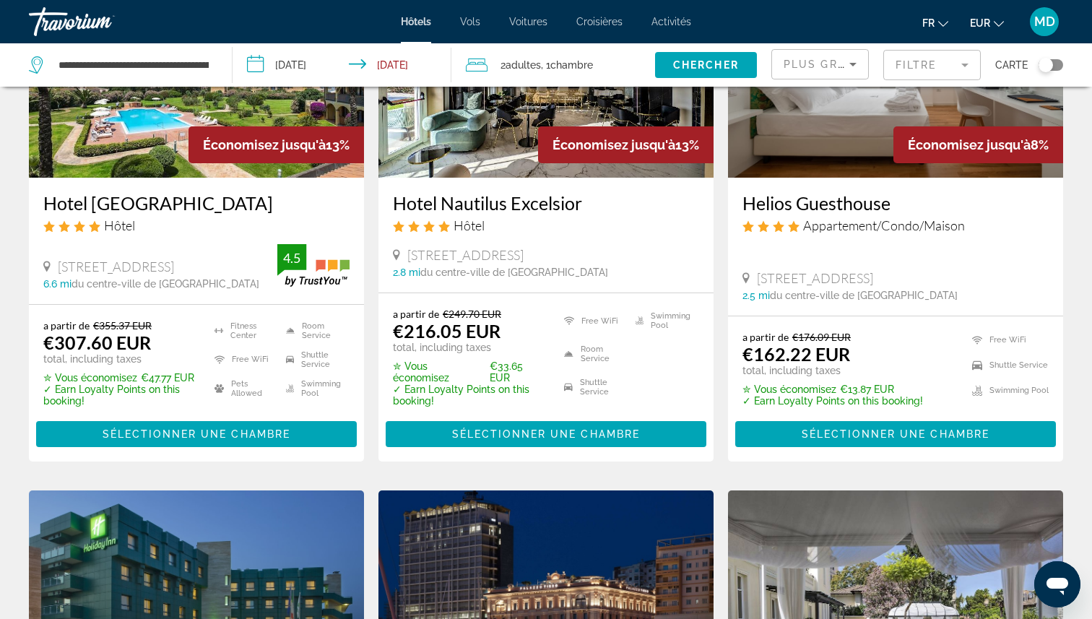
click at [828, 212] on h3 "Helios Guesthouse" at bounding box center [896, 203] width 306 height 22
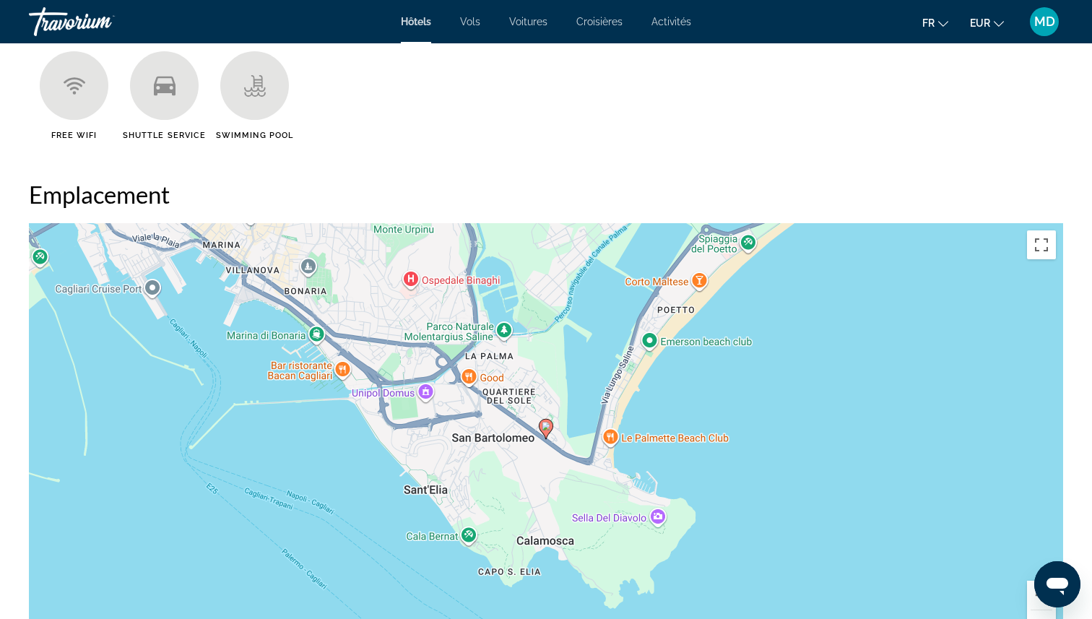
scroll to position [1252, 0]
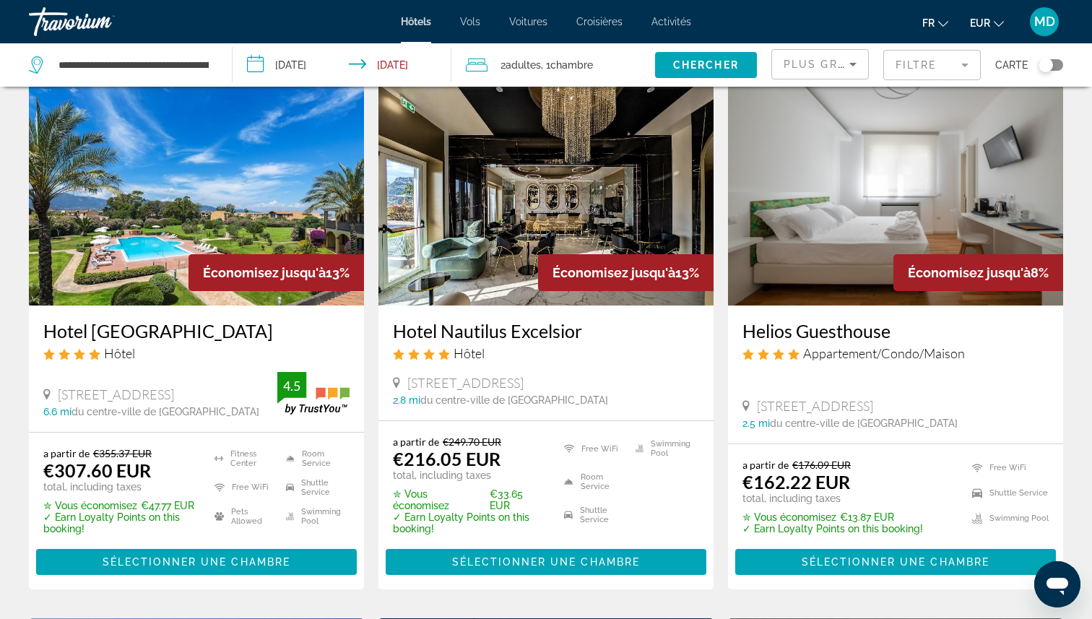
scroll to position [64, 0]
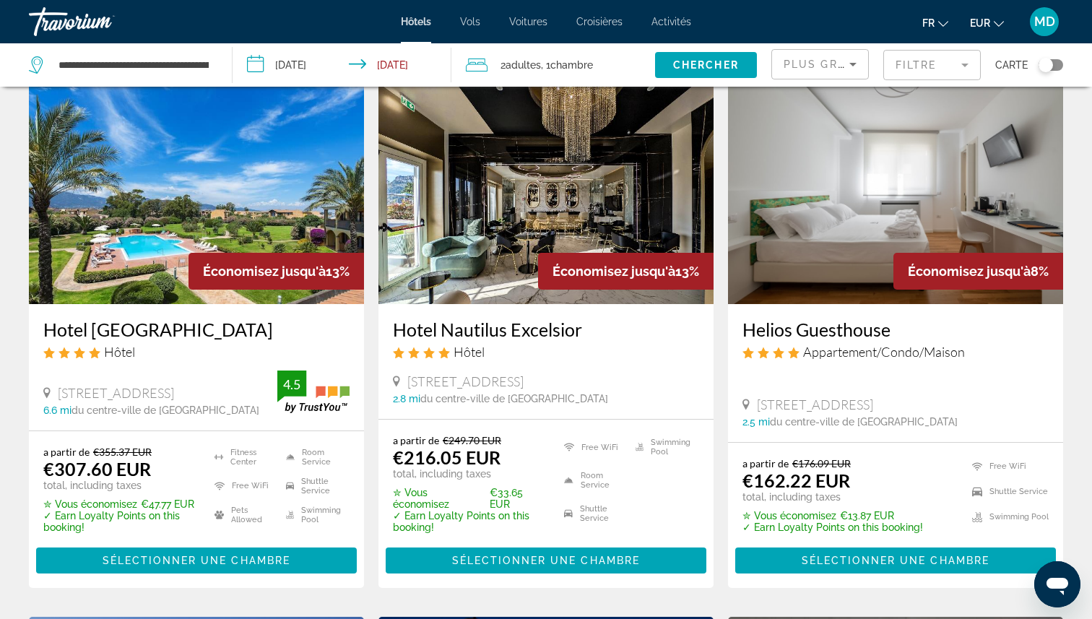
click at [961, 64] on mat-form-field "Filtre" at bounding box center [932, 65] width 98 height 30
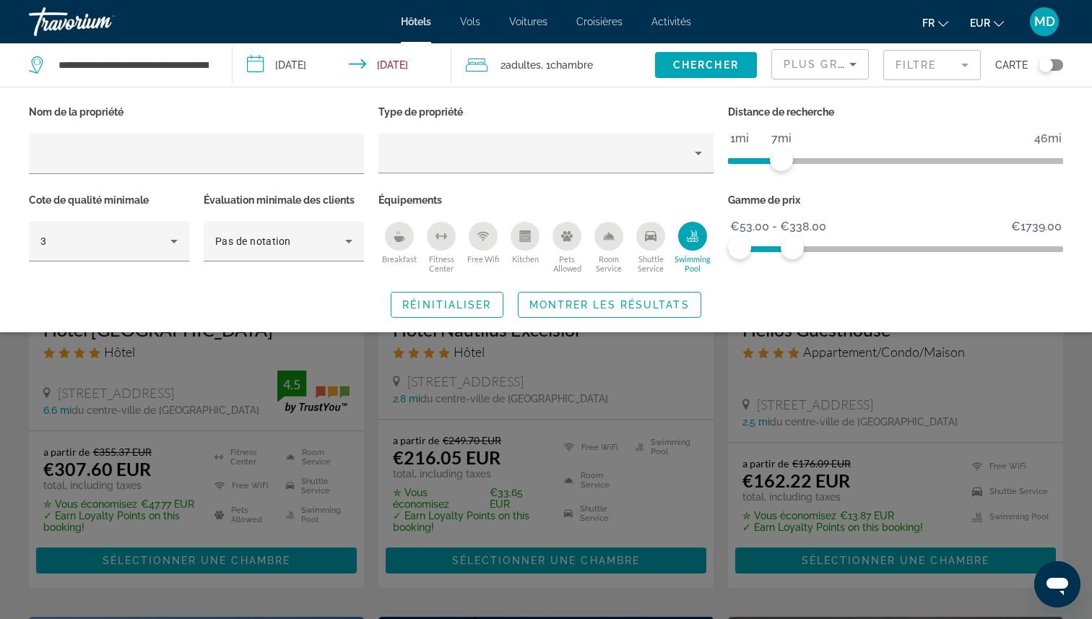
click at [961, 64] on mat-form-field "Filtre" at bounding box center [932, 65] width 98 height 30
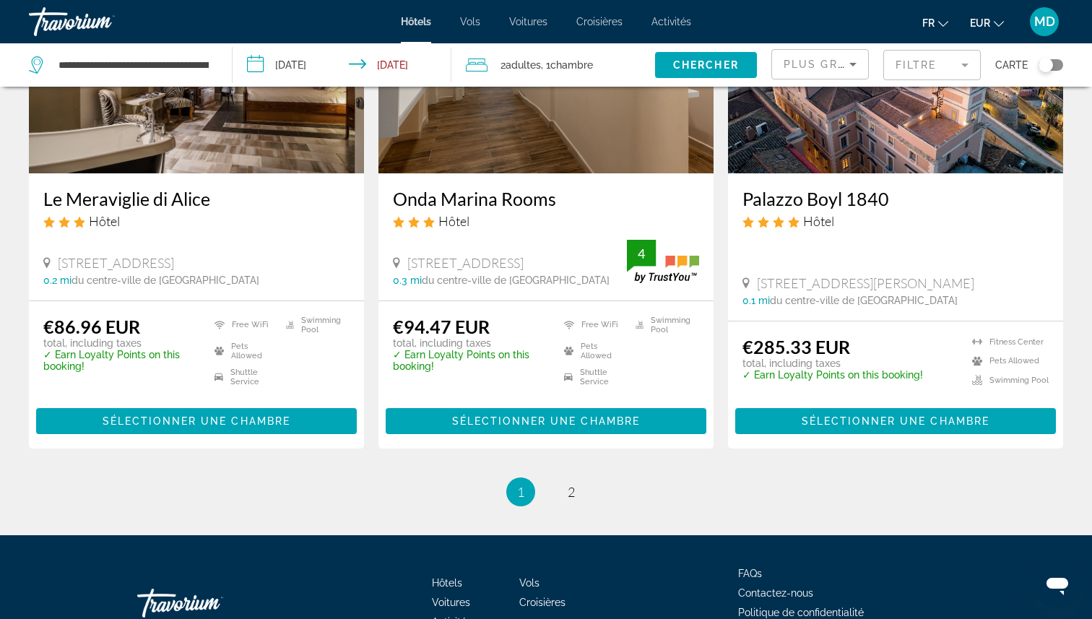
scroll to position [1911, 0]
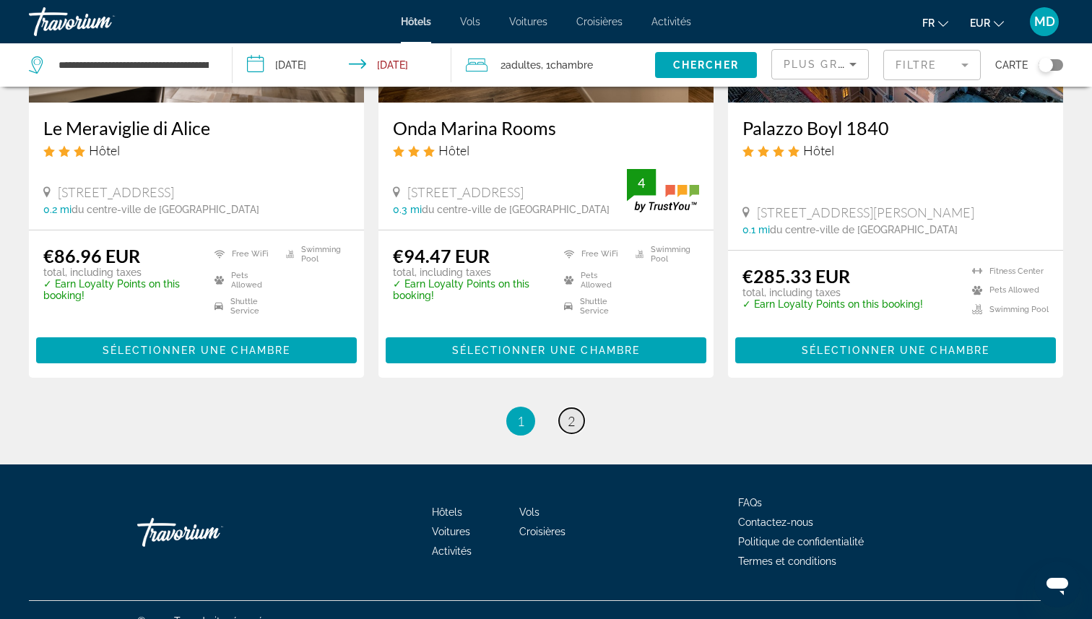
click at [575, 408] on link "page 2" at bounding box center [571, 420] width 25 height 25
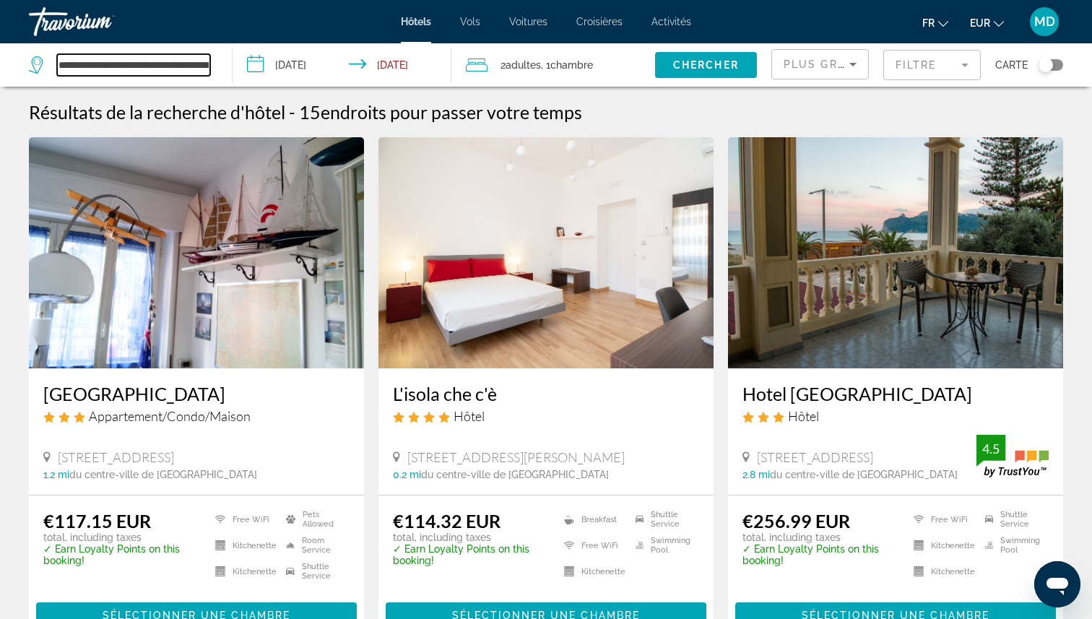
click at [176, 66] on input "**********" at bounding box center [133, 65] width 153 height 22
click at [68, 19] on div "Travorium" at bounding box center [101, 22] width 144 height 38
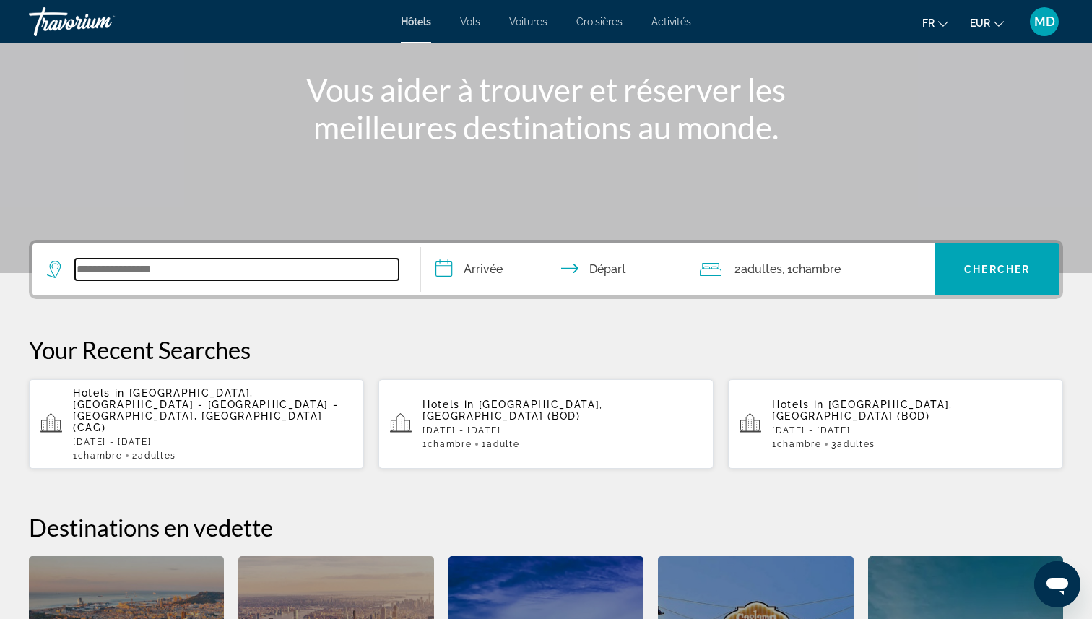
click at [186, 263] on input "Search widget" at bounding box center [237, 270] width 324 height 22
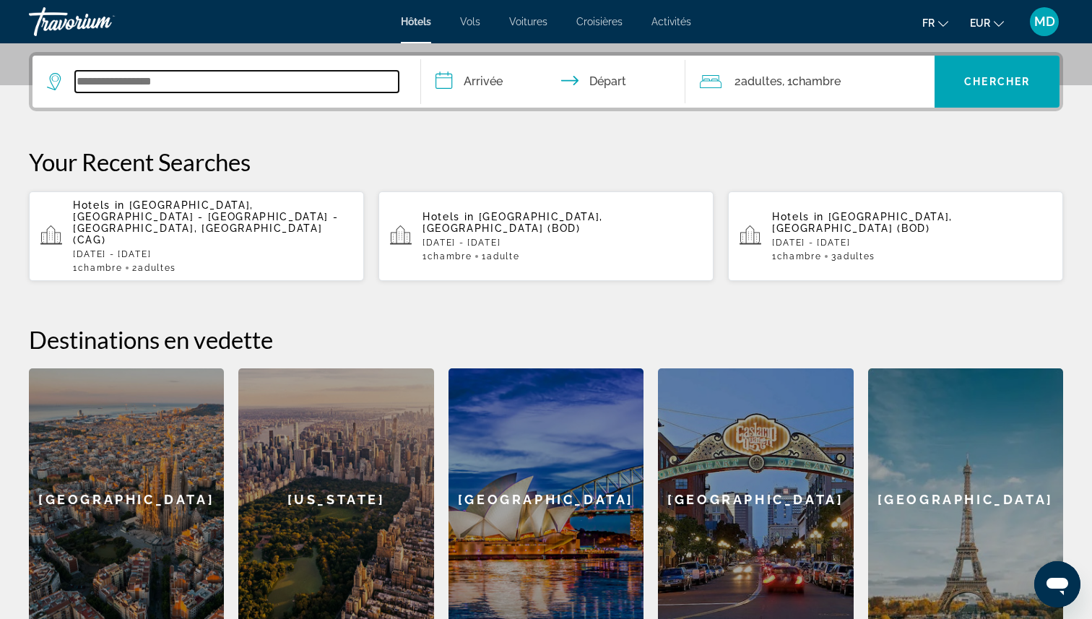
scroll to position [353, 0]
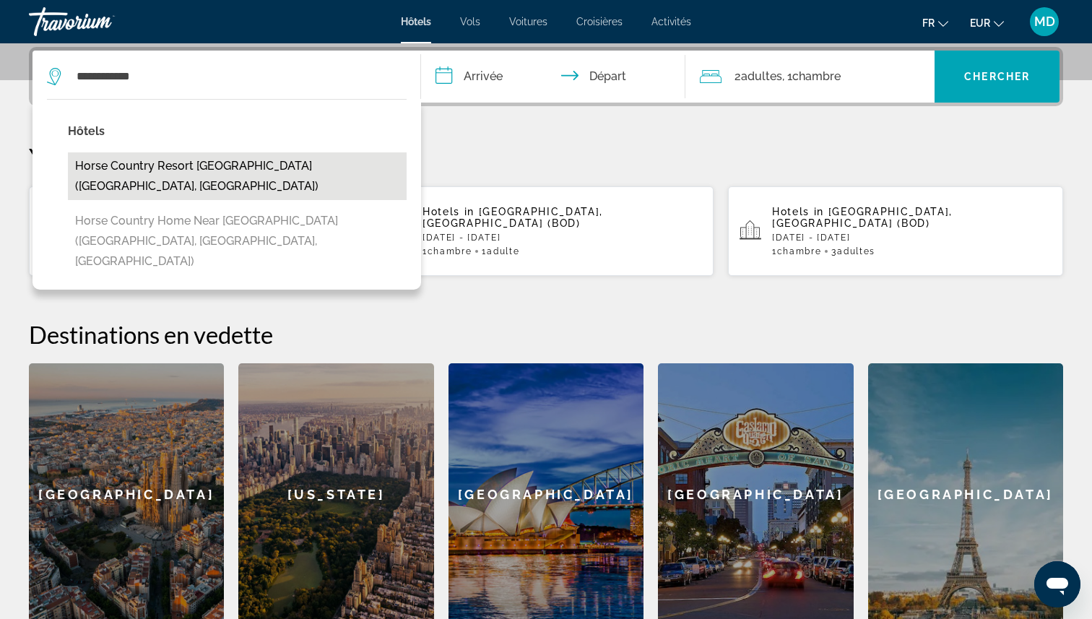
click at [214, 173] on button "Horse Country Resort [GEOGRAPHIC_DATA] ([GEOGRAPHIC_DATA], [GEOGRAPHIC_DATA])" at bounding box center [237, 176] width 339 height 48
type input "**********"
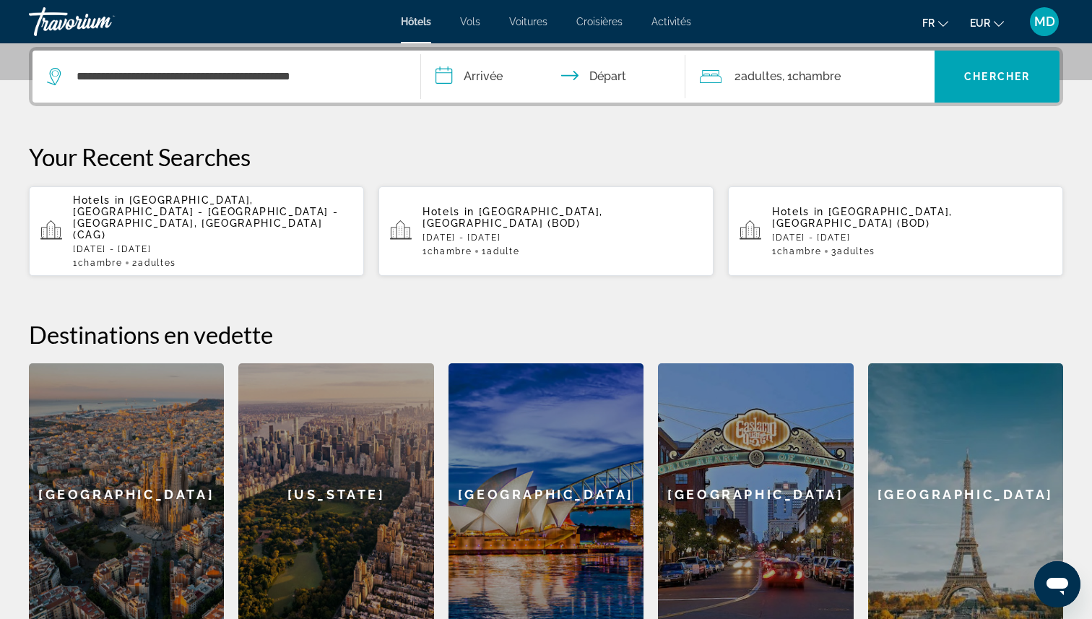
click at [484, 85] on input "**********" at bounding box center [556, 79] width 270 height 56
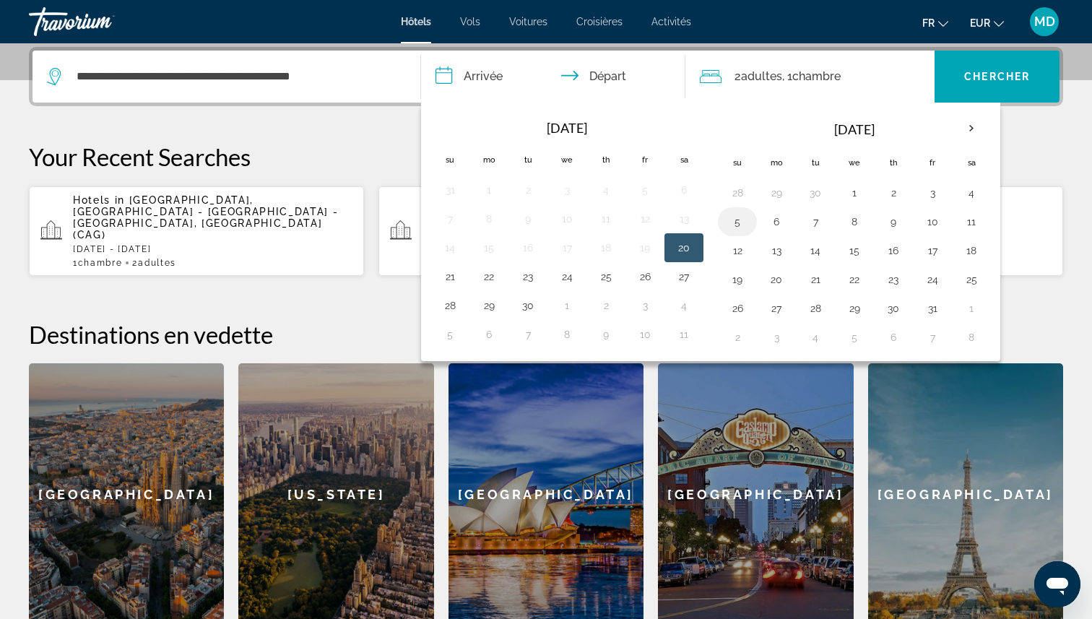
click at [737, 222] on button "5" at bounding box center [737, 222] width 23 height 20
click at [818, 228] on button "7" at bounding box center [815, 222] width 23 height 20
type input "**********"
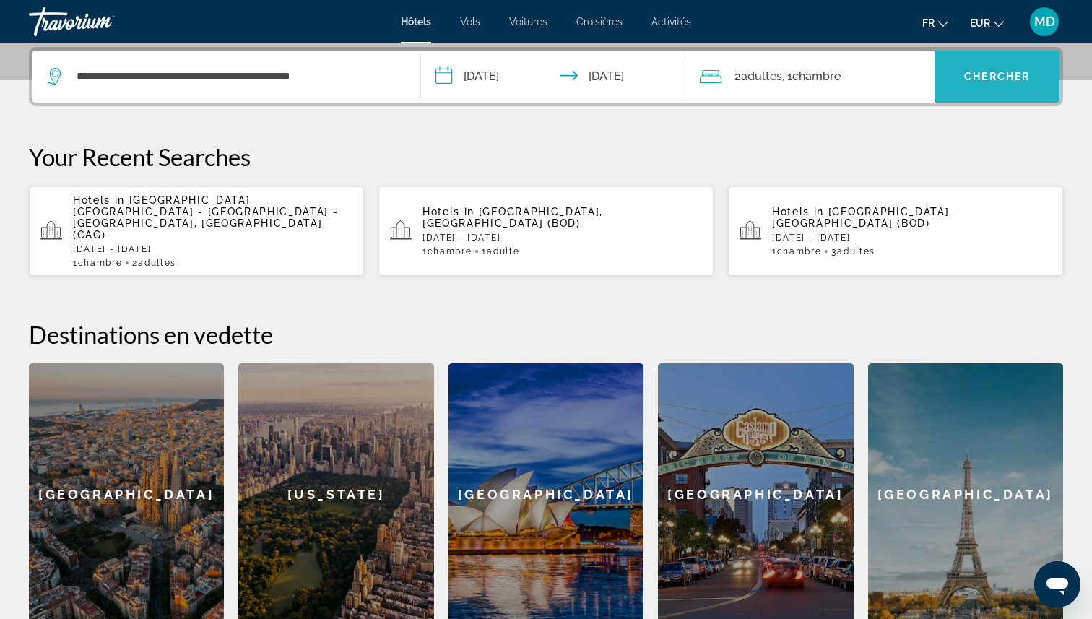
click at [990, 79] on span "Chercher" at bounding box center [997, 77] width 66 height 12
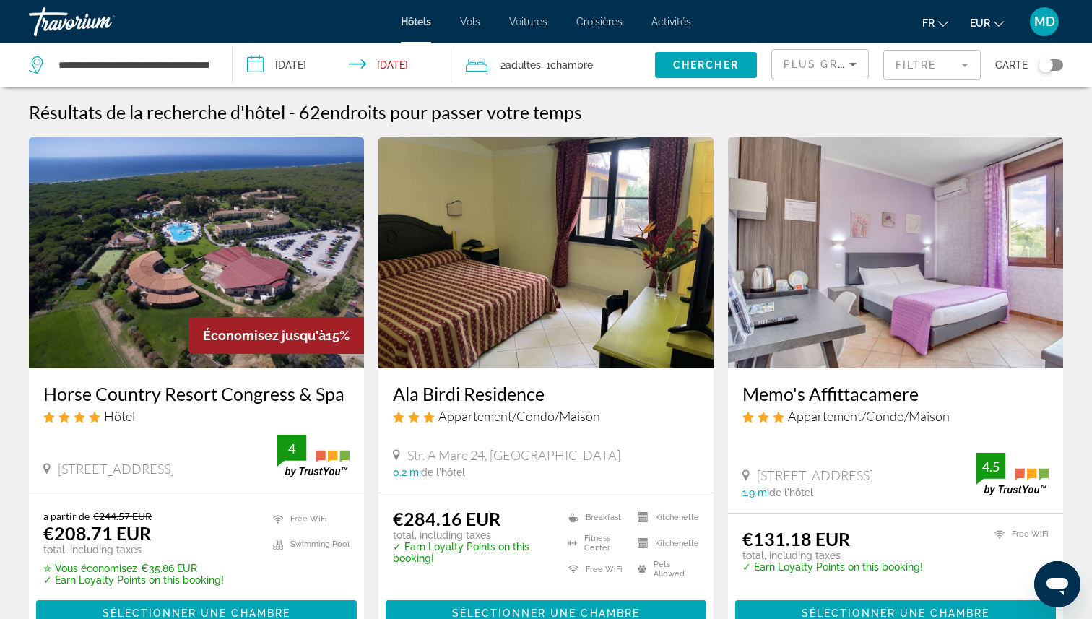
click at [899, 63] on mat-form-field "Filtre" at bounding box center [932, 65] width 98 height 30
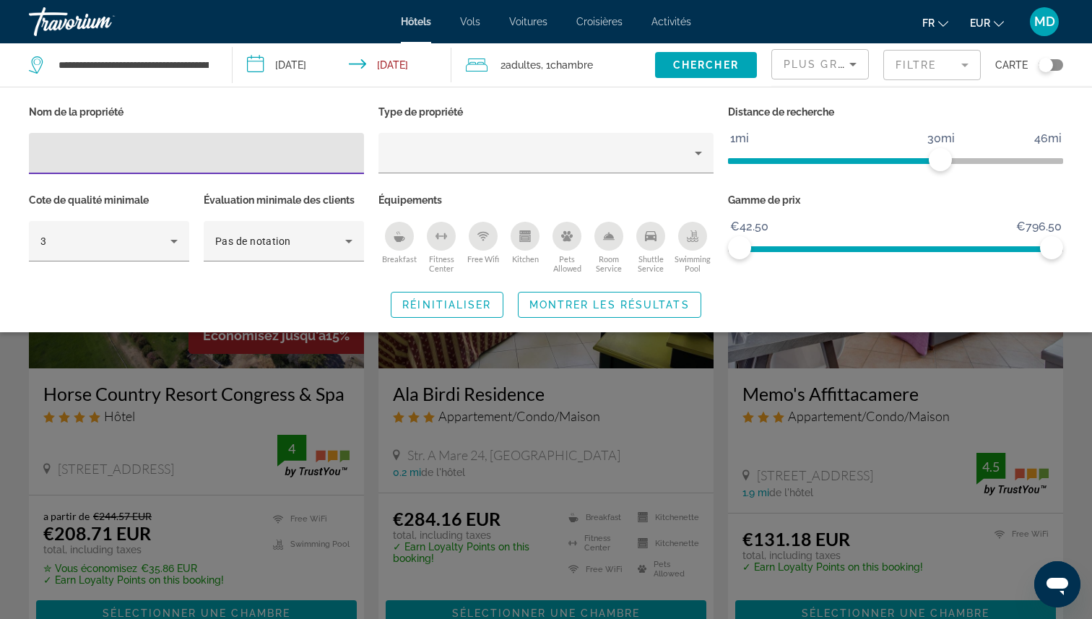
click at [691, 228] on div "Swimming Pool" at bounding box center [692, 236] width 29 height 29
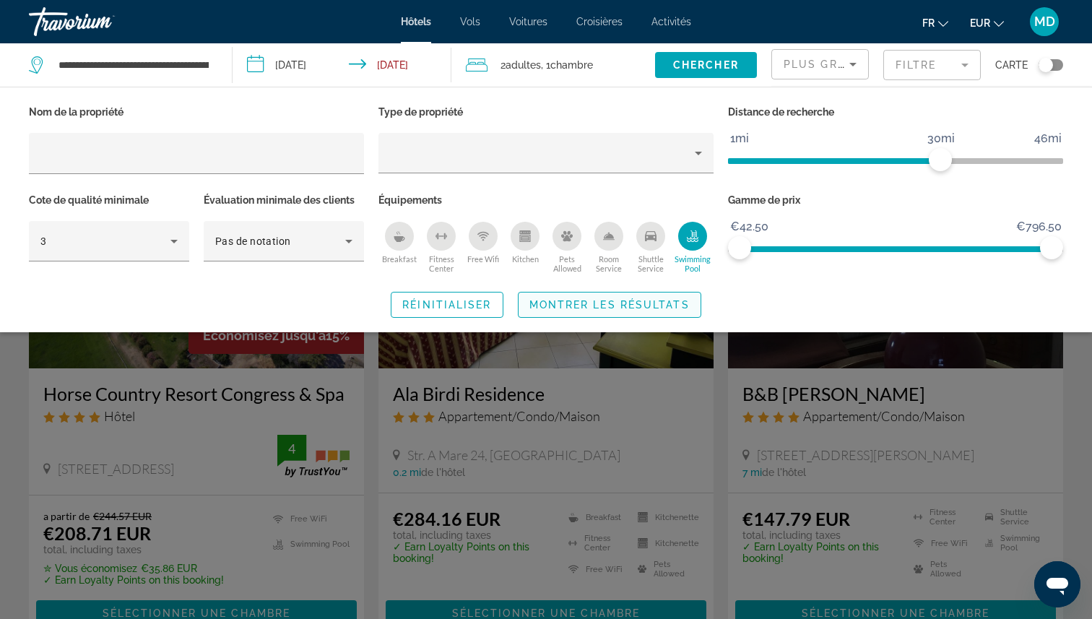
click at [665, 296] on span "Search widget" at bounding box center [610, 304] width 182 height 35
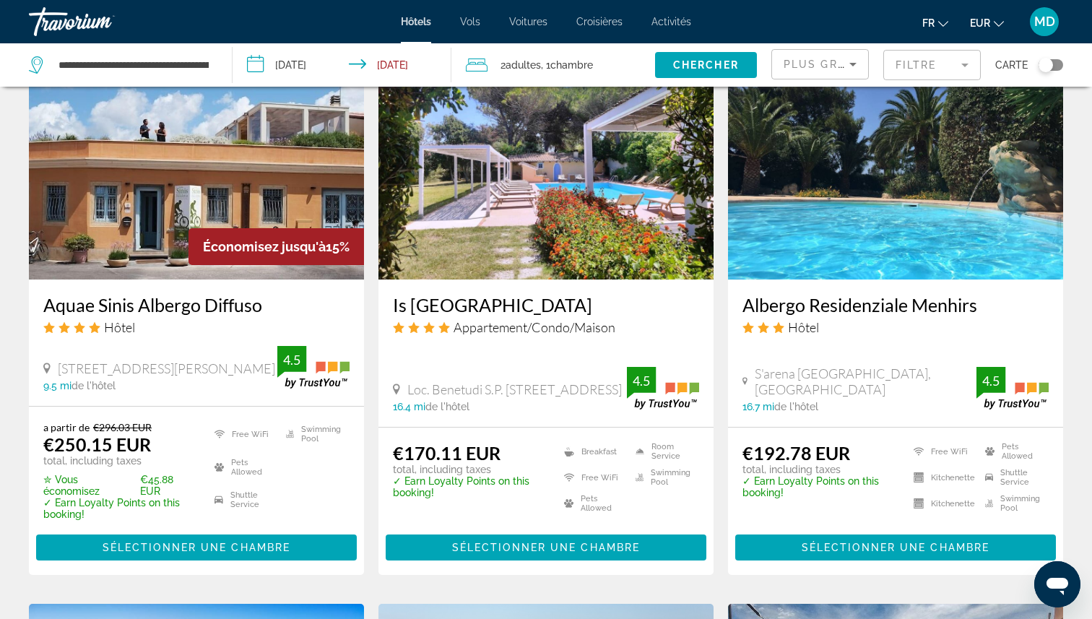
scroll to position [994, 0]
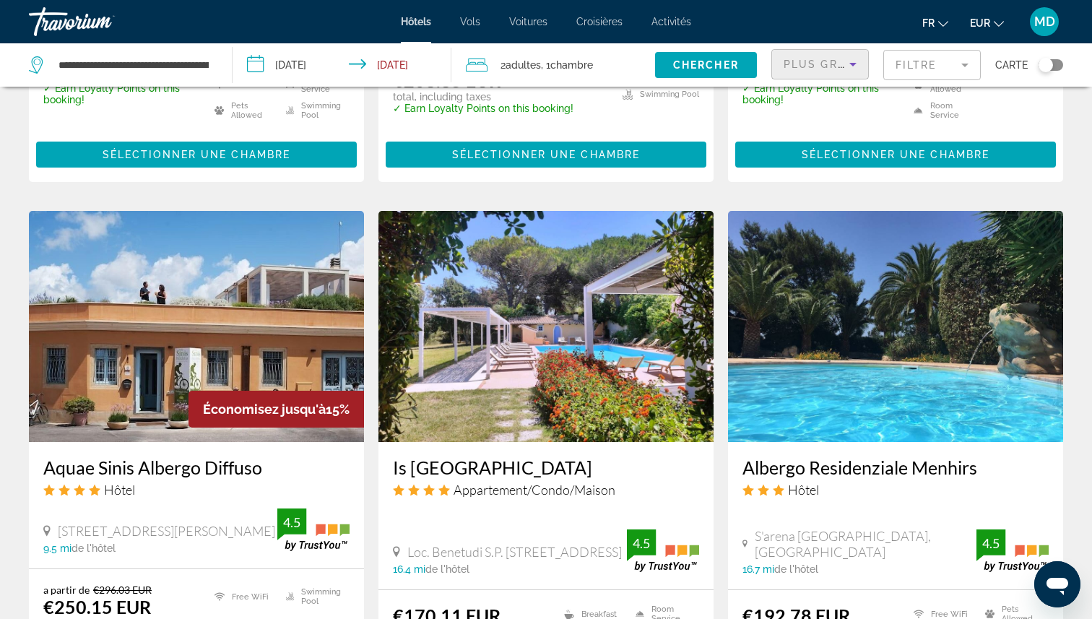
click at [829, 69] on span "Plus grandes économies" at bounding box center [870, 65] width 173 height 12
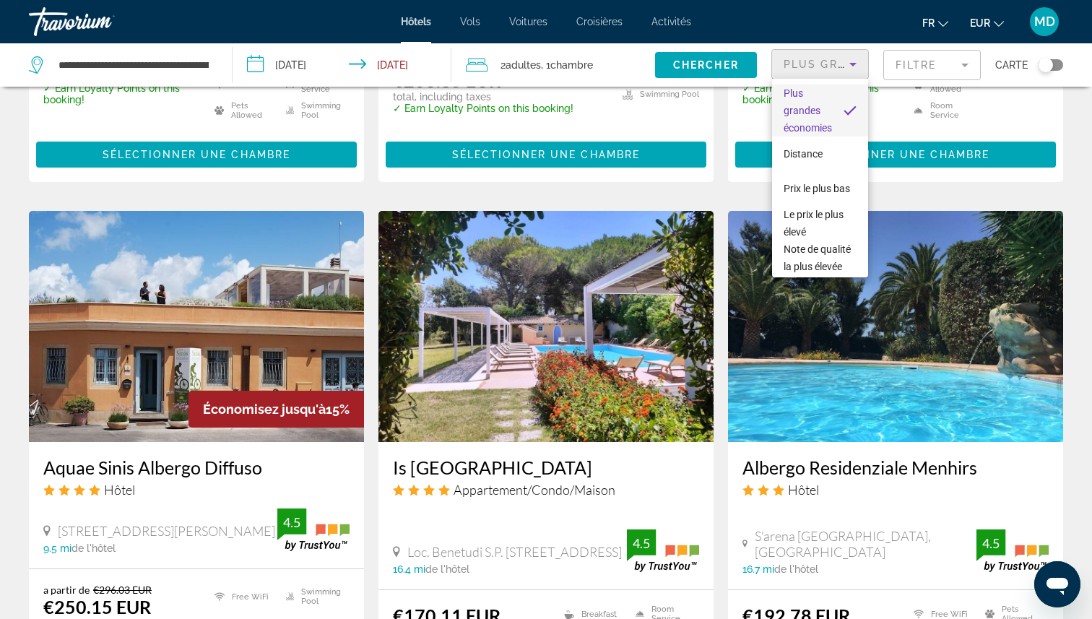
click at [829, 69] on div at bounding box center [546, 309] width 1092 height 619
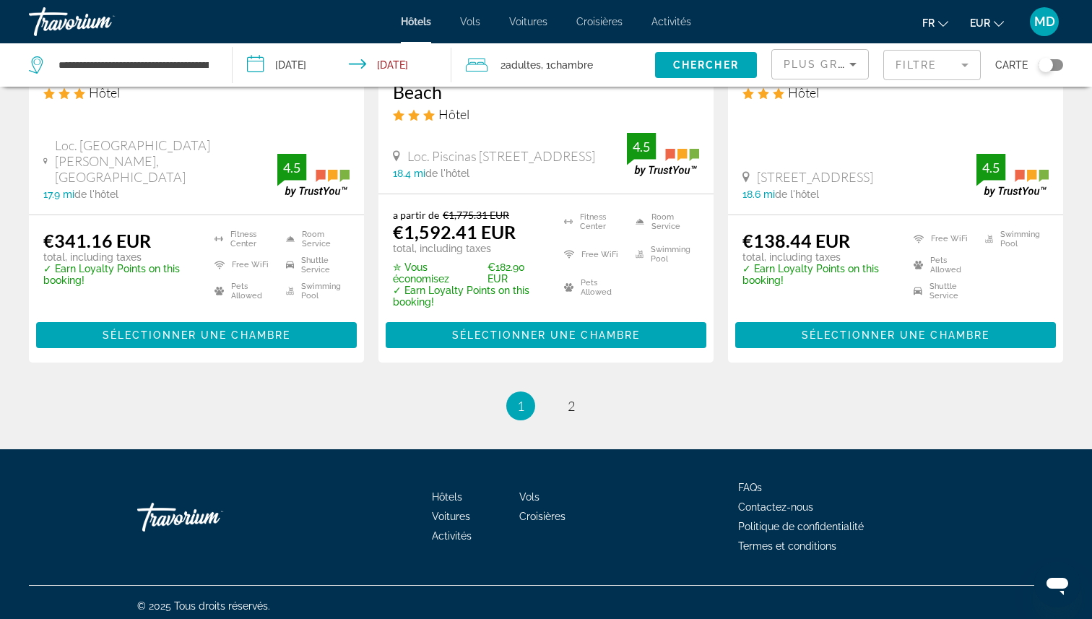
scroll to position [1947, 0]
click at [569, 417] on link "page 2" at bounding box center [571, 405] width 25 height 25
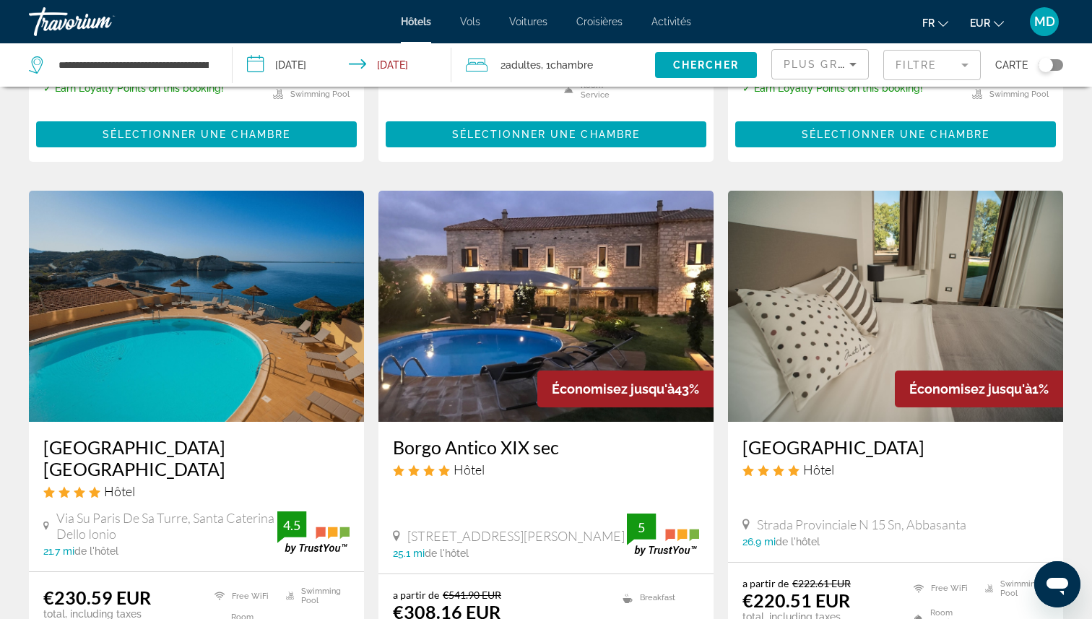
scroll to position [476, 0]
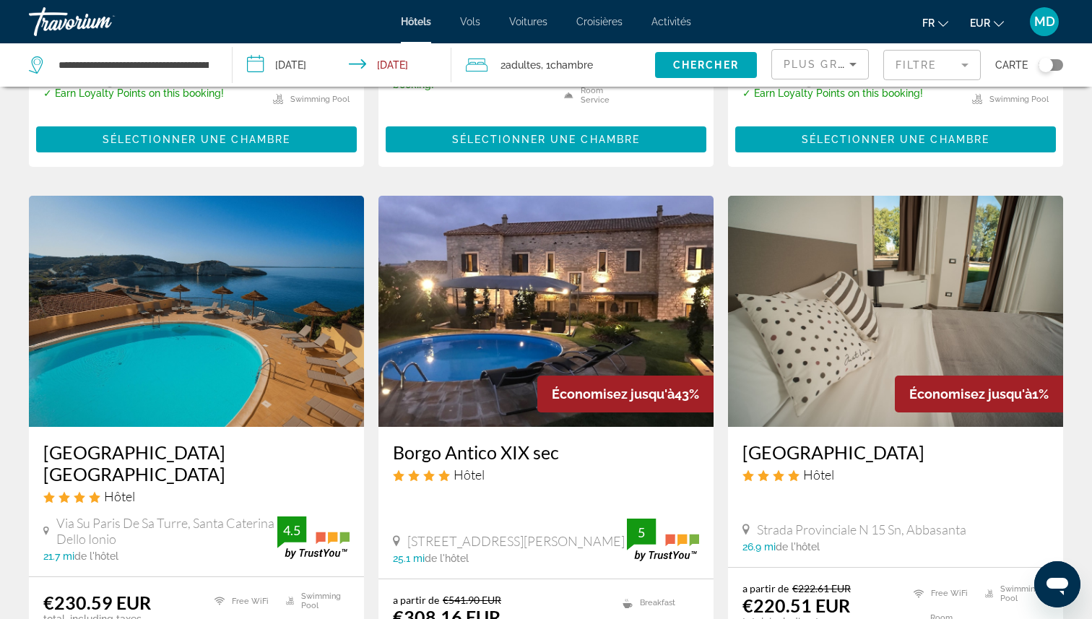
click at [254, 361] on img "Main content" at bounding box center [196, 311] width 335 height 231
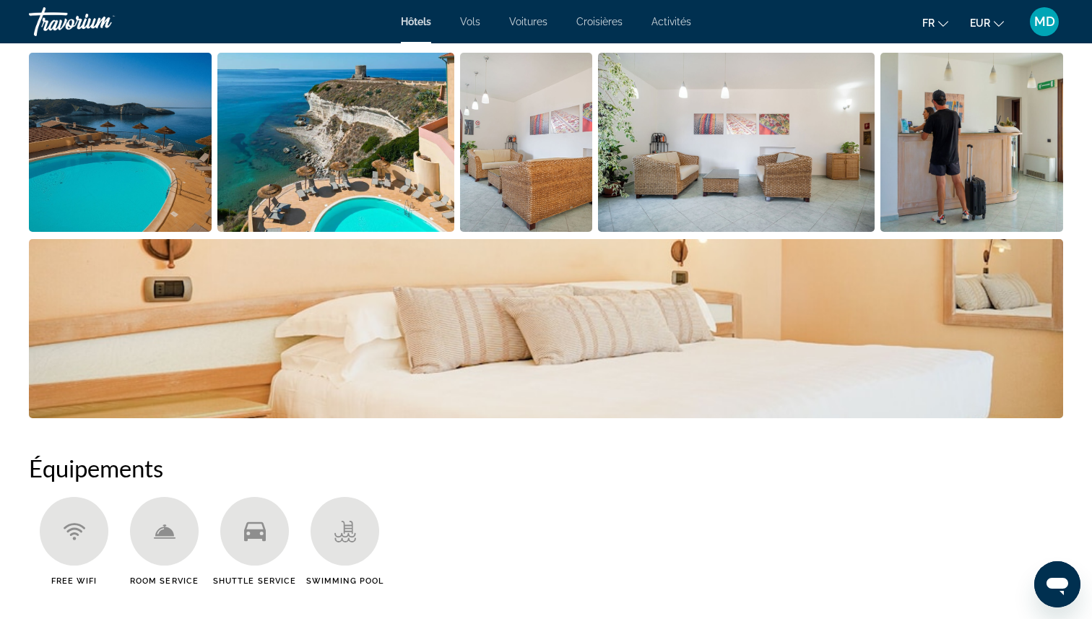
scroll to position [704, 0]
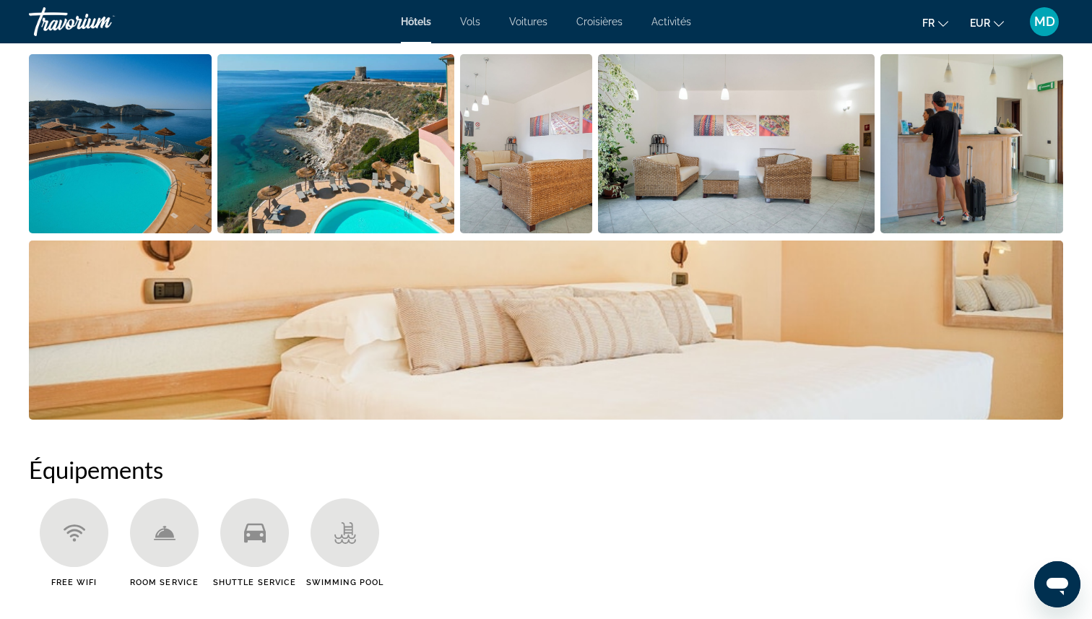
click at [165, 186] on img "Open full-screen image slider" at bounding box center [120, 143] width 183 height 179
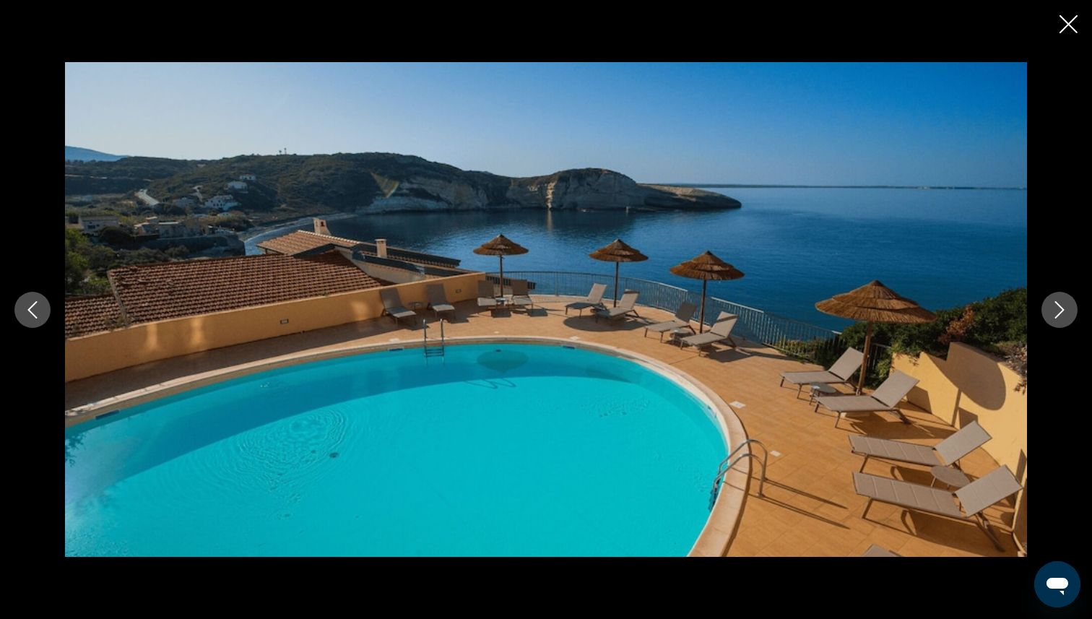
click at [1033, 319] on div "prev next" at bounding box center [546, 310] width 1092 height 496
click at [1057, 312] on icon "Next image" at bounding box center [1059, 309] width 17 height 17
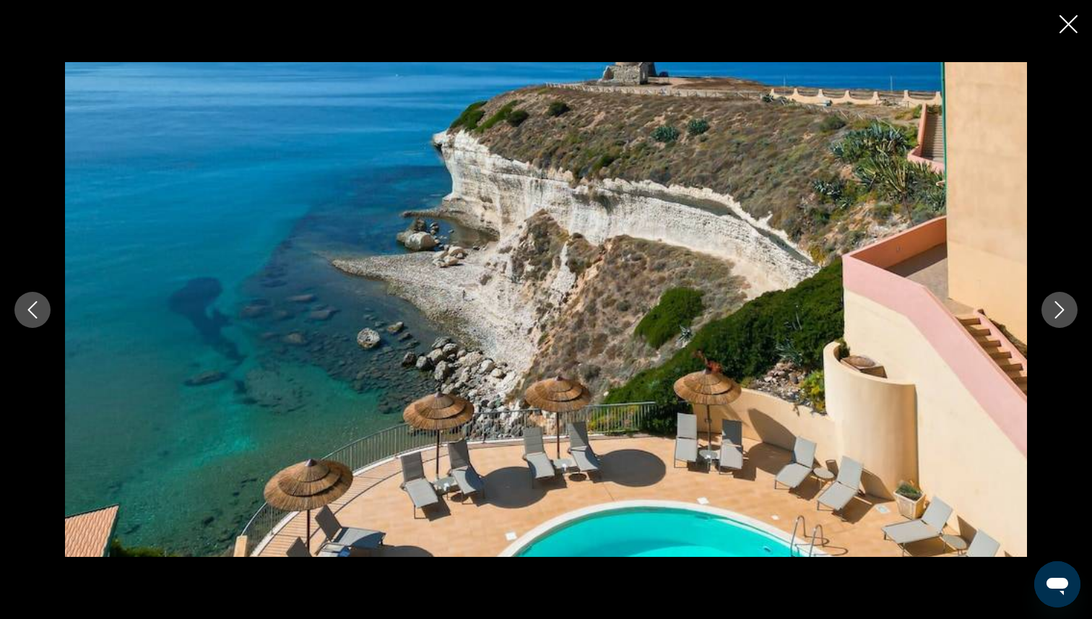
click at [1057, 313] on icon "Next image" at bounding box center [1059, 309] width 17 height 17
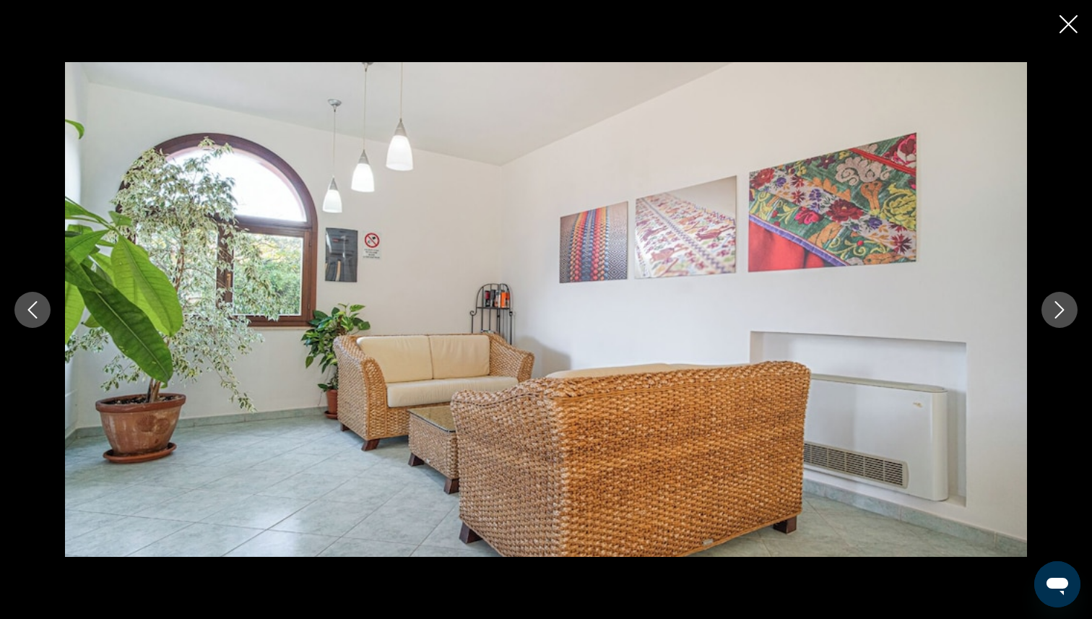
click at [1057, 313] on icon "Next image" at bounding box center [1059, 309] width 17 height 17
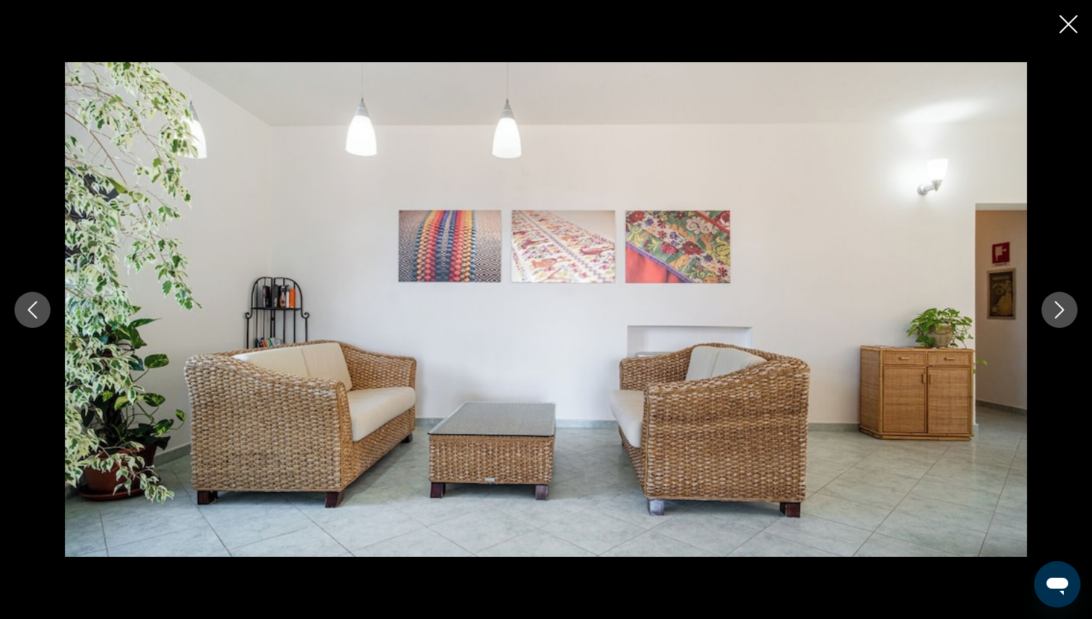
click at [1057, 313] on icon "Next image" at bounding box center [1059, 309] width 17 height 17
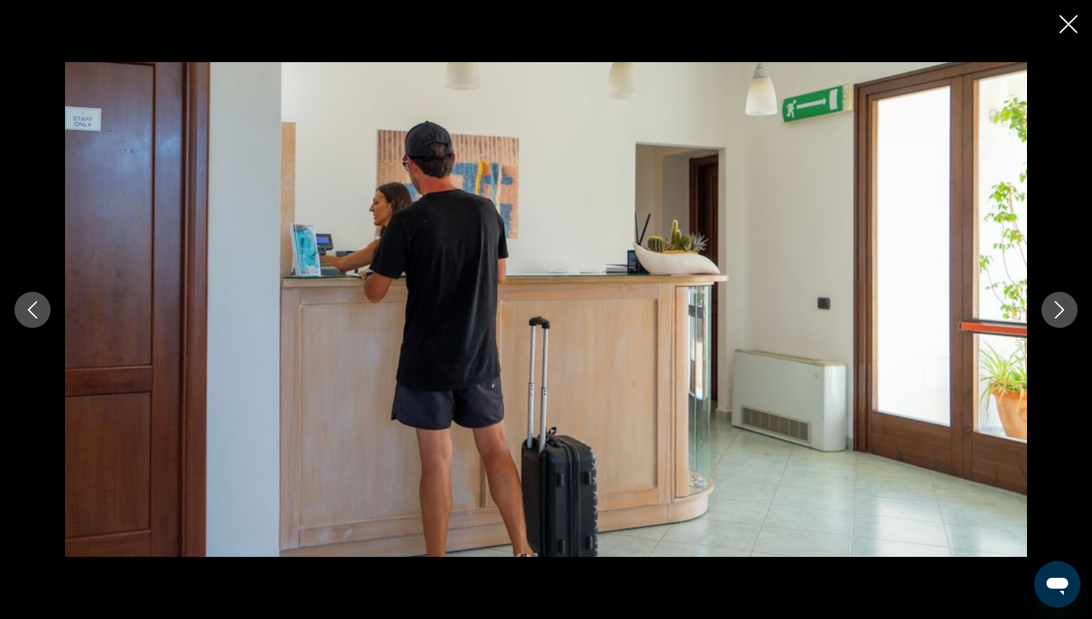
click at [1073, 31] on icon "Close slideshow" at bounding box center [1069, 24] width 18 height 18
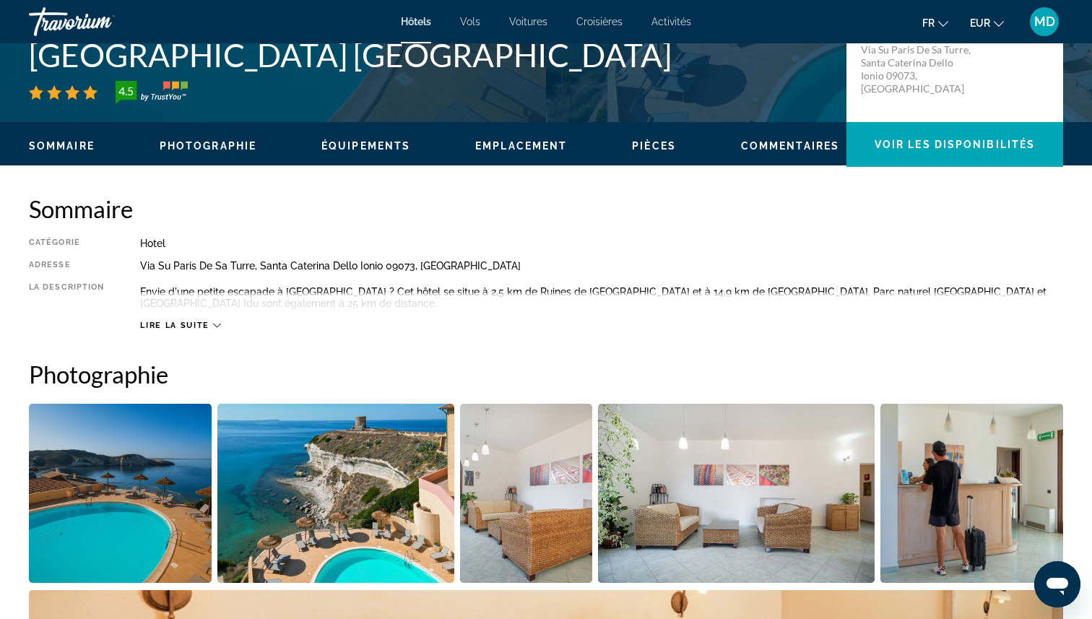
scroll to position [126, 0]
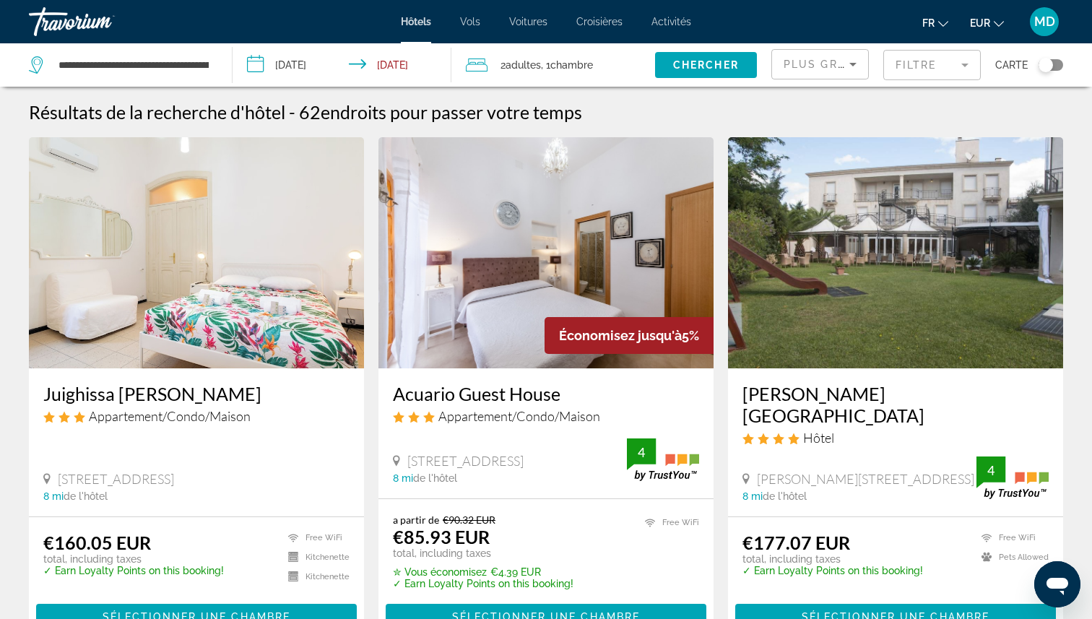
click at [906, 58] on mat-form-field "Filtre" at bounding box center [932, 65] width 98 height 30
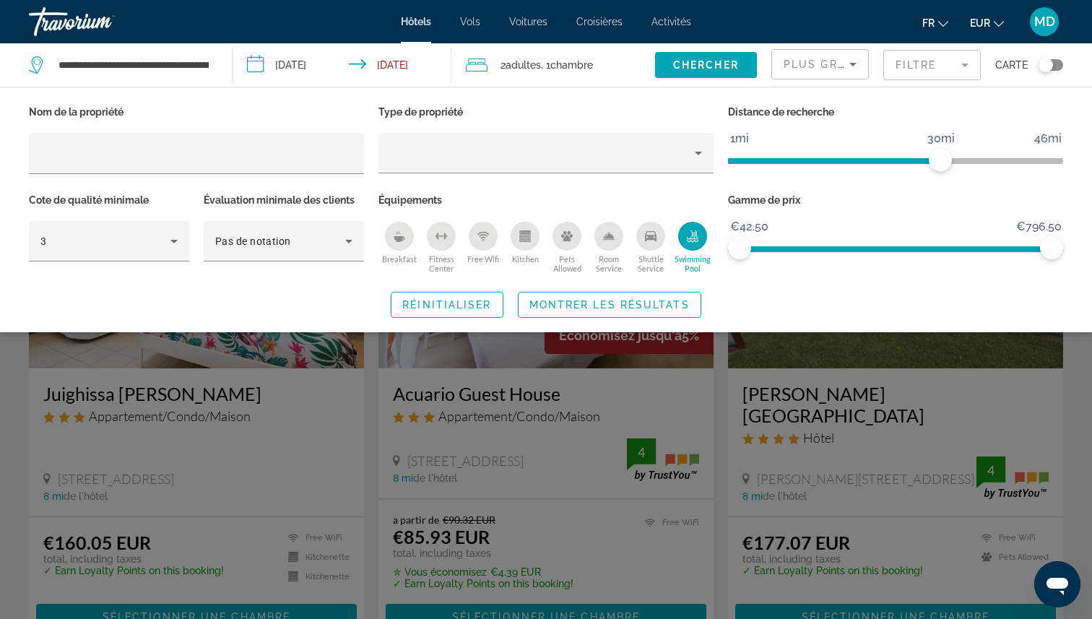
click at [906, 59] on mat-form-field "Filtre" at bounding box center [932, 65] width 98 height 30
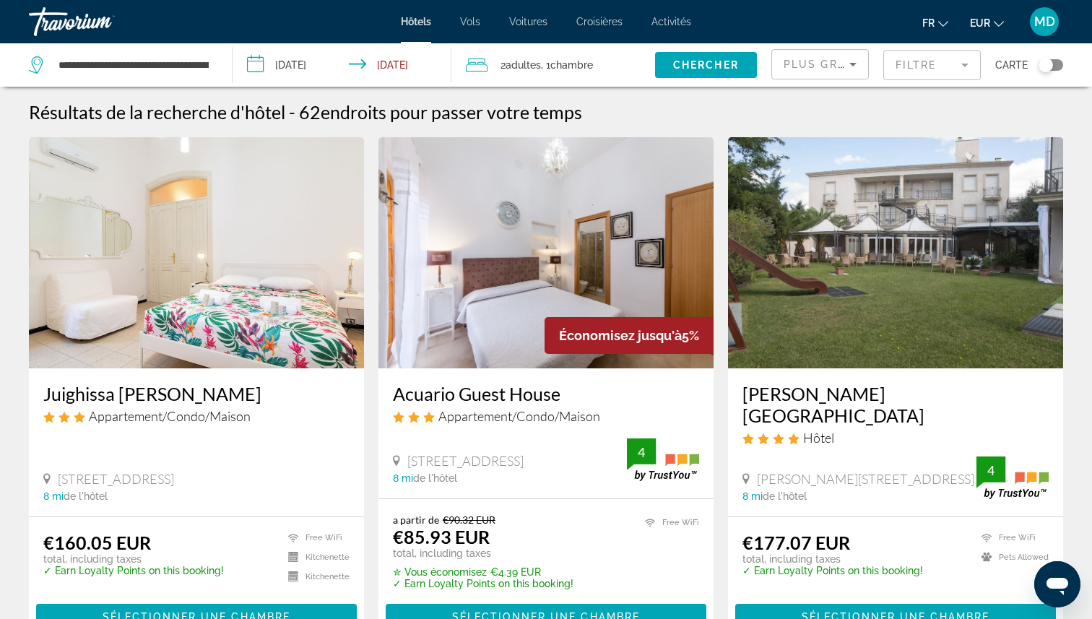
click at [1040, 65] on div "Toggle map" at bounding box center [1046, 65] width 14 height 14
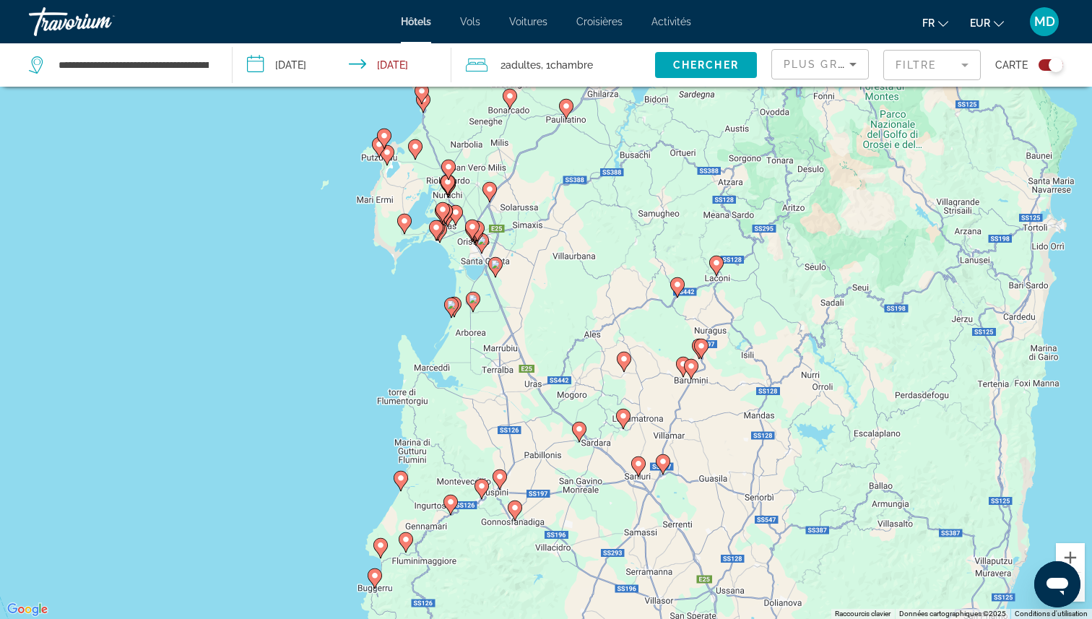
click at [938, 78] on mat-form-field "Filtre" at bounding box center [932, 65] width 98 height 30
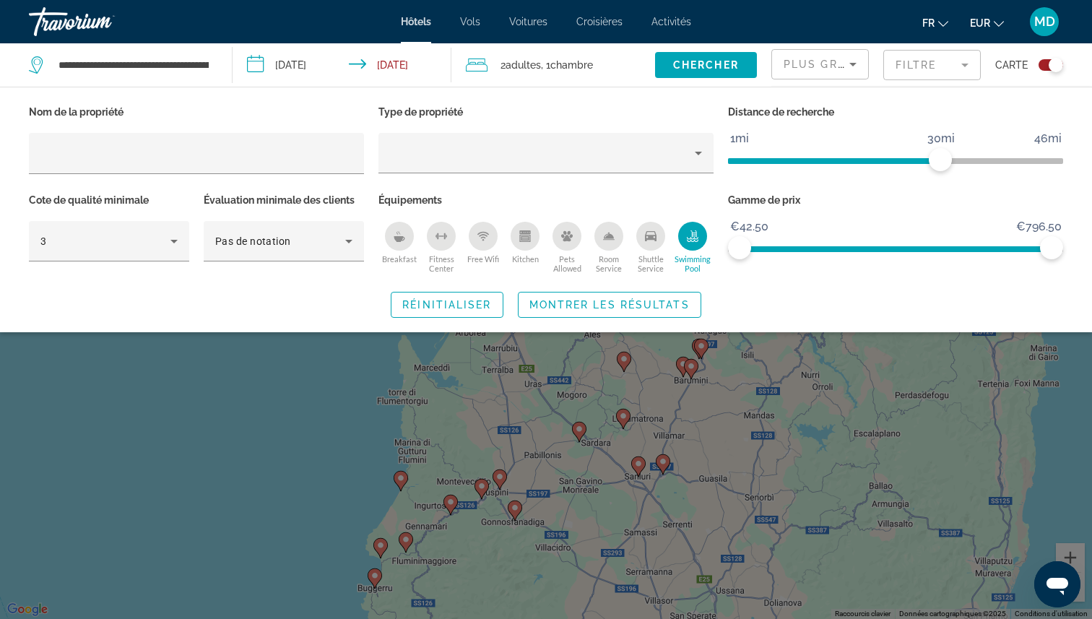
drag, startPoint x: 940, startPoint y: 147, endPoint x: 844, endPoint y: 150, distance: 96.1
click at [843, 150] on span "ngx-slider" at bounding box center [834, 158] width 212 height 23
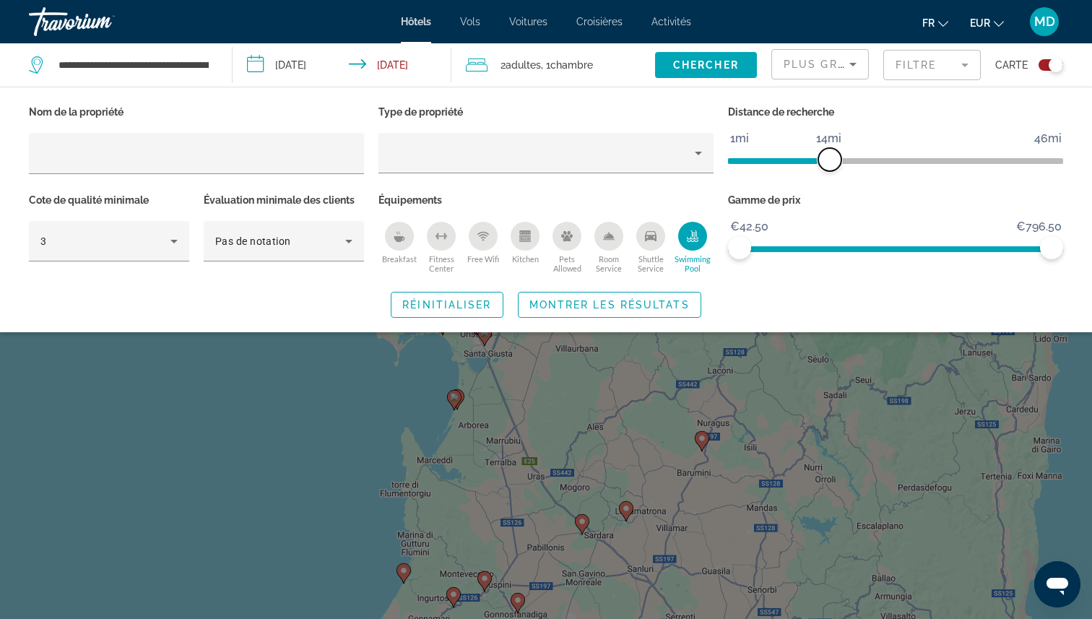
drag, startPoint x: 935, startPoint y: 160, endPoint x: 831, endPoint y: 165, distance: 104.2
click at [831, 165] on span "ngx-slider" at bounding box center [829, 159] width 23 height 23
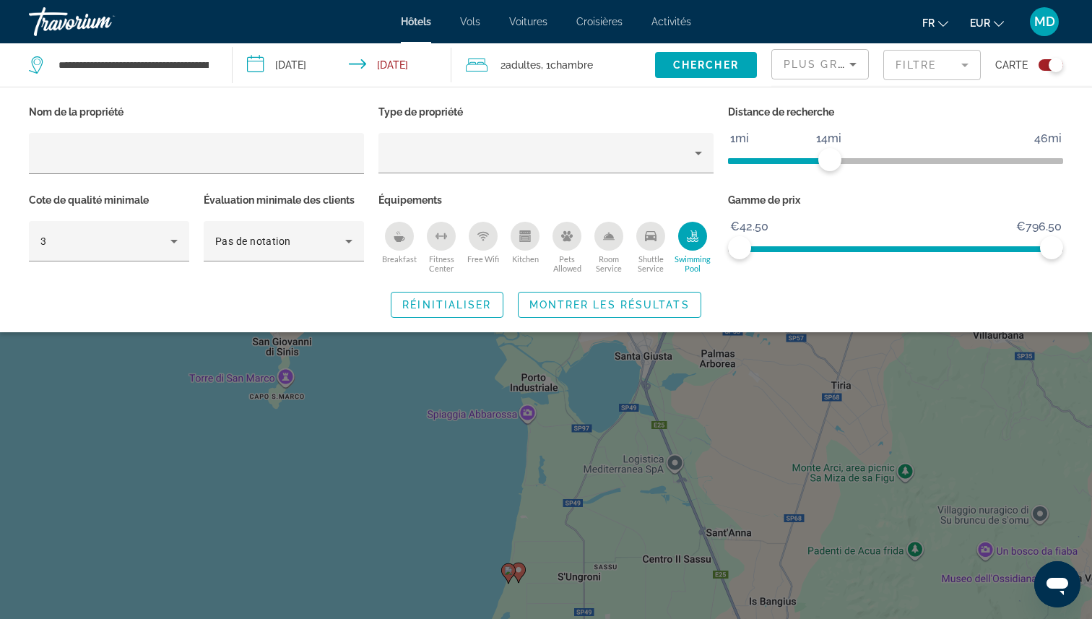
click at [590, 366] on div "Search widget" at bounding box center [546, 418] width 1092 height 402
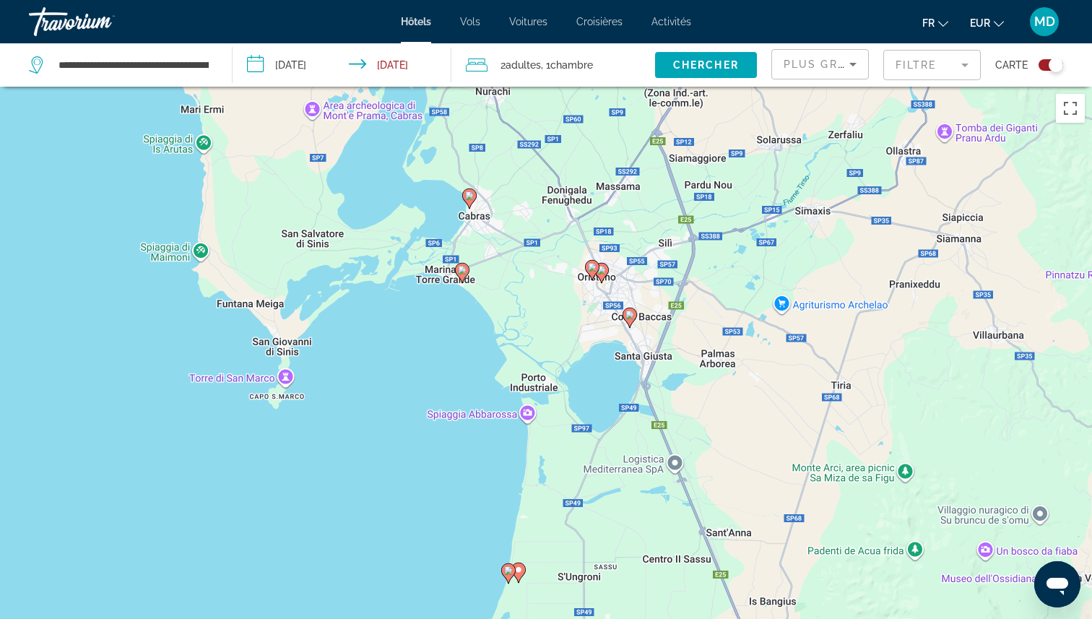
click at [1049, 61] on div "Toggle map" at bounding box center [1056, 65] width 14 height 14
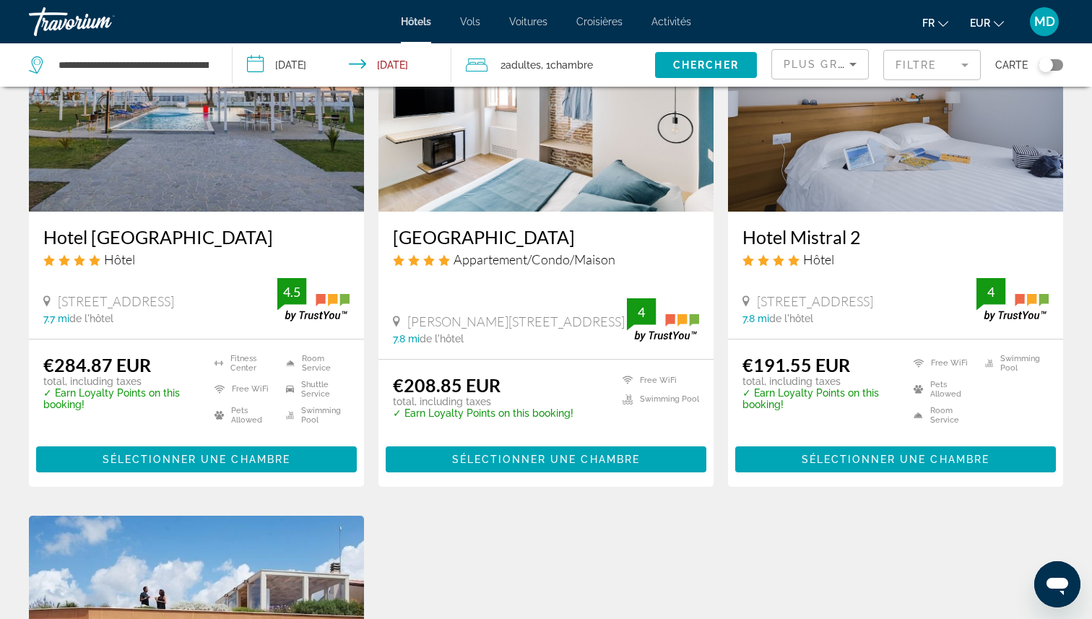
scroll to position [573, 0]
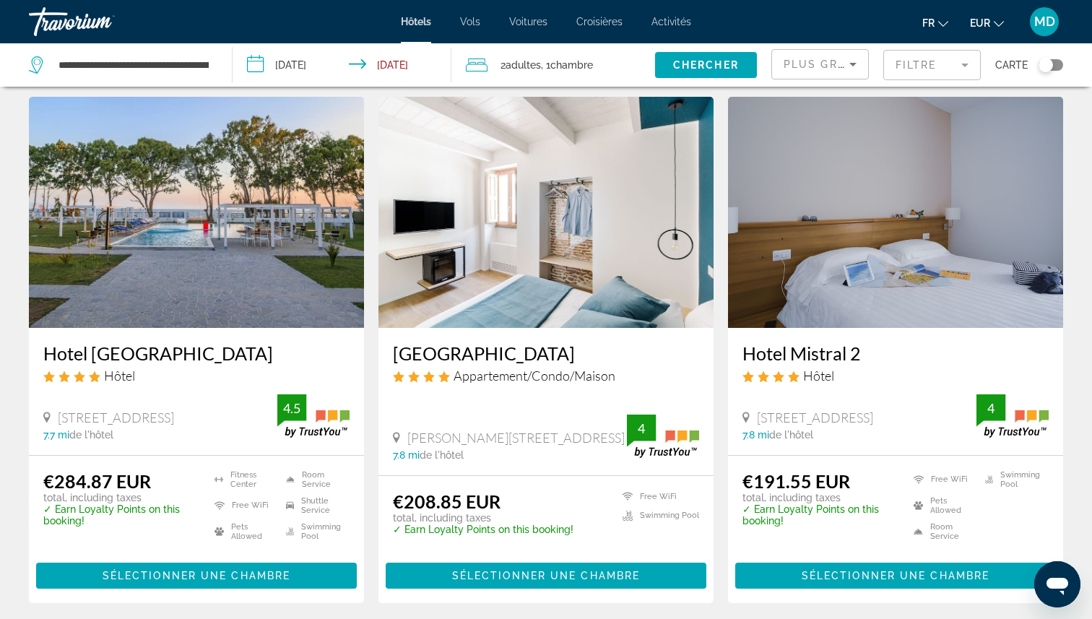
click at [948, 68] on mat-form-field "Filtre" at bounding box center [932, 65] width 98 height 30
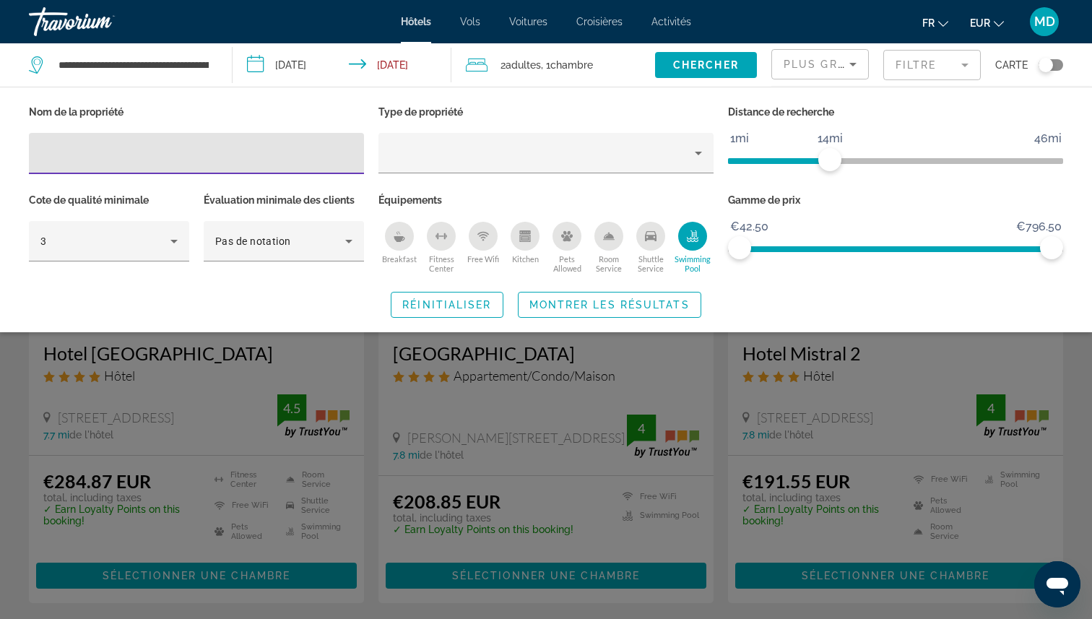
click at [853, 156] on span "ngx-slider" at bounding box center [895, 158] width 335 height 23
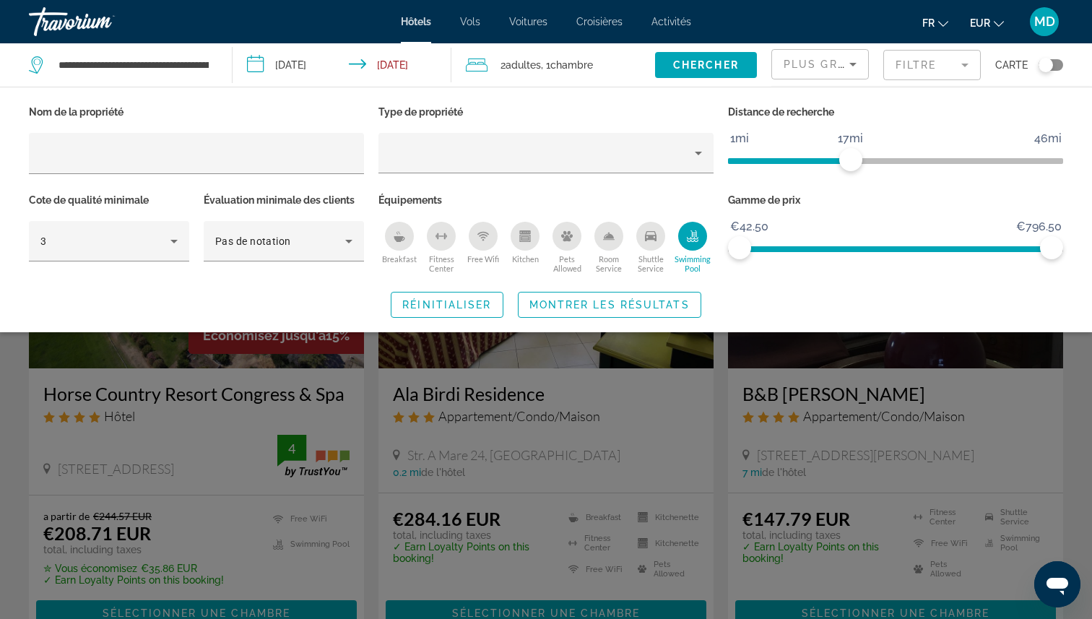
click at [877, 158] on span "ngx-slider" at bounding box center [895, 161] width 335 height 6
click at [685, 299] on span "Montrer les résultats" at bounding box center [609, 305] width 160 height 12
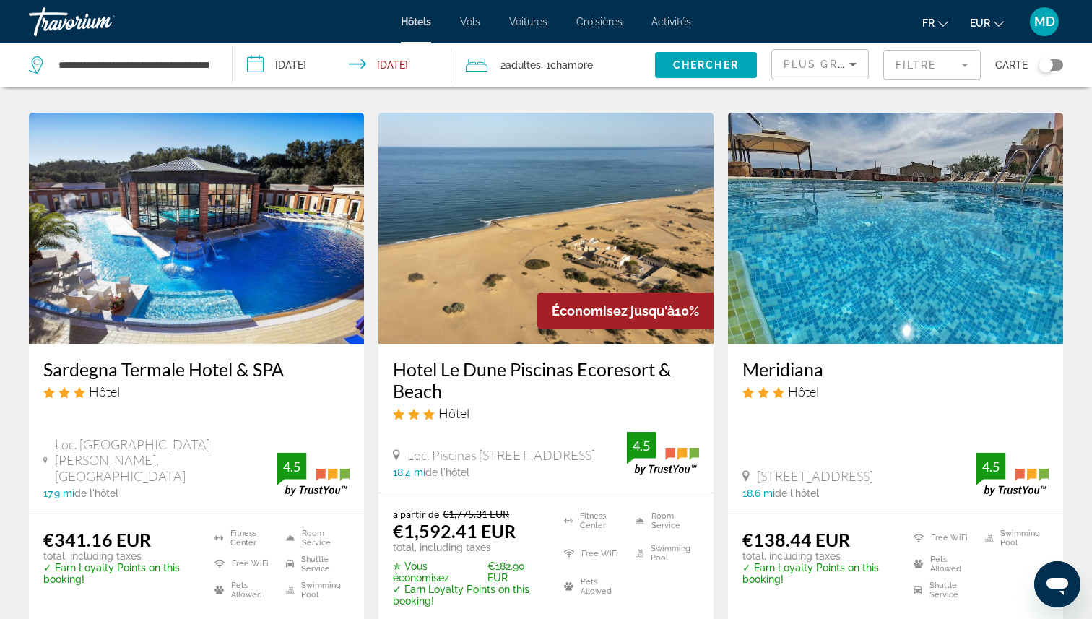
scroll to position [1663, 0]
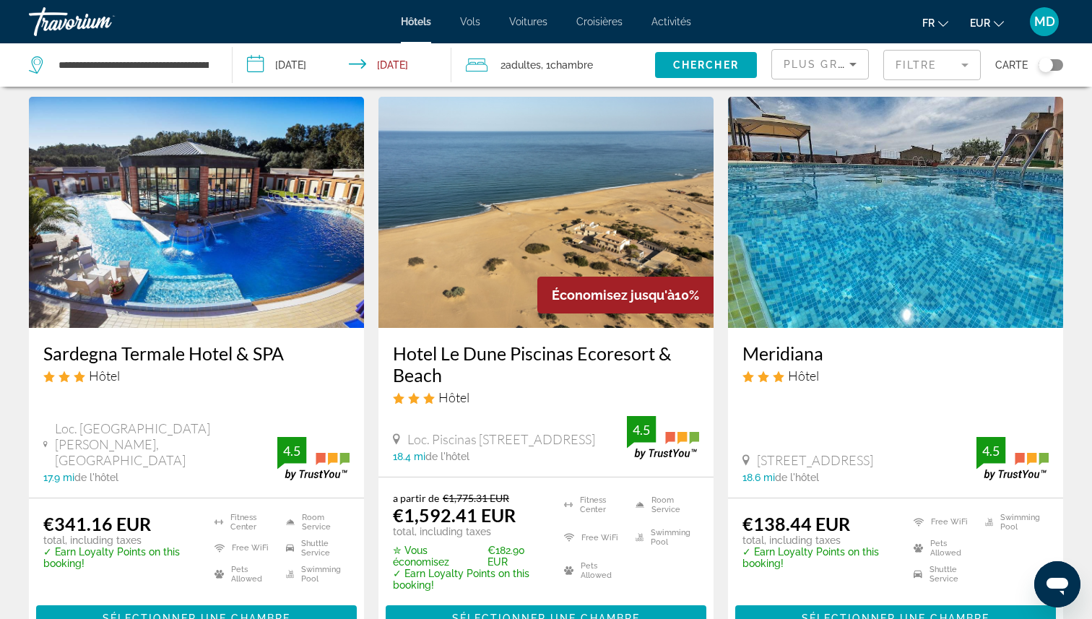
click at [141, 350] on h3 "Sardegna Termale Hotel & SPA" at bounding box center [196, 353] width 306 height 22
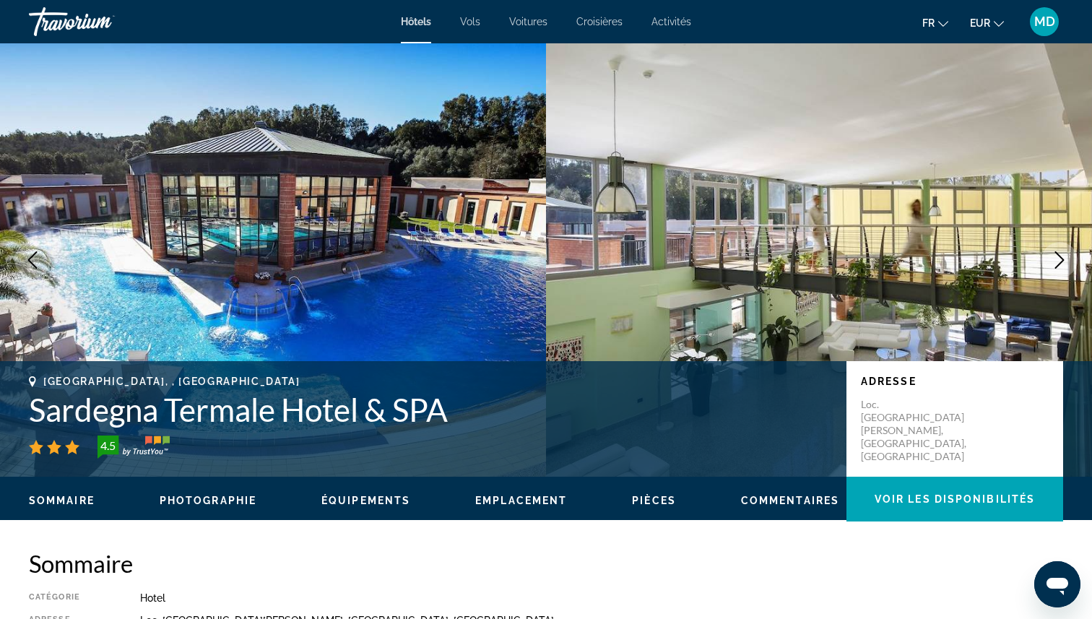
click at [195, 250] on img "Main content" at bounding box center [273, 259] width 546 height 433
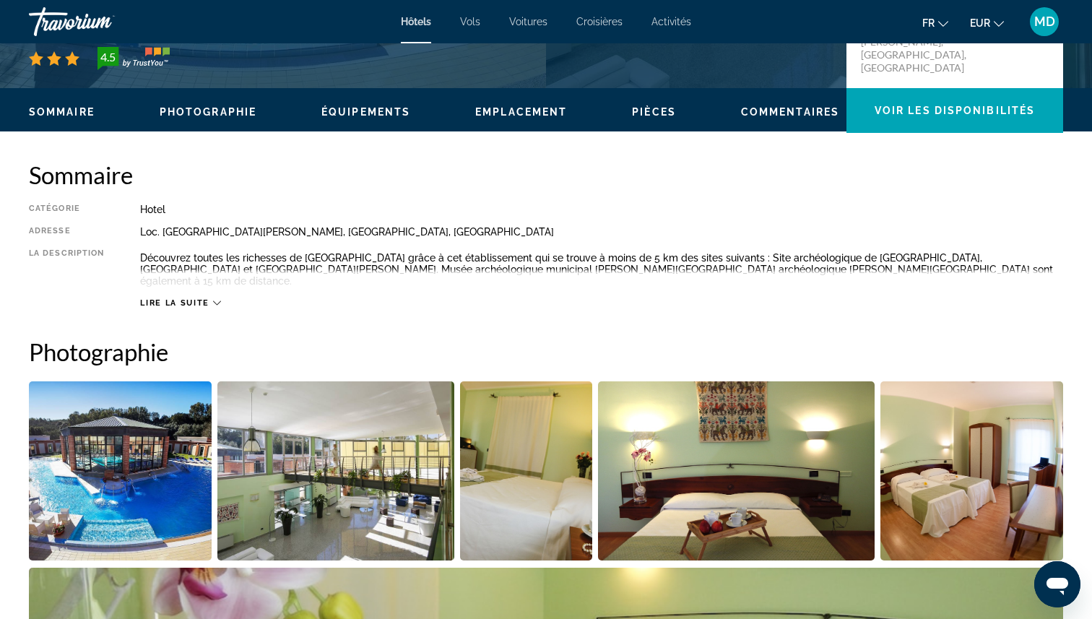
scroll to position [529, 0]
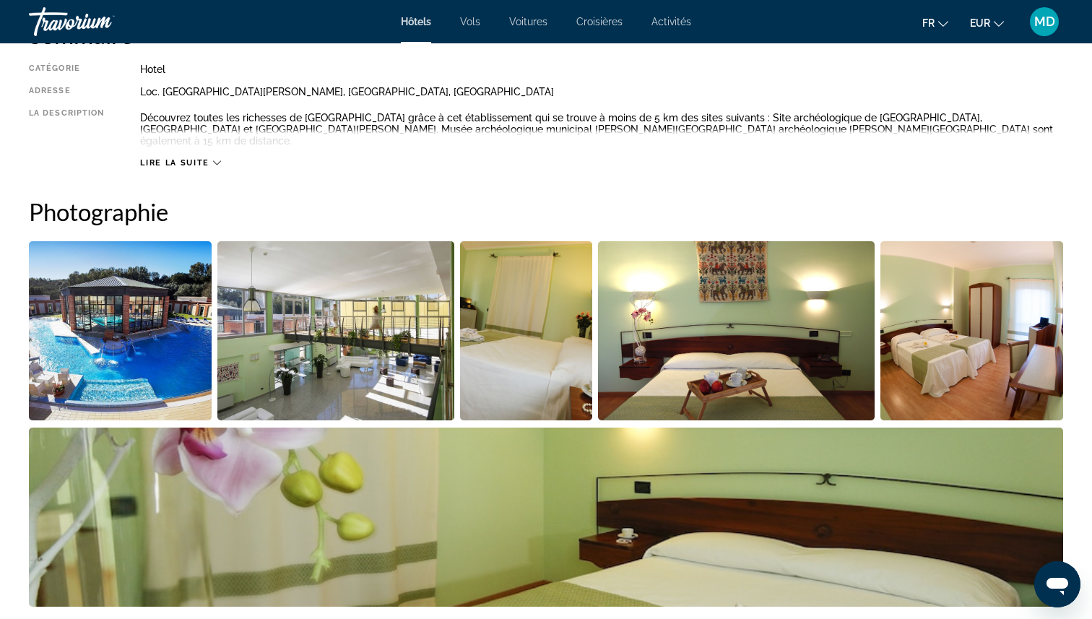
click at [164, 336] on img "Open full-screen image slider" at bounding box center [120, 330] width 183 height 179
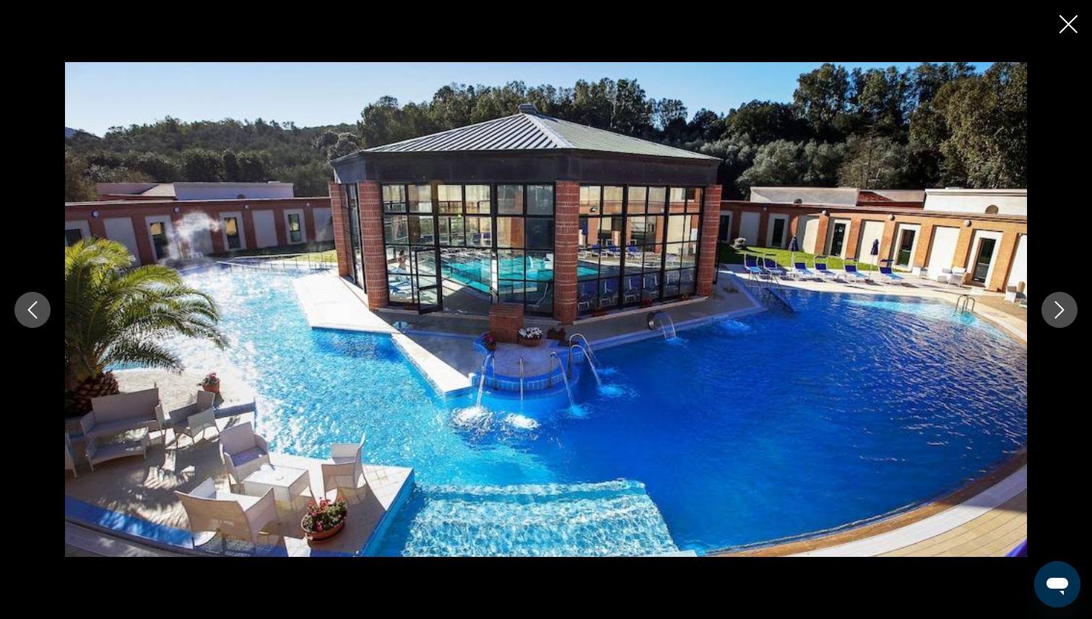
click at [1053, 301] on icon "Next image" at bounding box center [1059, 309] width 17 height 17
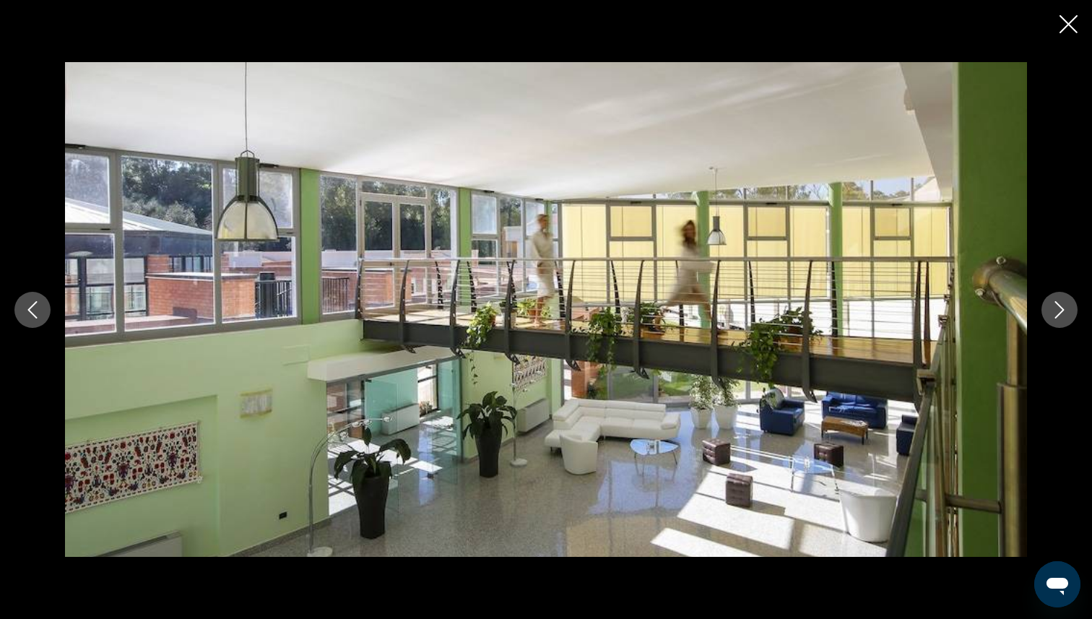
click at [1052, 301] on icon "Next image" at bounding box center [1059, 309] width 17 height 17
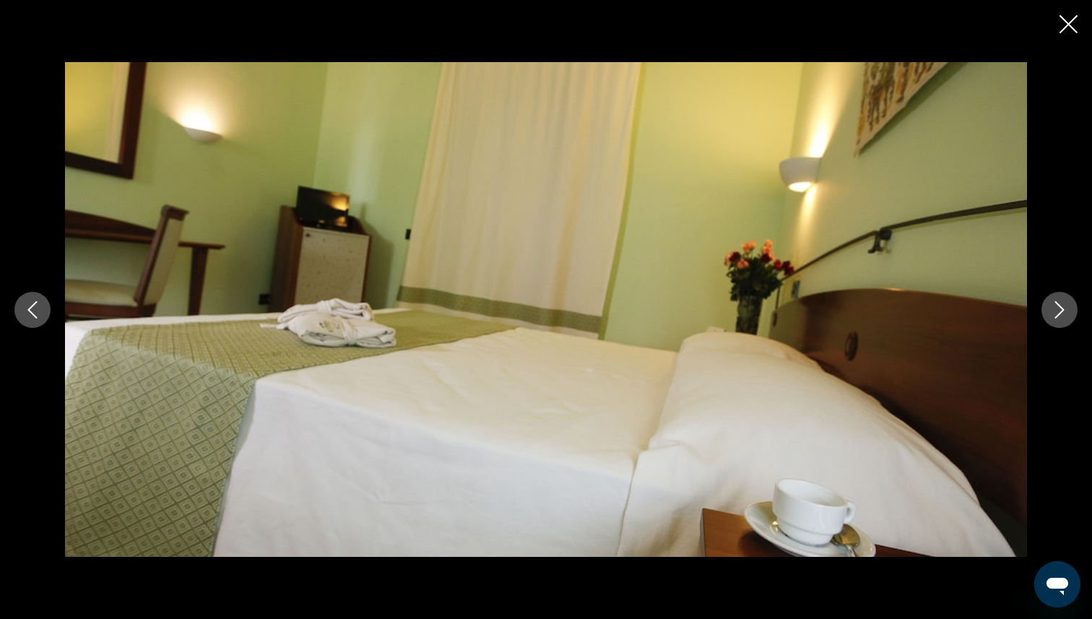
click at [1052, 301] on icon "Next image" at bounding box center [1059, 309] width 17 height 17
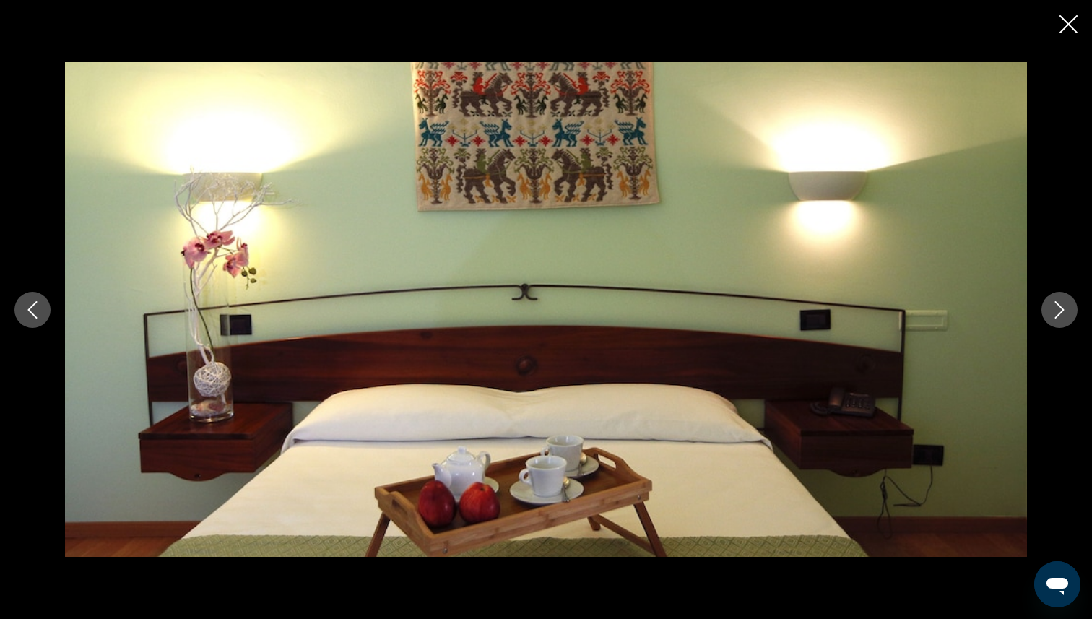
click at [1052, 301] on icon "Next image" at bounding box center [1059, 309] width 17 height 17
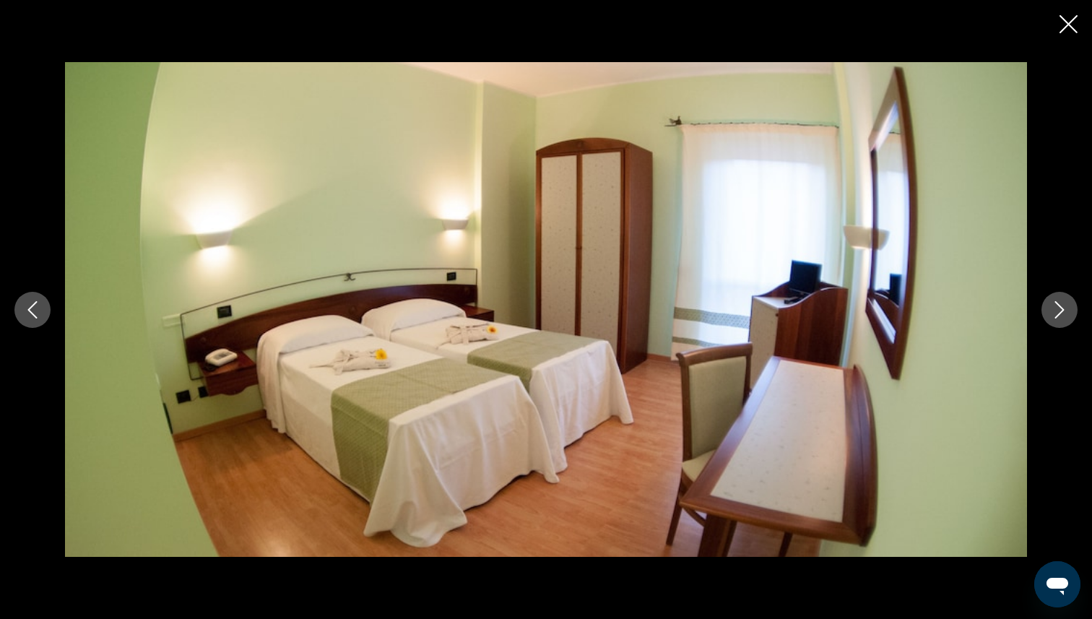
click at [1052, 301] on icon "Next image" at bounding box center [1059, 309] width 17 height 17
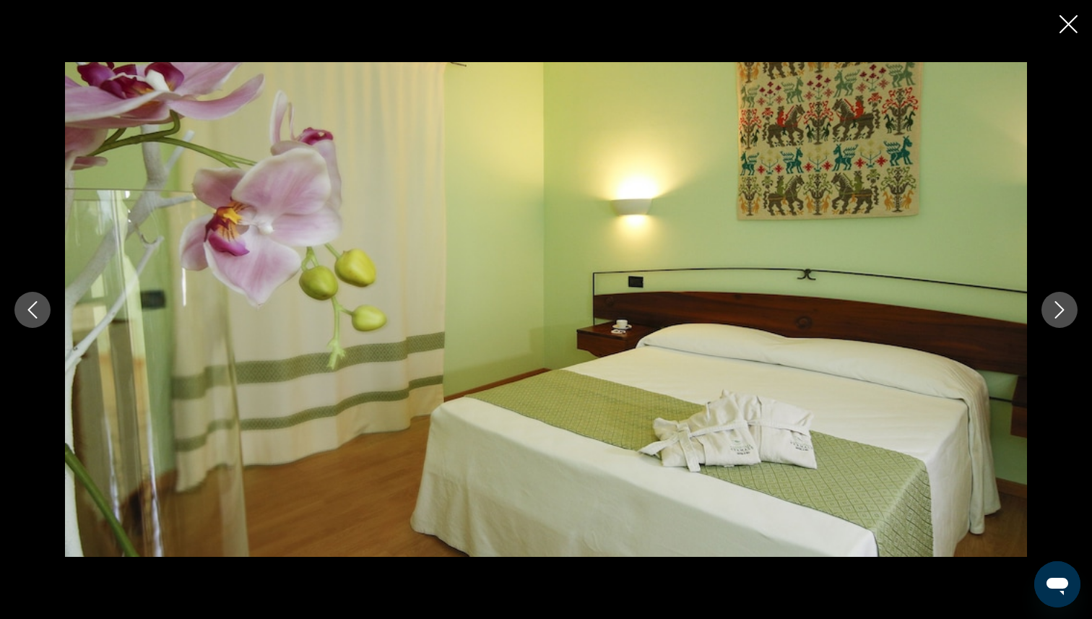
click at [1052, 301] on icon "Next image" at bounding box center [1059, 309] width 17 height 17
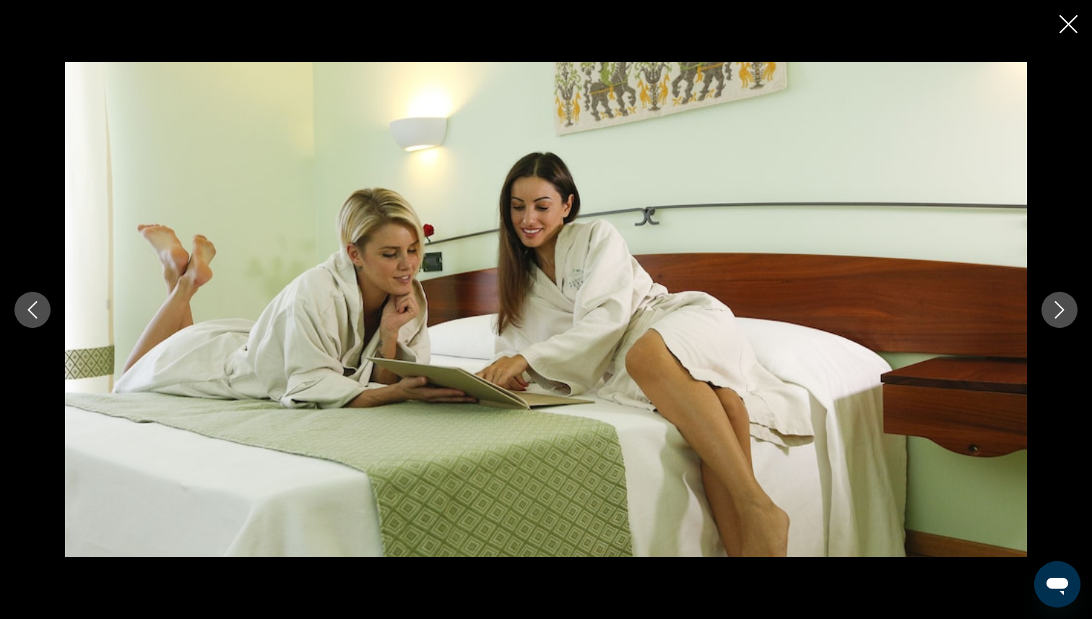
click at [1052, 301] on icon "Next image" at bounding box center [1059, 309] width 17 height 17
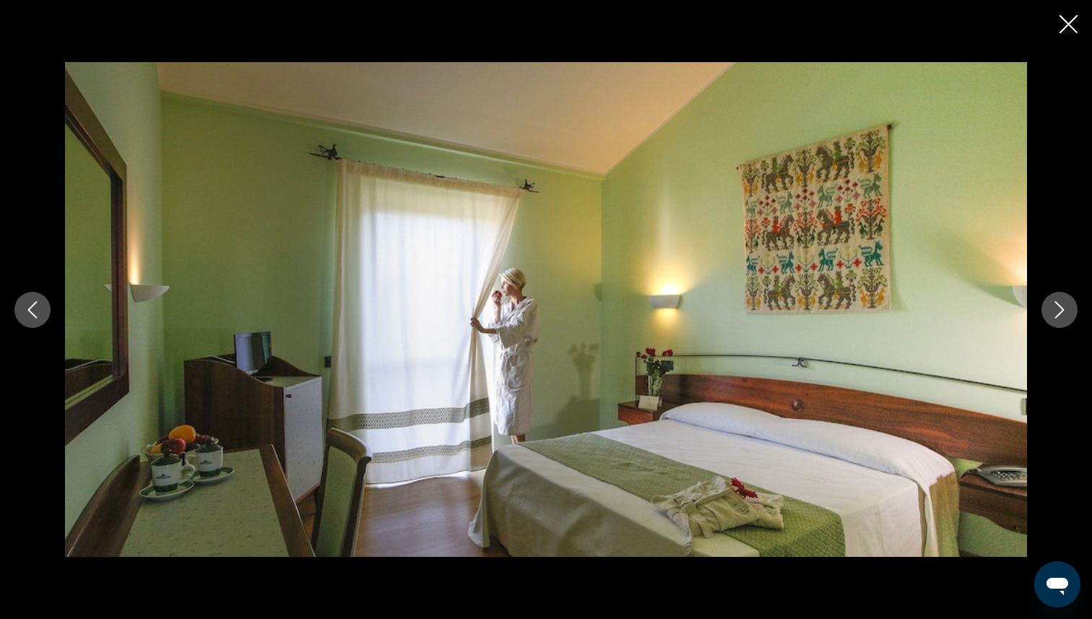
click at [1052, 301] on icon "Next image" at bounding box center [1059, 309] width 17 height 17
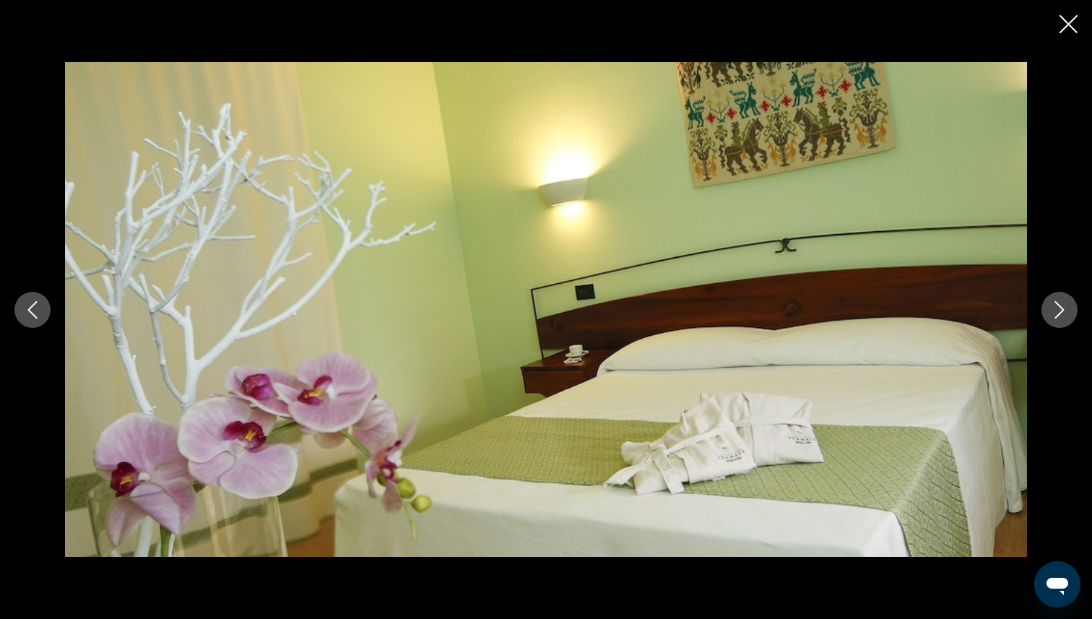
click at [1052, 301] on icon "Next image" at bounding box center [1059, 309] width 17 height 17
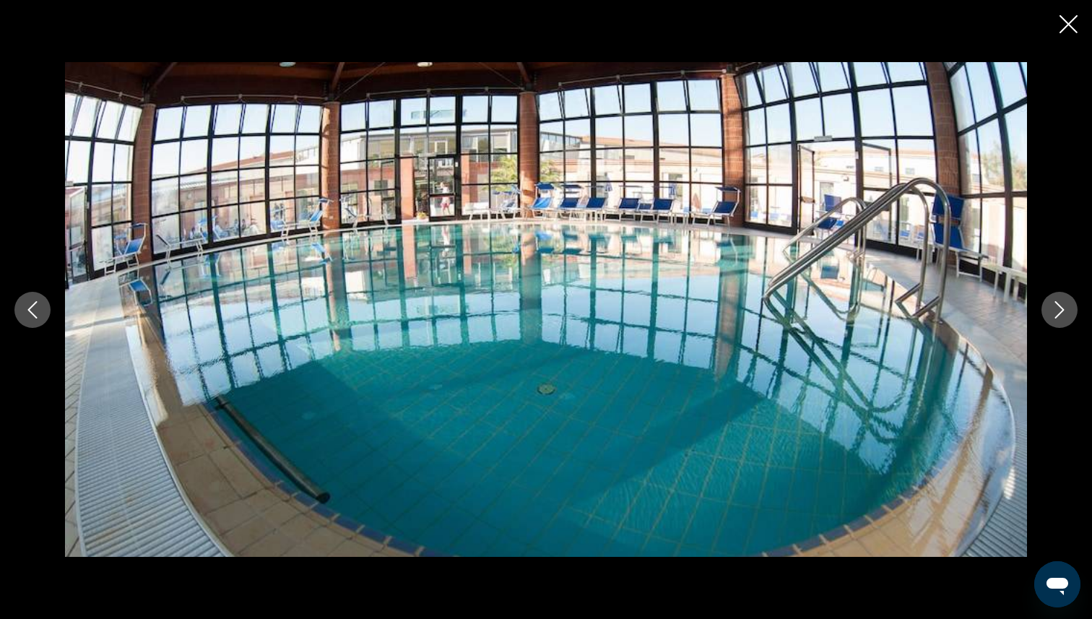
click at [1052, 301] on icon "Next image" at bounding box center [1059, 309] width 17 height 17
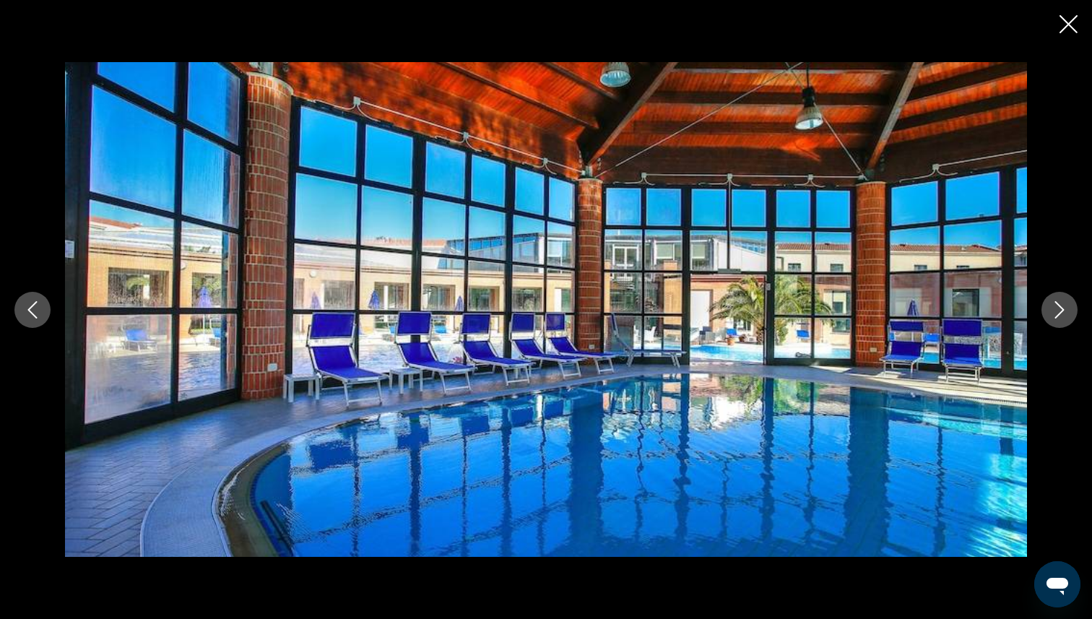
click at [1052, 301] on icon "Next image" at bounding box center [1059, 309] width 17 height 17
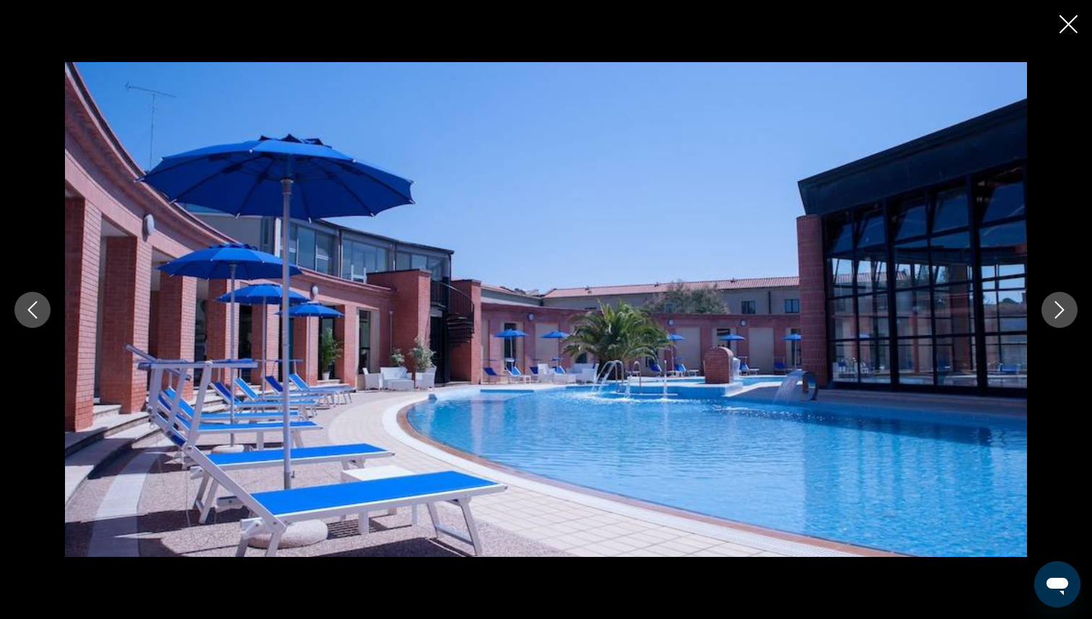
click at [1052, 301] on icon "Next image" at bounding box center [1059, 309] width 17 height 17
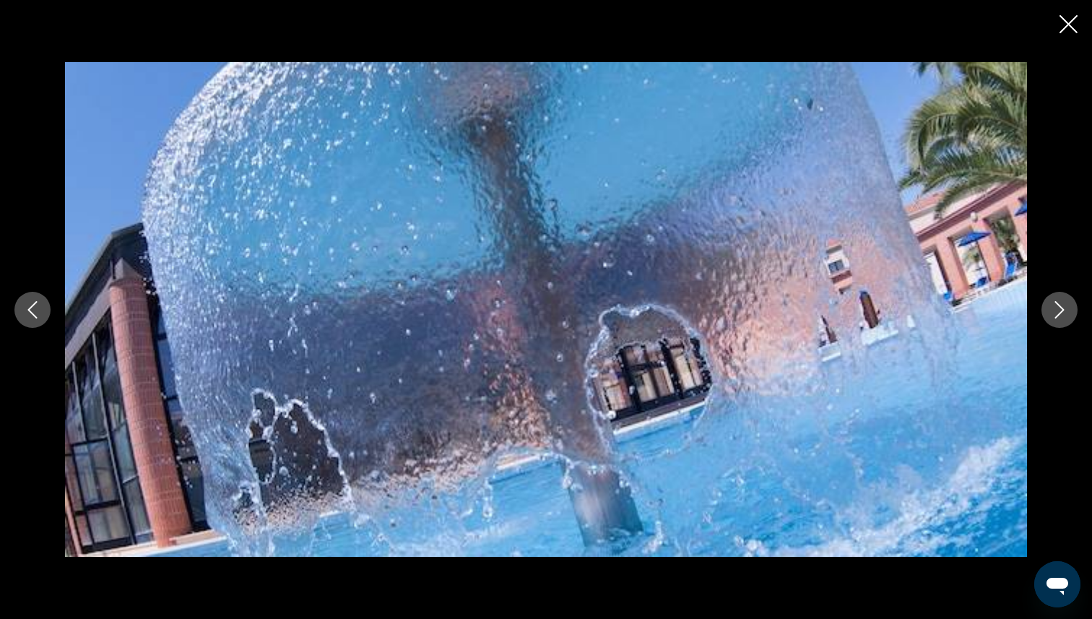
click at [1056, 305] on icon "Next image" at bounding box center [1059, 309] width 17 height 17
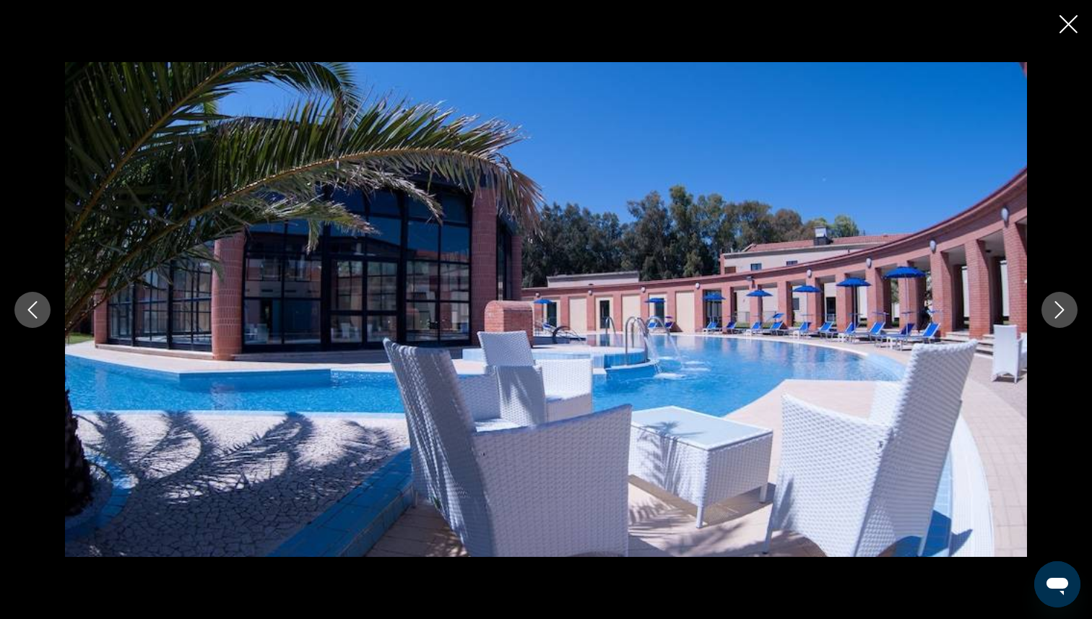
click at [1063, 25] on icon "Close slideshow" at bounding box center [1069, 24] width 18 height 18
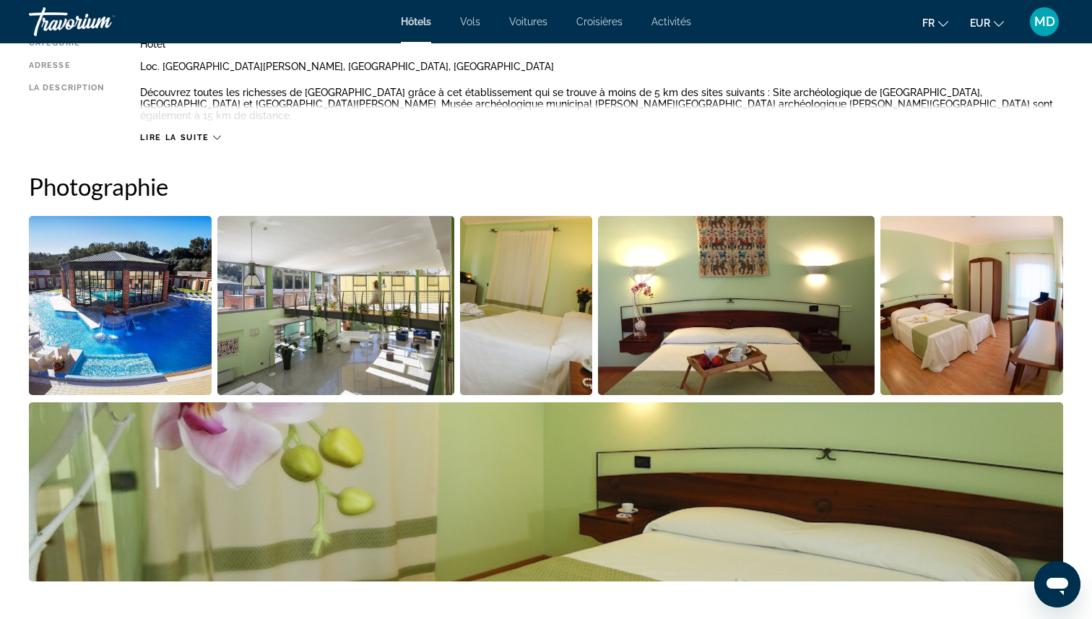
scroll to position [0, 0]
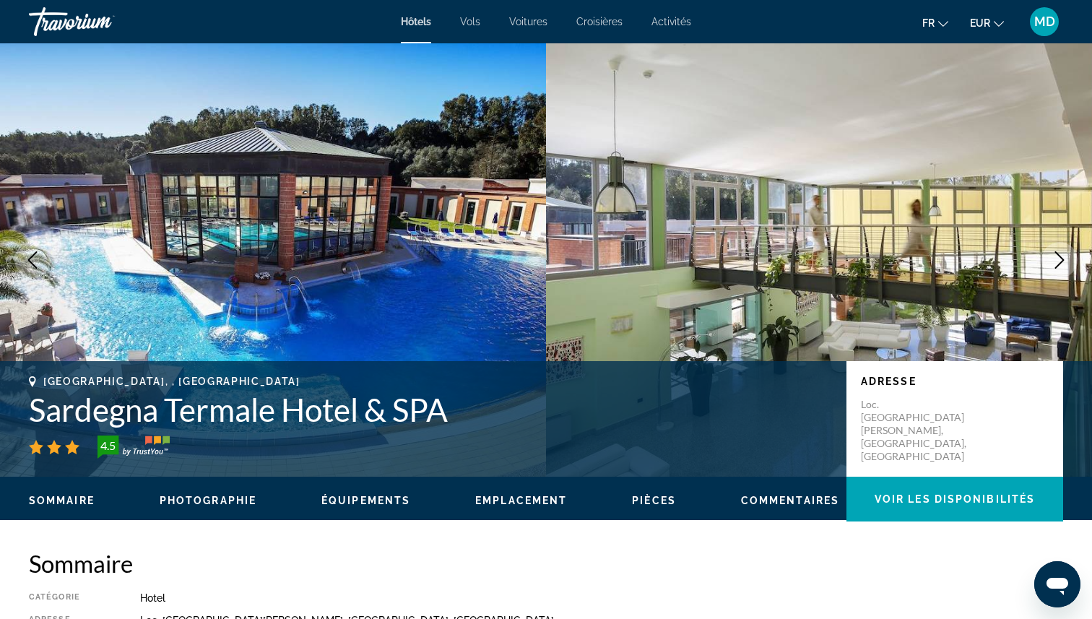
click at [306, 405] on h1 "Sardegna Termale Hotel & SPA" at bounding box center [430, 410] width 803 height 38
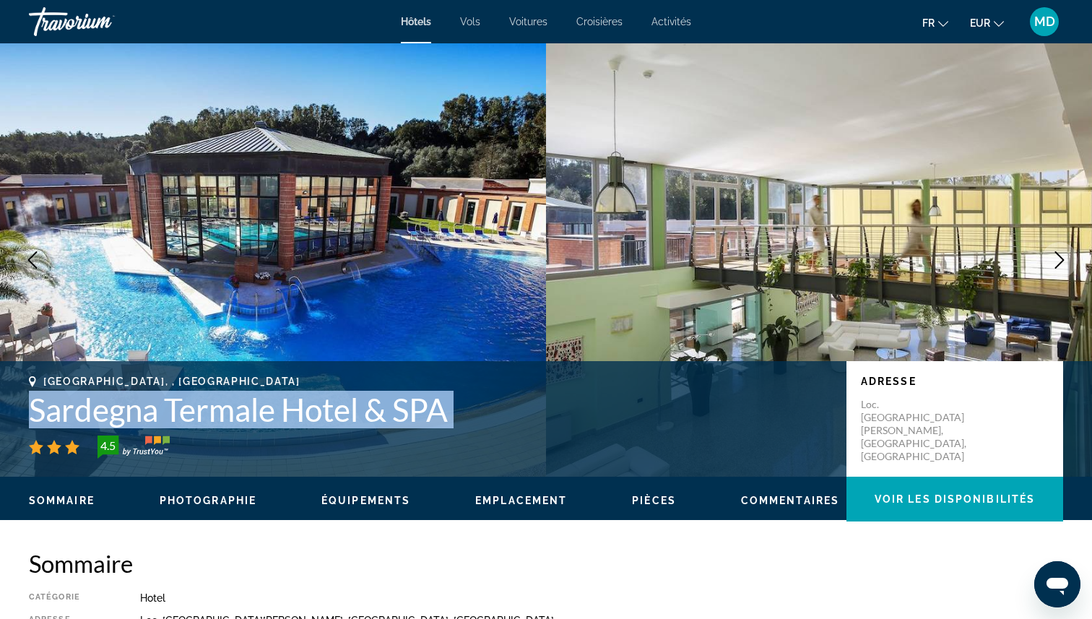
click at [306, 405] on h1 "Sardegna Termale Hotel & SPA" at bounding box center [430, 410] width 803 height 38
copy div "Sardegna Termale Hotel & SPA"
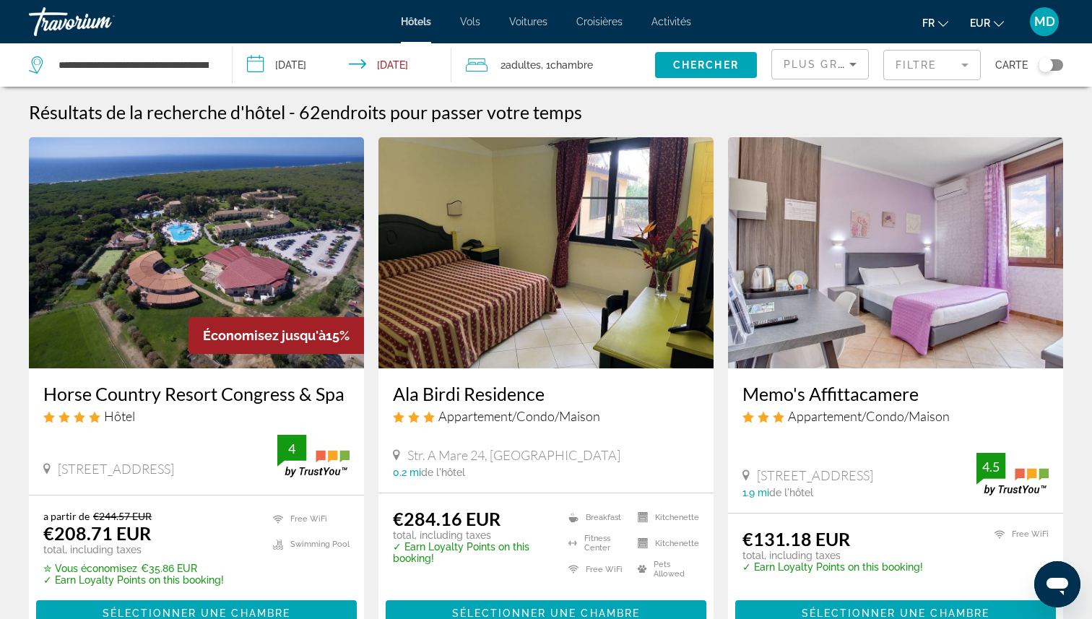
click at [930, 85] on div "Filtre" at bounding box center [932, 64] width 98 height 43
click at [931, 72] on mat-form-field "Filtre" at bounding box center [932, 65] width 98 height 30
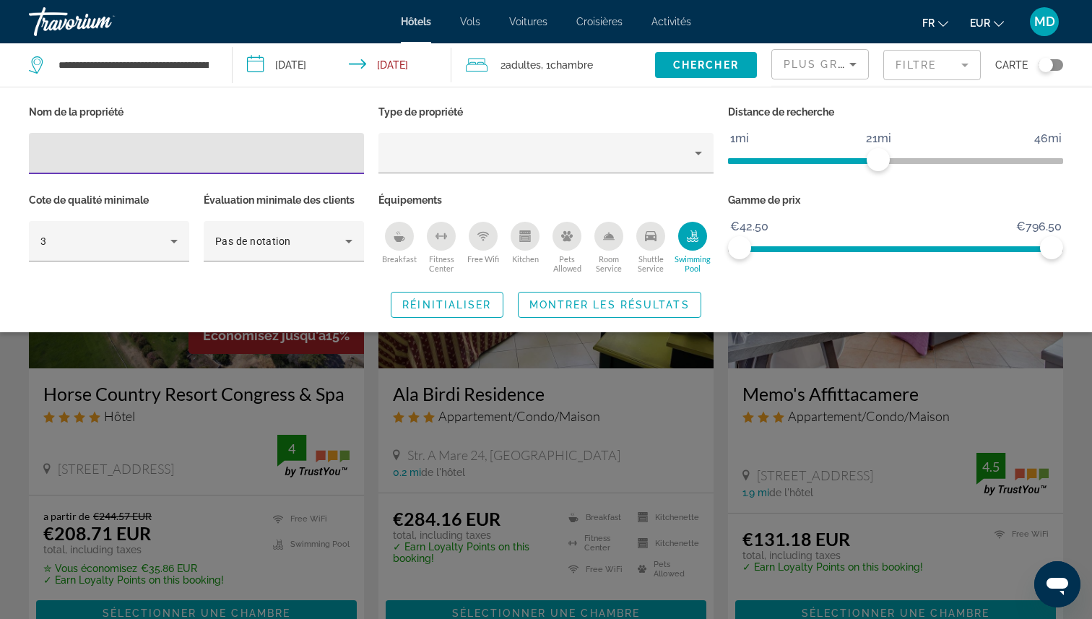
click at [931, 72] on mat-form-field "Filtre" at bounding box center [932, 65] width 98 height 30
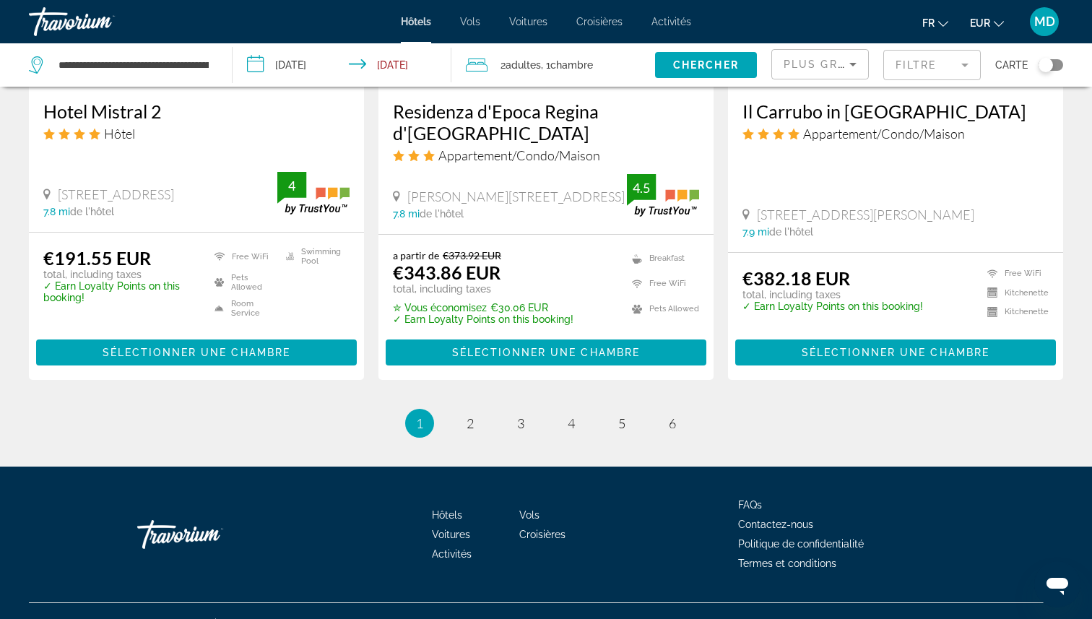
scroll to position [1877, 0]
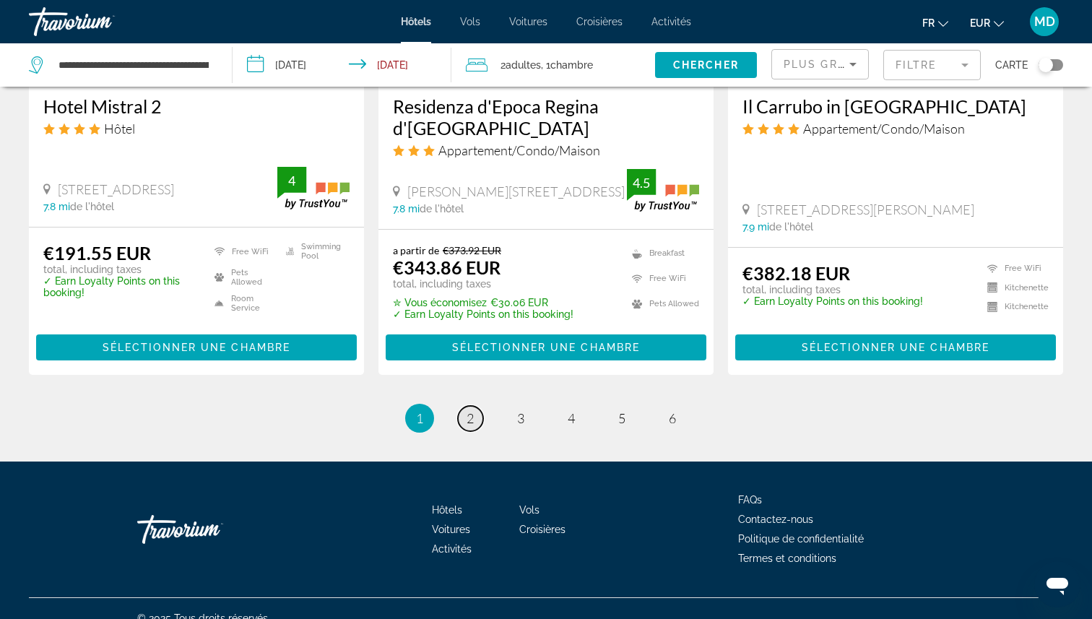
click at [475, 406] on link "page 2" at bounding box center [470, 418] width 25 height 25
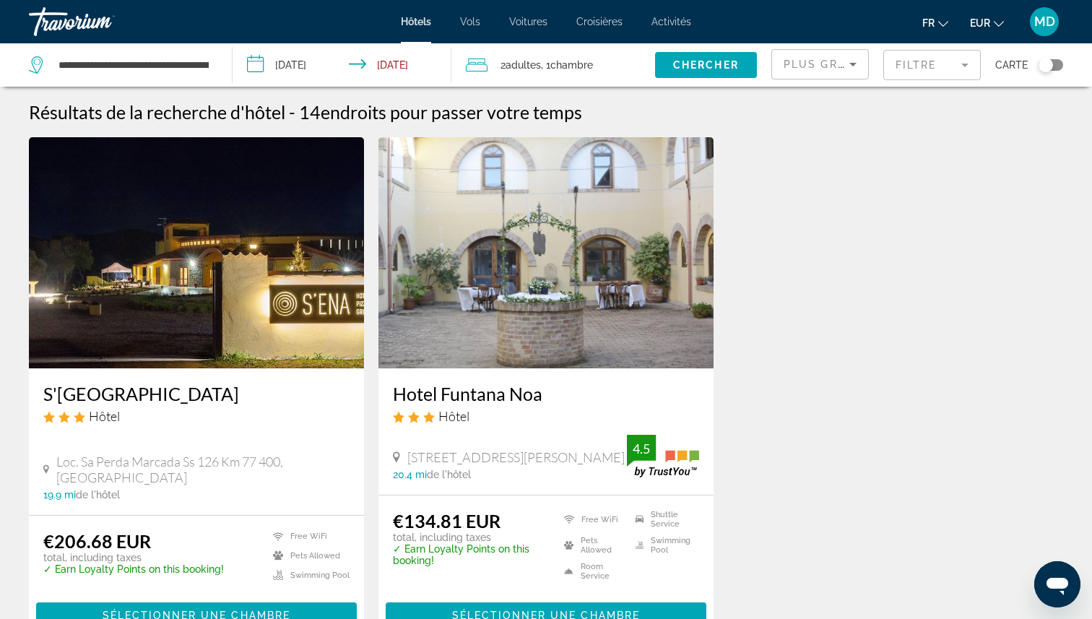
click at [966, 66] on mat-form-field "Filtre" at bounding box center [932, 65] width 98 height 30
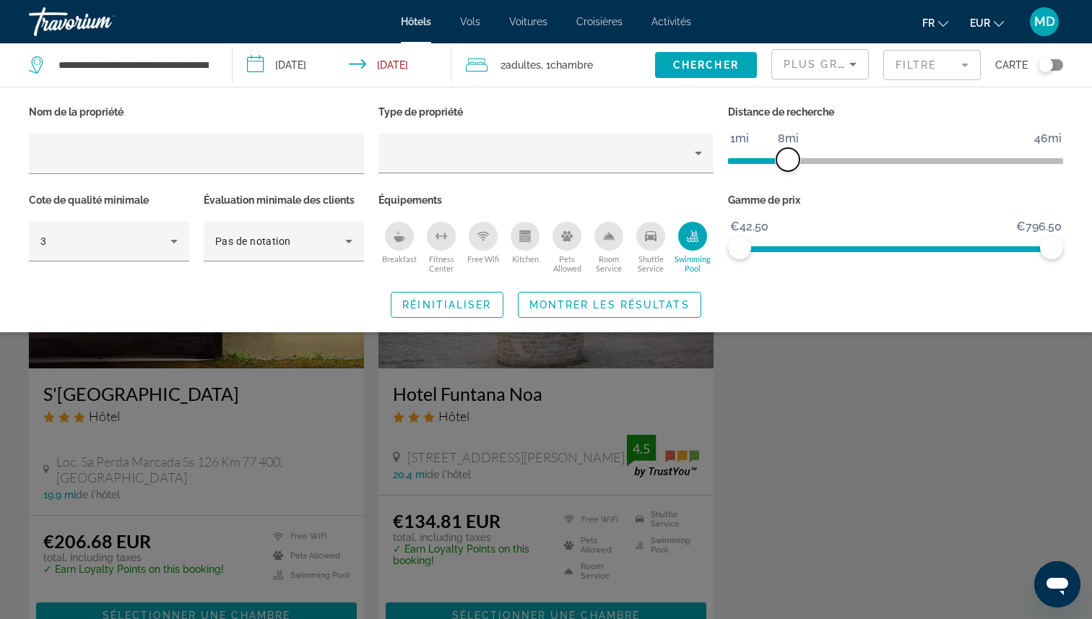
drag, startPoint x: 883, startPoint y: 157, endPoint x: 788, endPoint y: 155, distance: 94.6
click at [788, 155] on span "ngx-slider" at bounding box center [787, 159] width 23 height 23
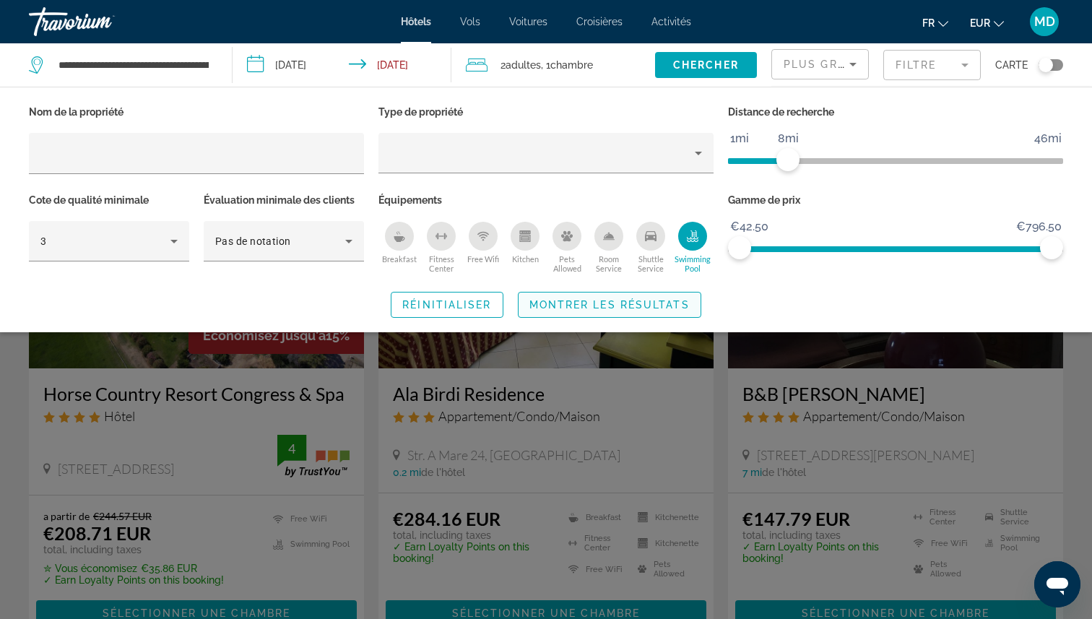
click at [661, 301] on span "Montrer les résultats" at bounding box center [609, 305] width 160 height 12
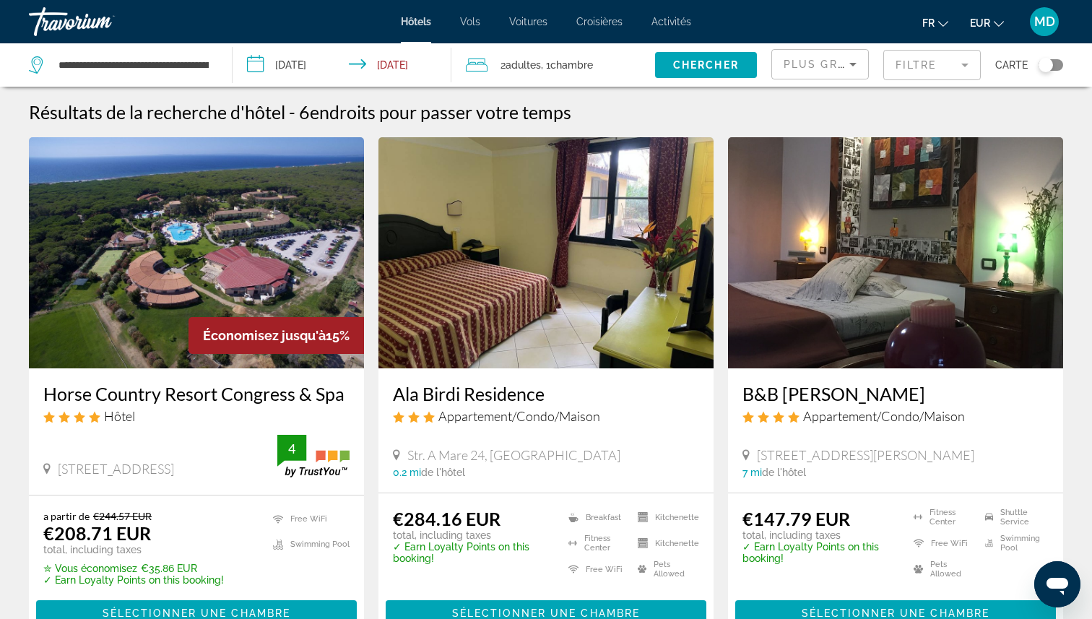
click at [943, 68] on mat-form-field "Filtre" at bounding box center [932, 65] width 98 height 30
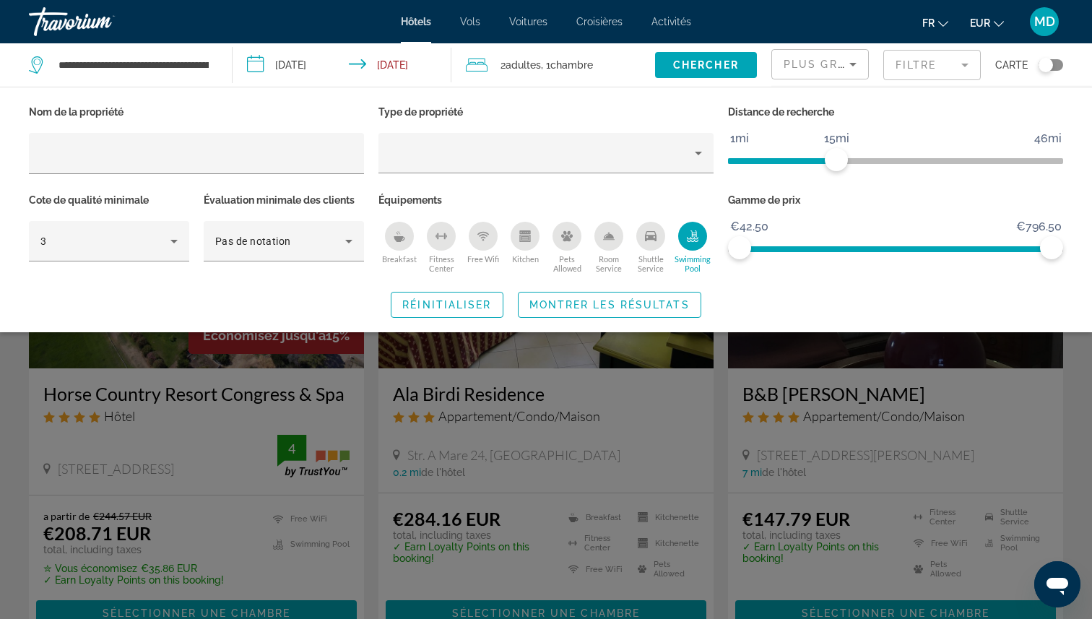
click at [839, 160] on span "ngx-slider" at bounding box center [895, 161] width 335 height 6
drag, startPoint x: 834, startPoint y: 160, endPoint x: 921, endPoint y: 163, distance: 87.4
click at [921, 163] on span "ngx-slider" at bounding box center [920, 159] width 23 height 23
click at [680, 299] on span "Montrer les résultats" at bounding box center [609, 305] width 160 height 12
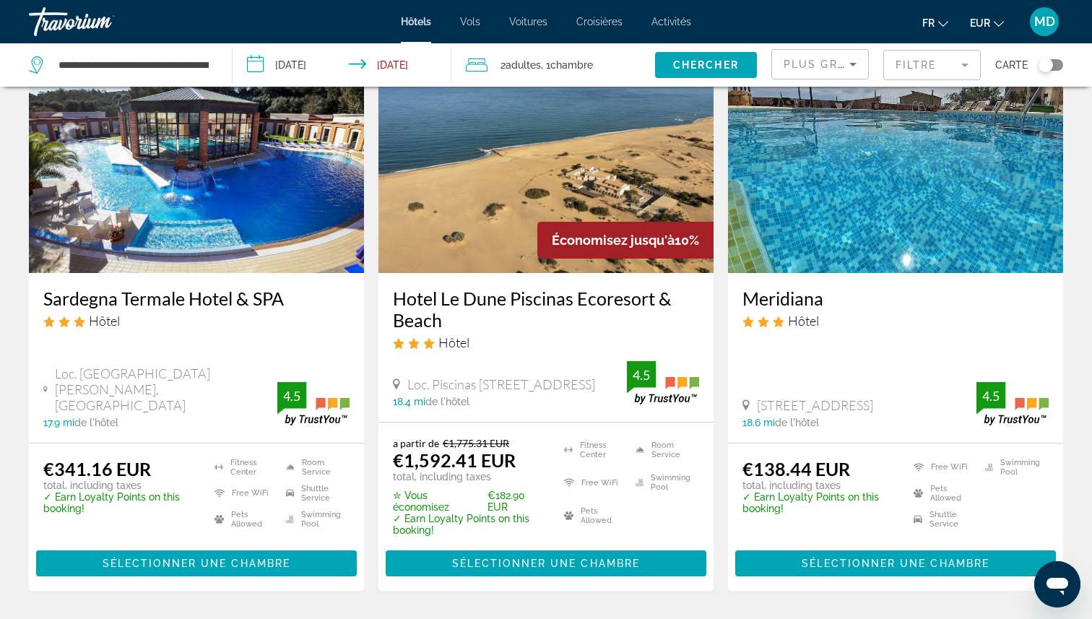
scroll to position [1955, 0]
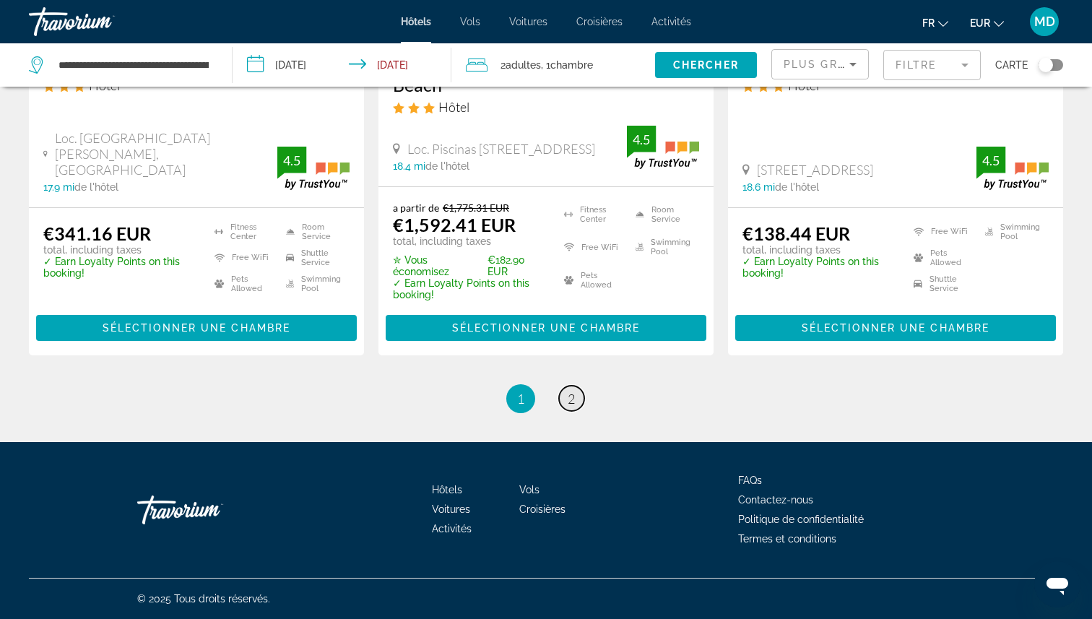
click at [574, 397] on span "2" at bounding box center [571, 399] width 7 height 16
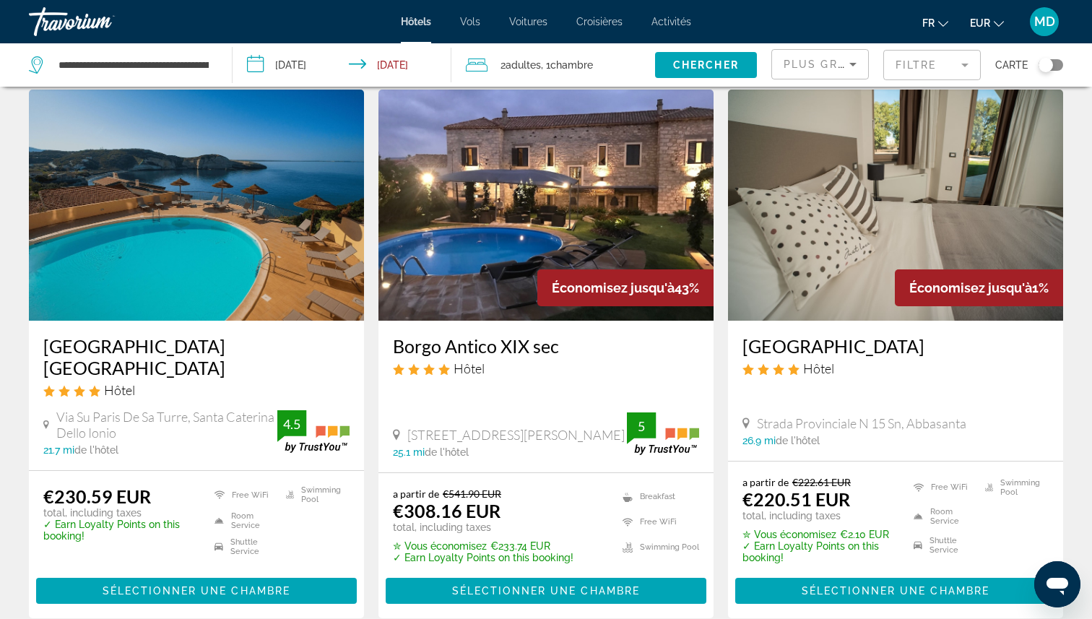
scroll to position [583, 0]
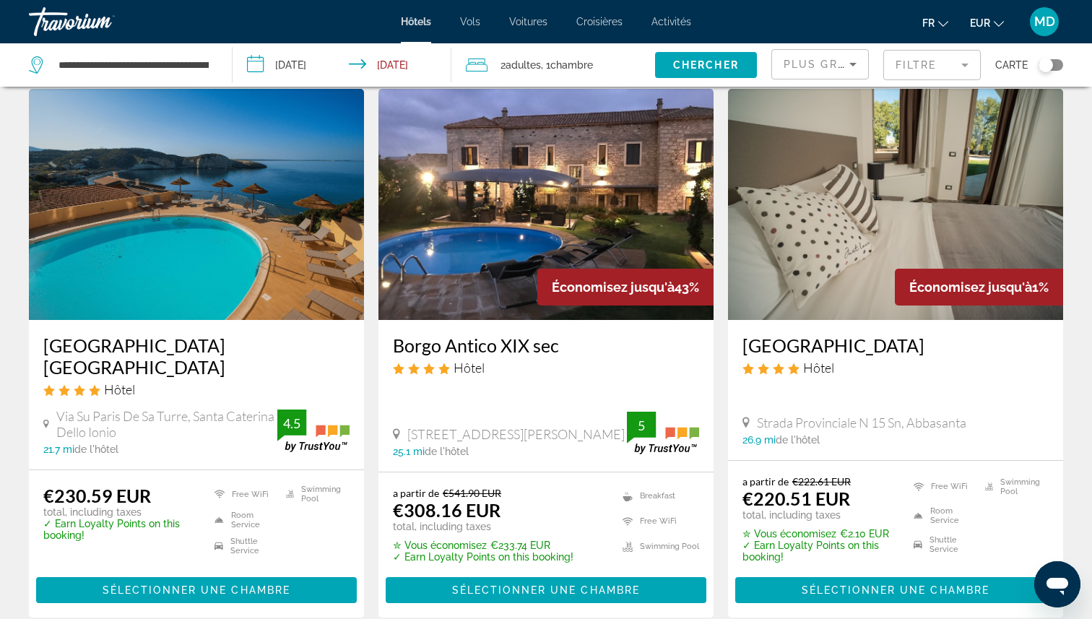
click at [174, 343] on h3 "[GEOGRAPHIC_DATA] [GEOGRAPHIC_DATA]" at bounding box center [196, 355] width 306 height 43
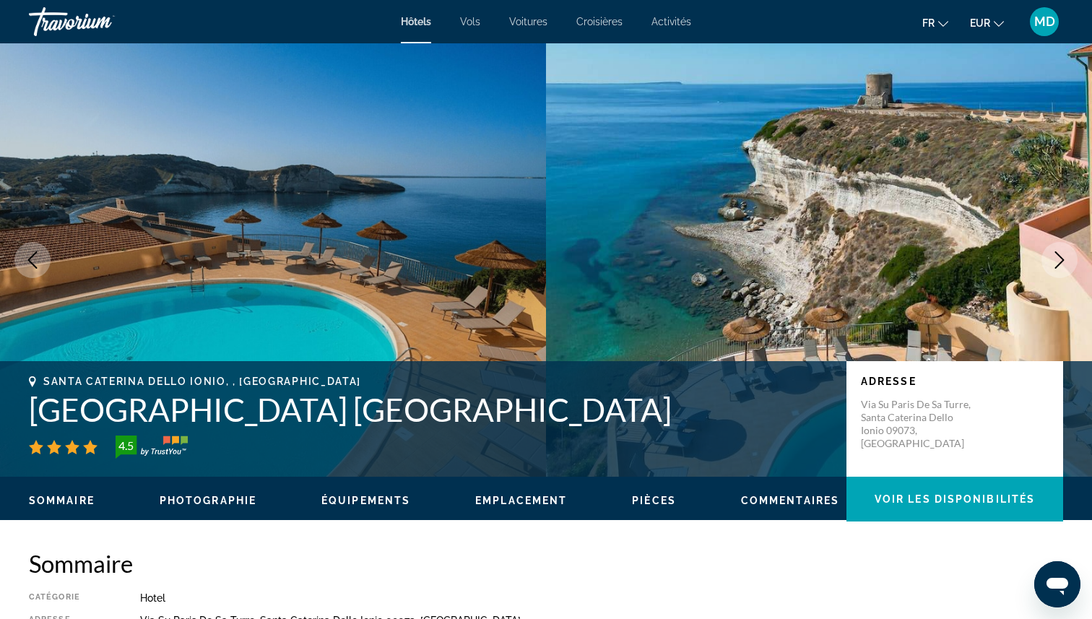
click at [174, 343] on img "Main content" at bounding box center [273, 259] width 546 height 433
click at [174, 423] on h1 "[GEOGRAPHIC_DATA] [GEOGRAPHIC_DATA]" at bounding box center [430, 410] width 803 height 38
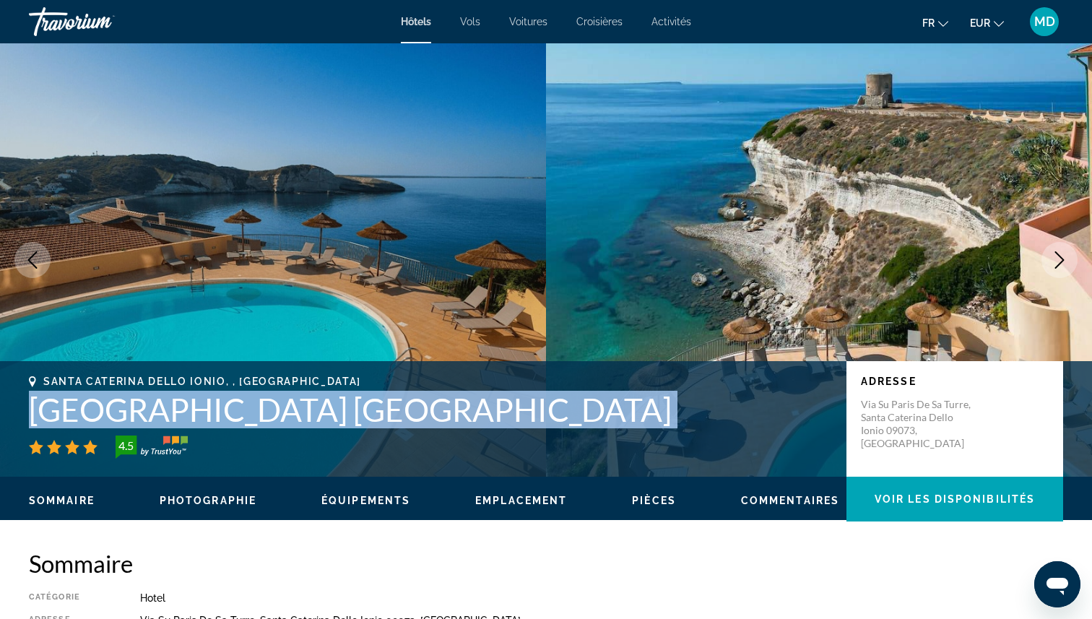
click at [174, 423] on h1 "[GEOGRAPHIC_DATA] [GEOGRAPHIC_DATA]" at bounding box center [430, 410] width 803 height 38
click at [267, 409] on h1 "[GEOGRAPHIC_DATA] [GEOGRAPHIC_DATA]" at bounding box center [430, 410] width 803 height 38
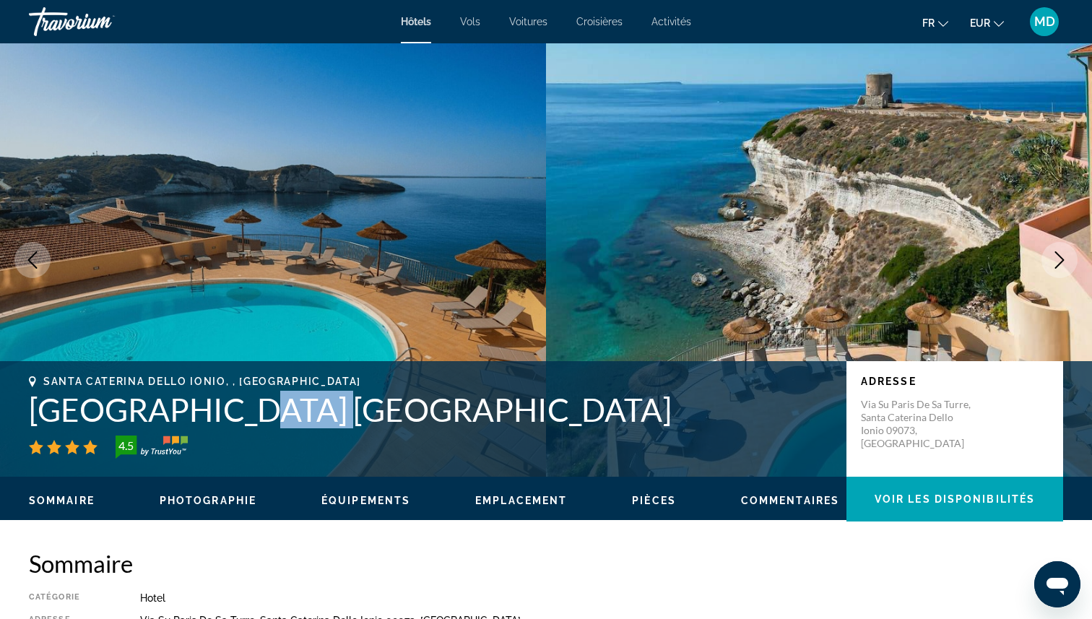
click at [267, 409] on h1 "[GEOGRAPHIC_DATA] [GEOGRAPHIC_DATA]" at bounding box center [430, 410] width 803 height 38
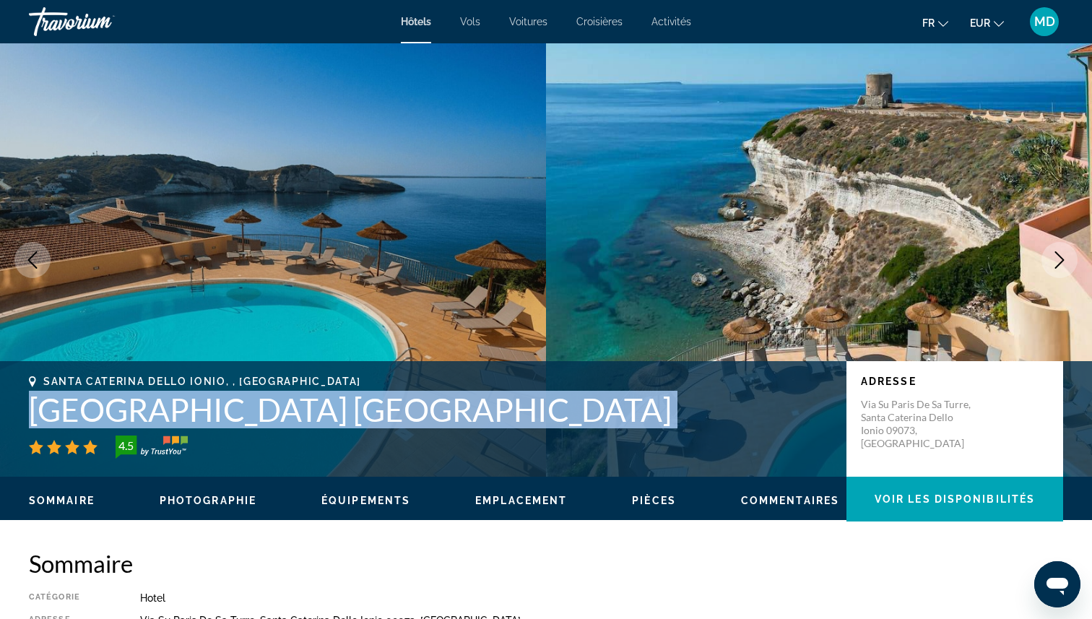
click at [267, 409] on h1 "[GEOGRAPHIC_DATA] [GEOGRAPHIC_DATA]" at bounding box center [430, 410] width 803 height 38
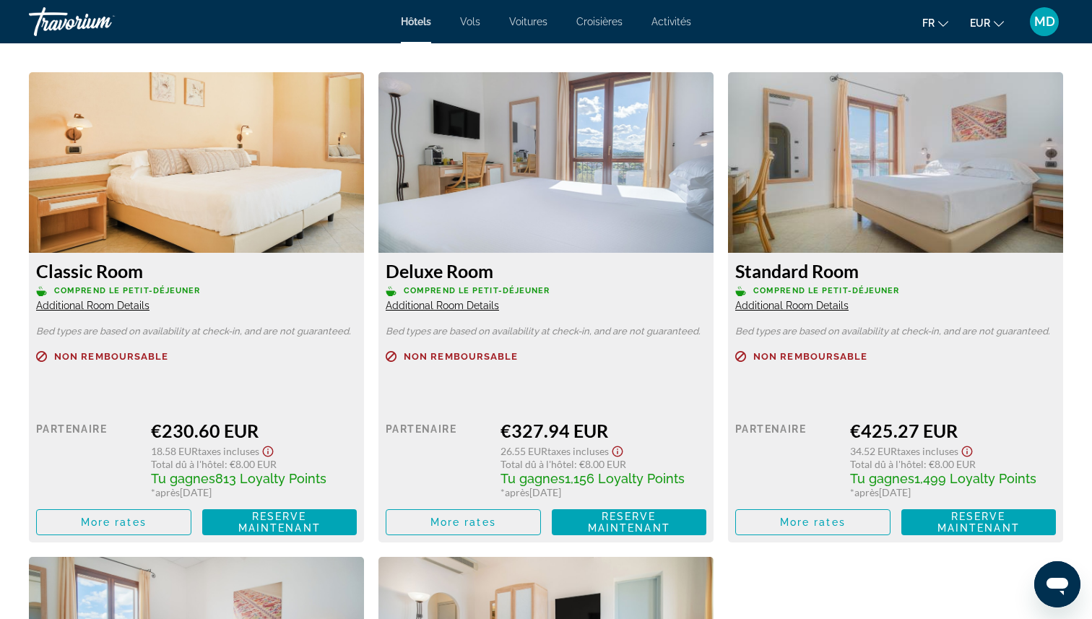
scroll to position [1895, 0]
